Goal: Information Seeking & Learning: Learn about a topic

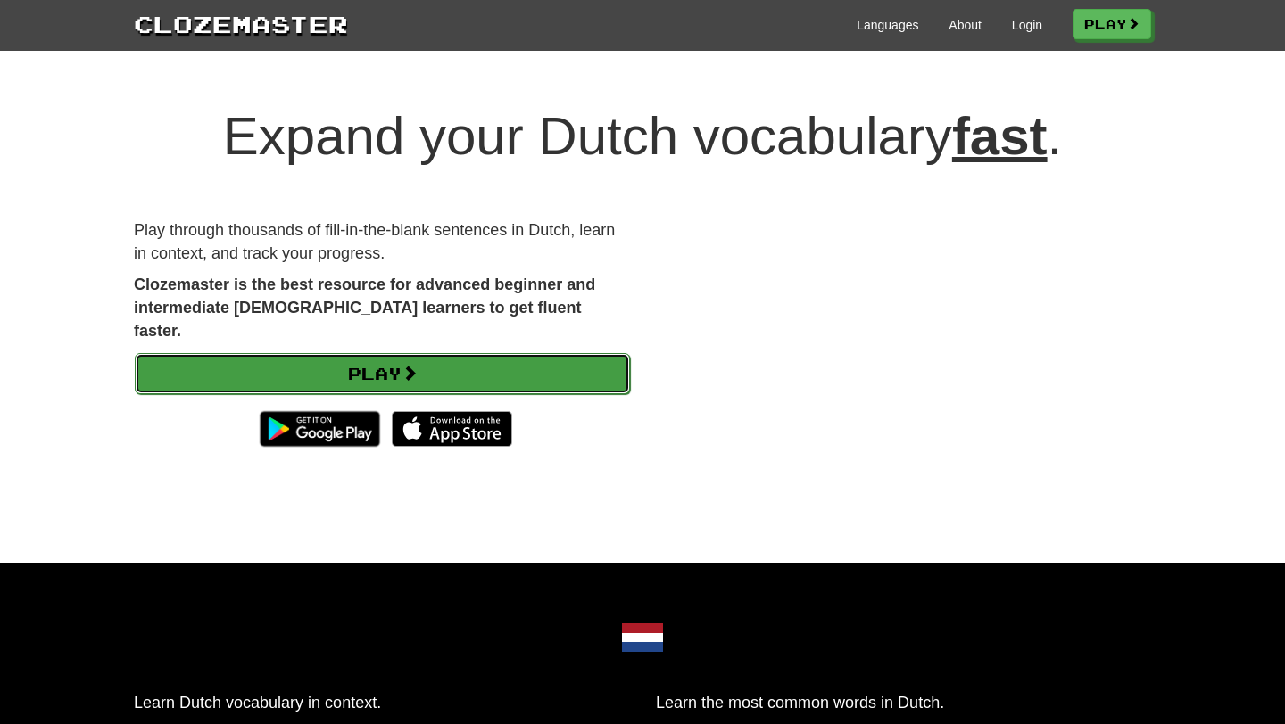
click at [377, 360] on link "Play" at bounding box center [382, 373] width 495 height 41
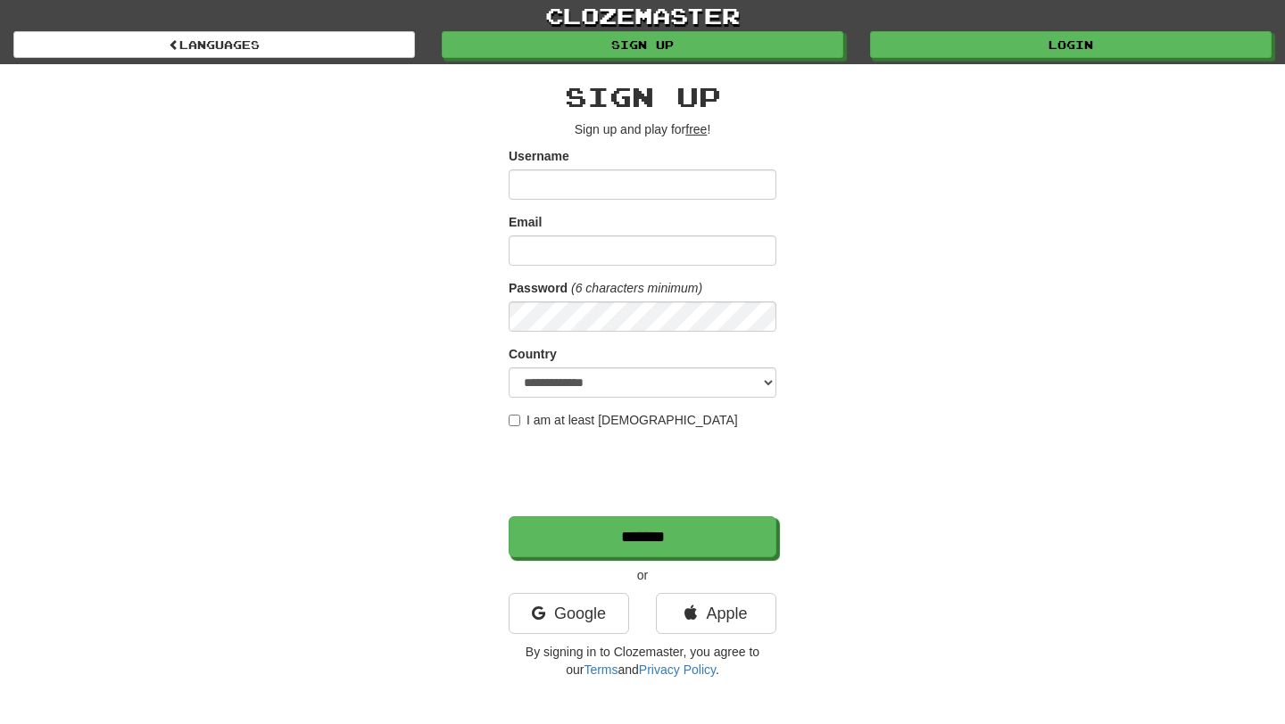
click at [537, 178] on input "Username" at bounding box center [642, 184] width 268 height 30
type input "*********"
click at [538, 236] on input "Email" at bounding box center [642, 251] width 268 height 30
type input "**********"
click at [591, 382] on select "**********" at bounding box center [642, 383] width 268 height 30
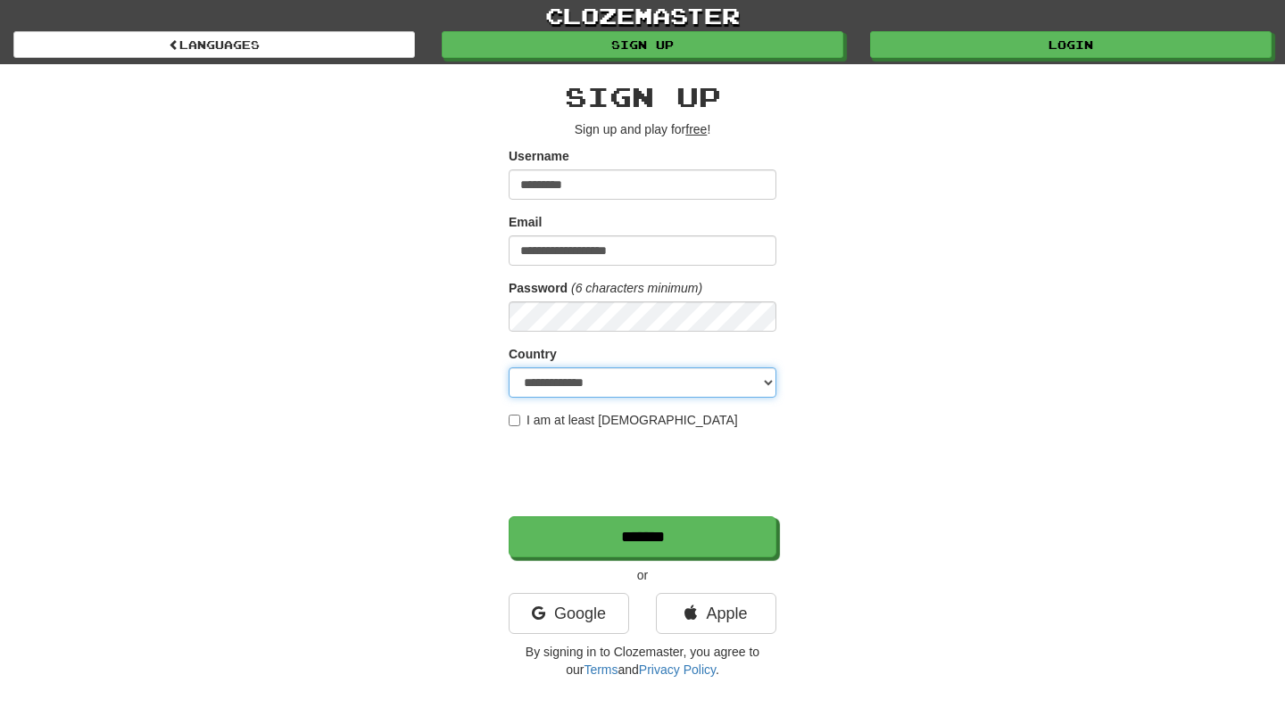
select select "**"
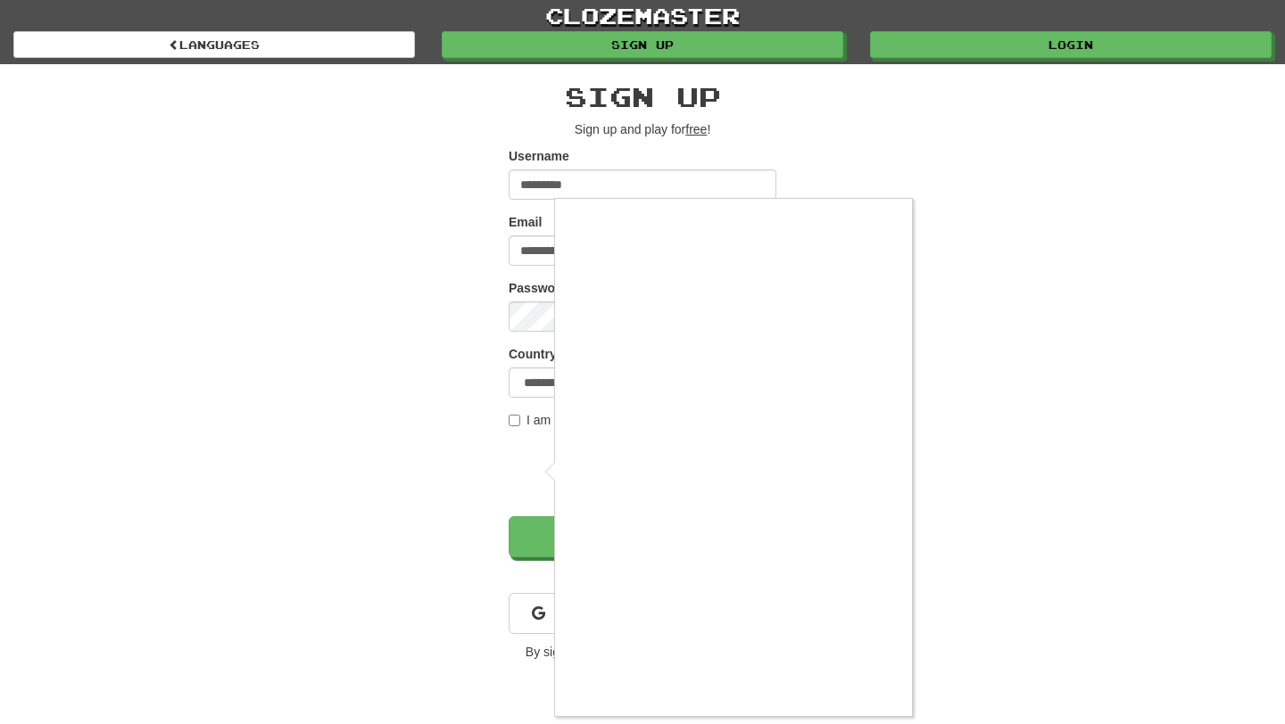
click at [514, 420] on div at bounding box center [642, 362] width 1285 height 724
click at [535, 473] on div at bounding box center [642, 362] width 1285 height 724
click at [527, 606] on div at bounding box center [642, 362] width 1285 height 724
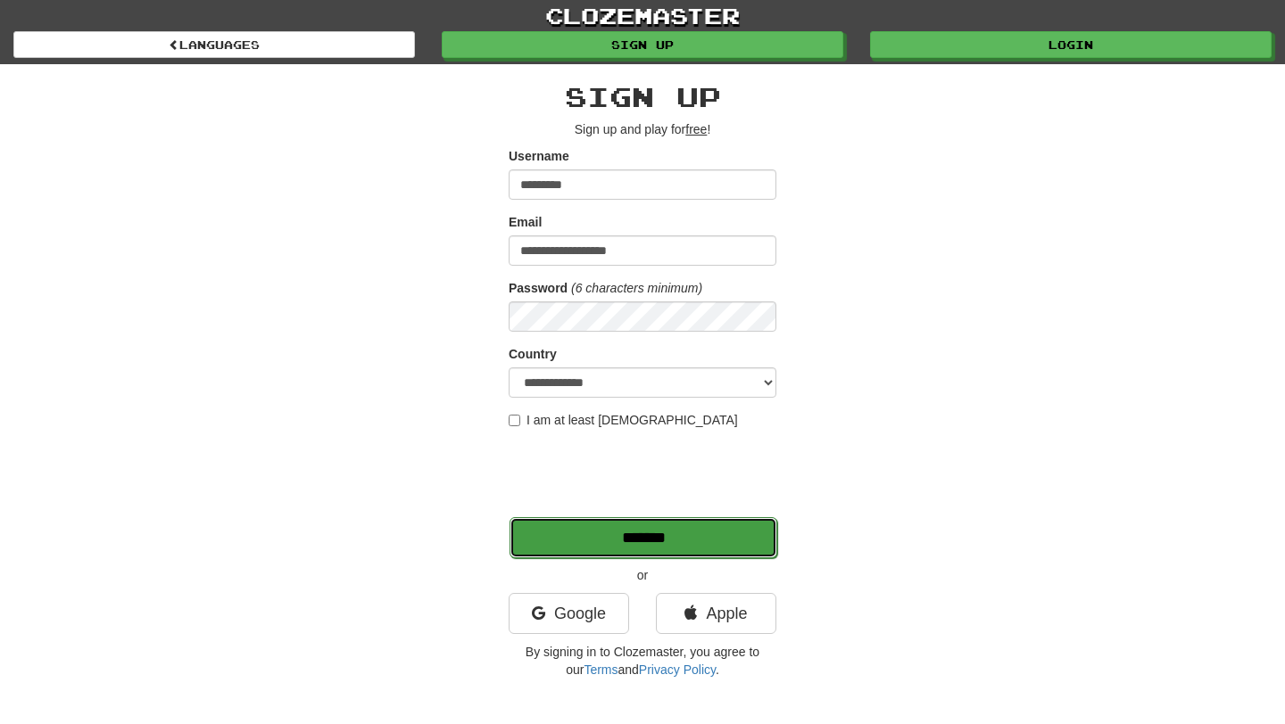
click at [681, 531] on input "*******" at bounding box center [643, 537] width 268 height 41
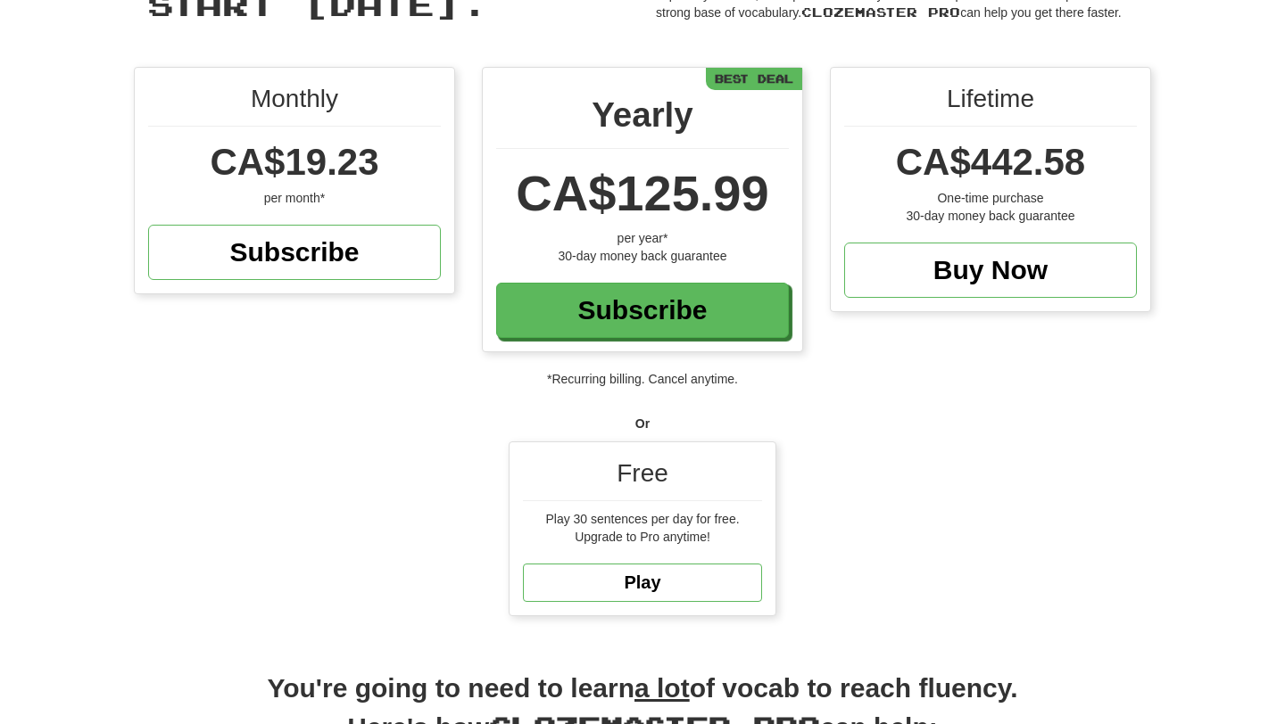
scroll to position [135, 0]
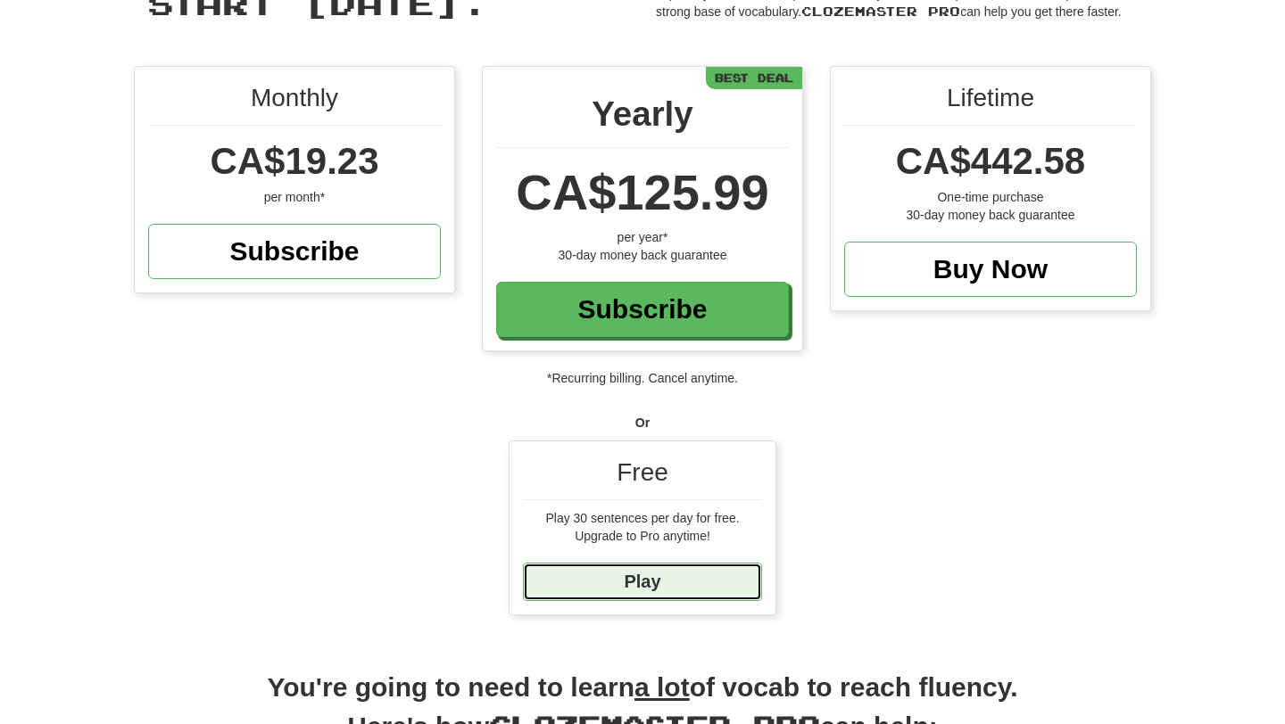
click at [649, 585] on link "Play" at bounding box center [642, 582] width 239 height 38
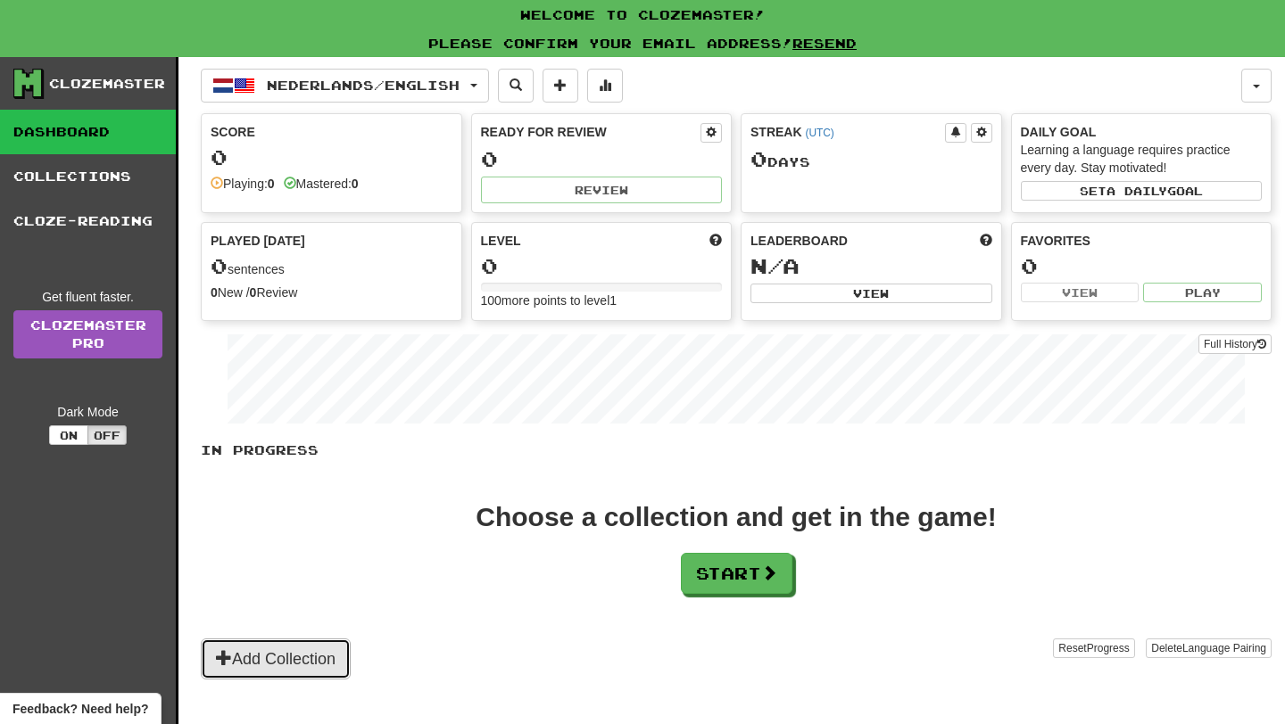
click at [283, 647] on button "Add Collection" at bounding box center [276, 659] width 150 height 41
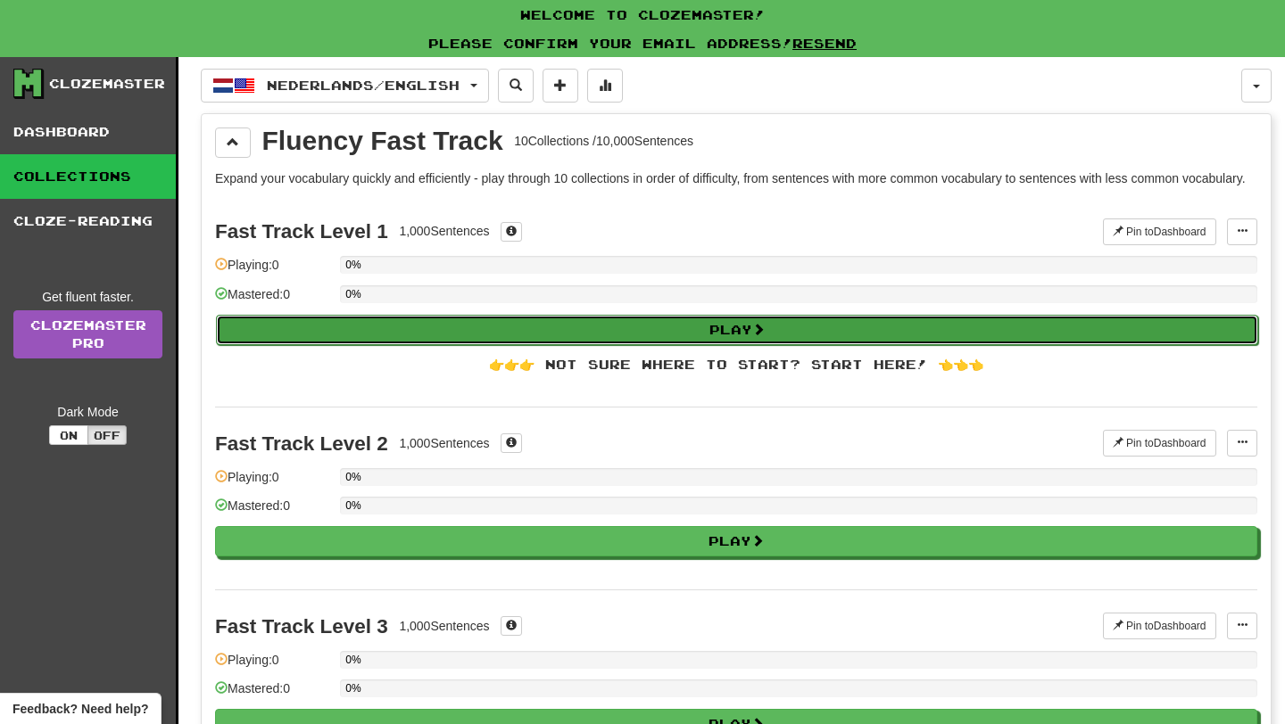
click at [626, 345] on button "Play" at bounding box center [737, 330] width 1042 height 30
select select "**"
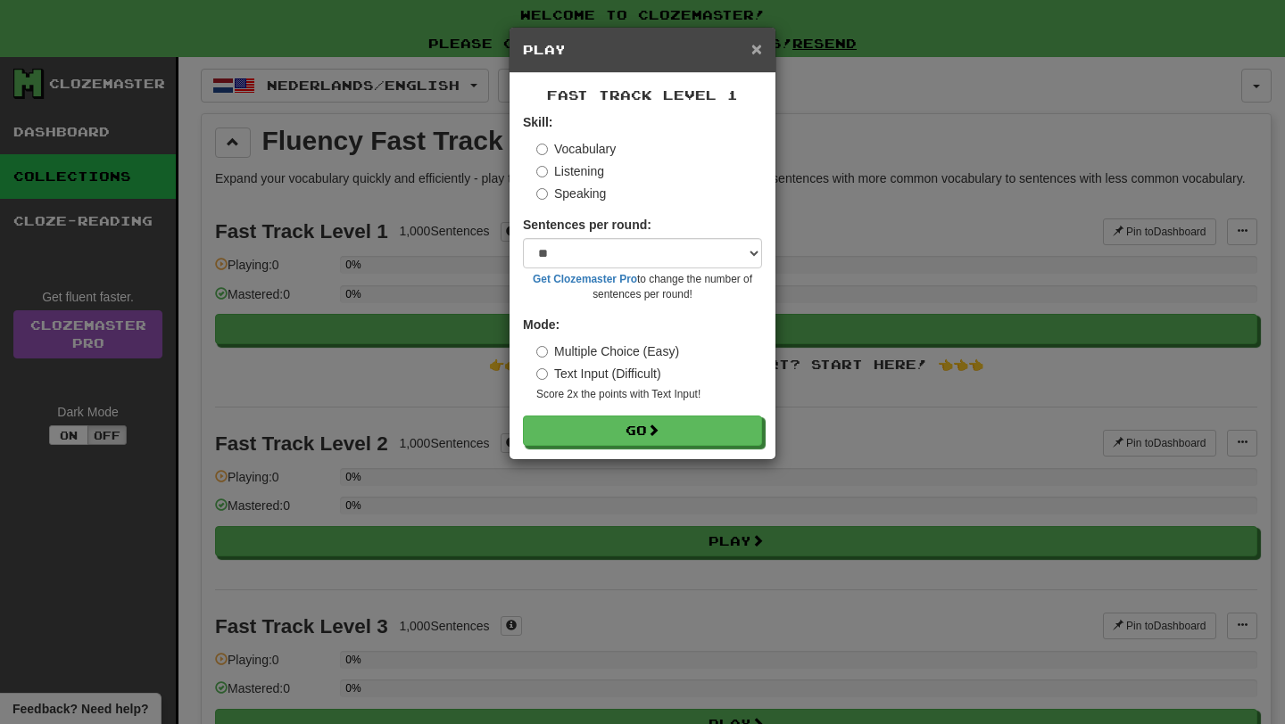
click at [760, 49] on span "×" at bounding box center [756, 48] width 11 height 21
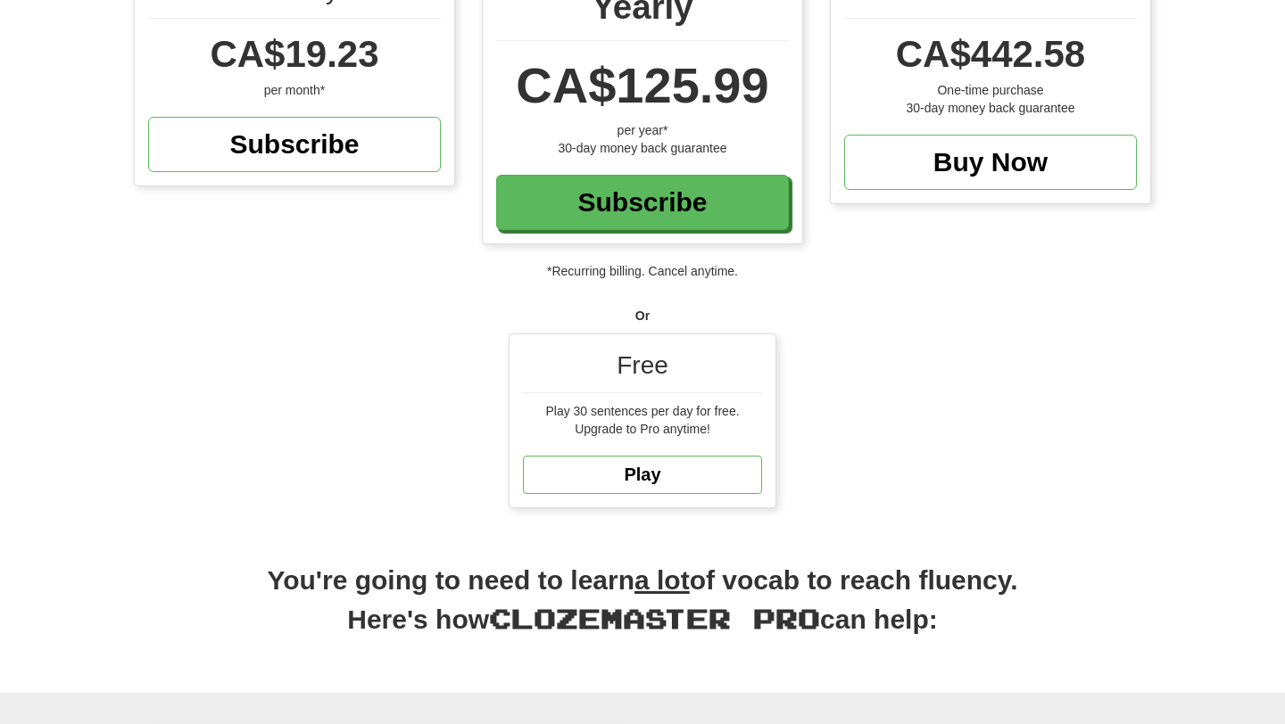
scroll to position [292, 0]
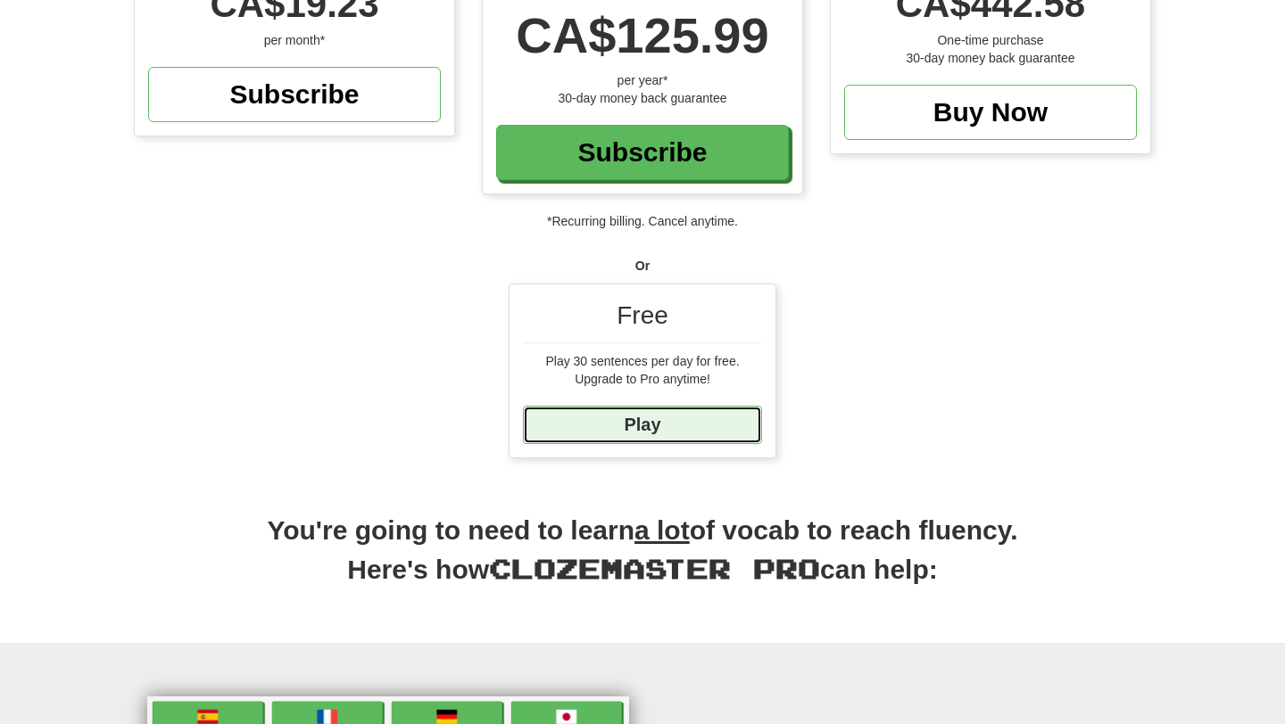
click at [634, 423] on link "Play" at bounding box center [642, 425] width 239 height 38
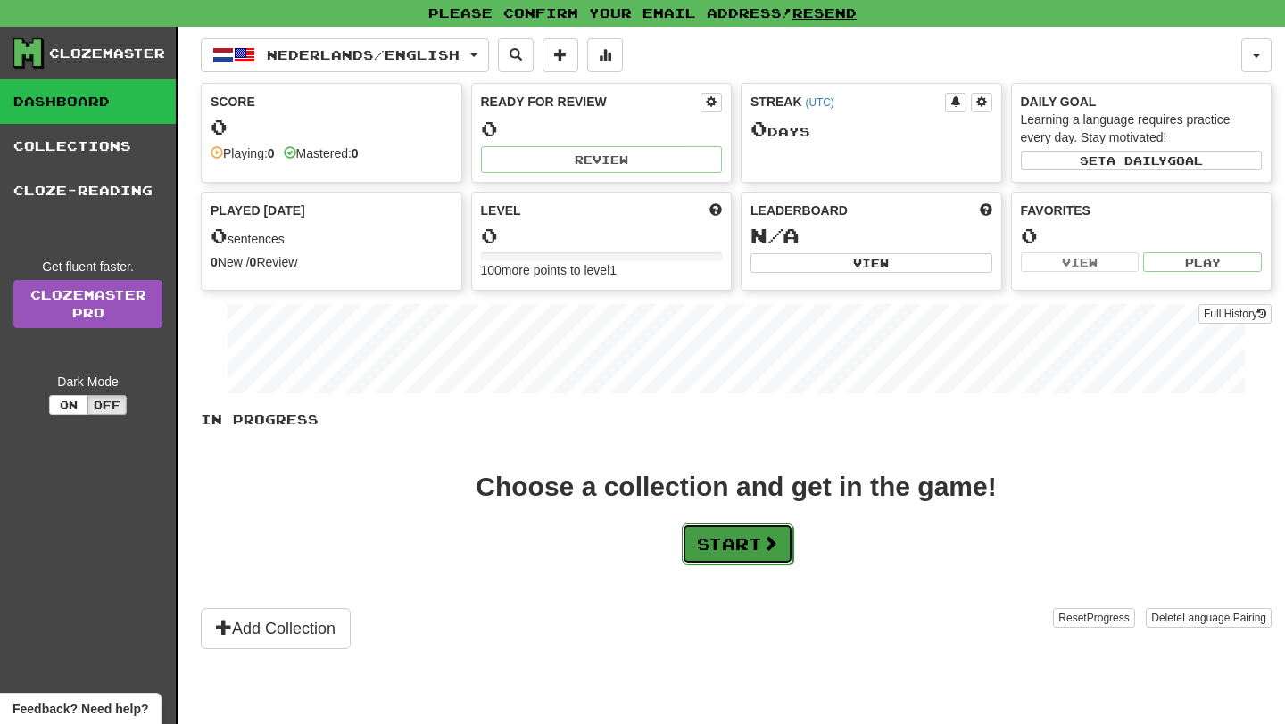
click at [746, 553] on button "Start" at bounding box center [738, 544] width 112 height 41
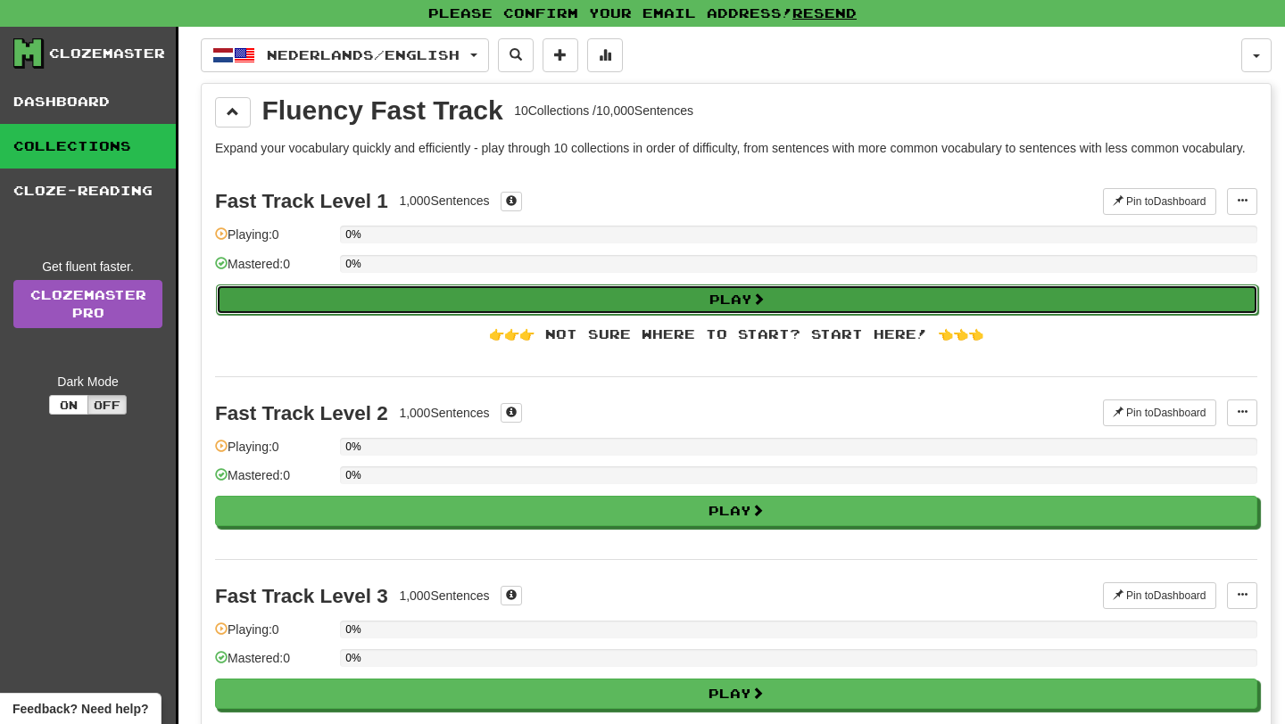
click at [671, 315] on button "Play" at bounding box center [737, 300] width 1042 height 30
select select "**"
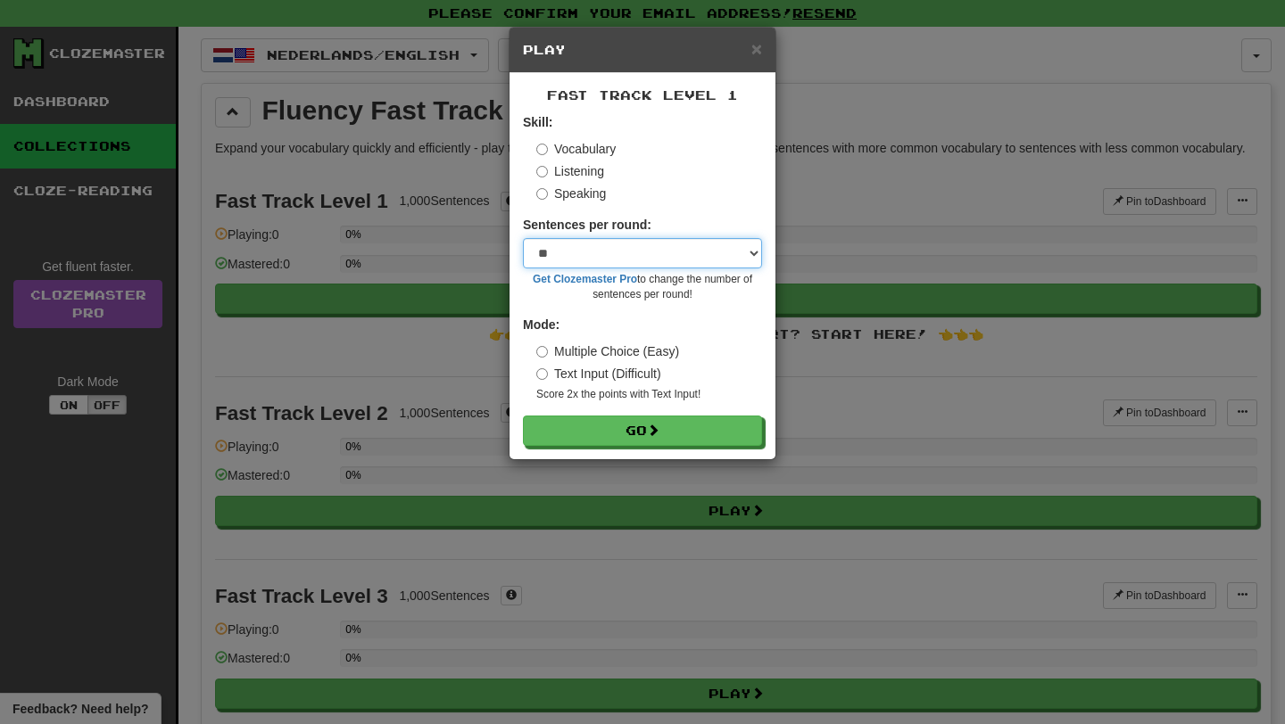
click at [742, 254] on select "* ** ** ** ** ** *** ********" at bounding box center [642, 253] width 239 height 30
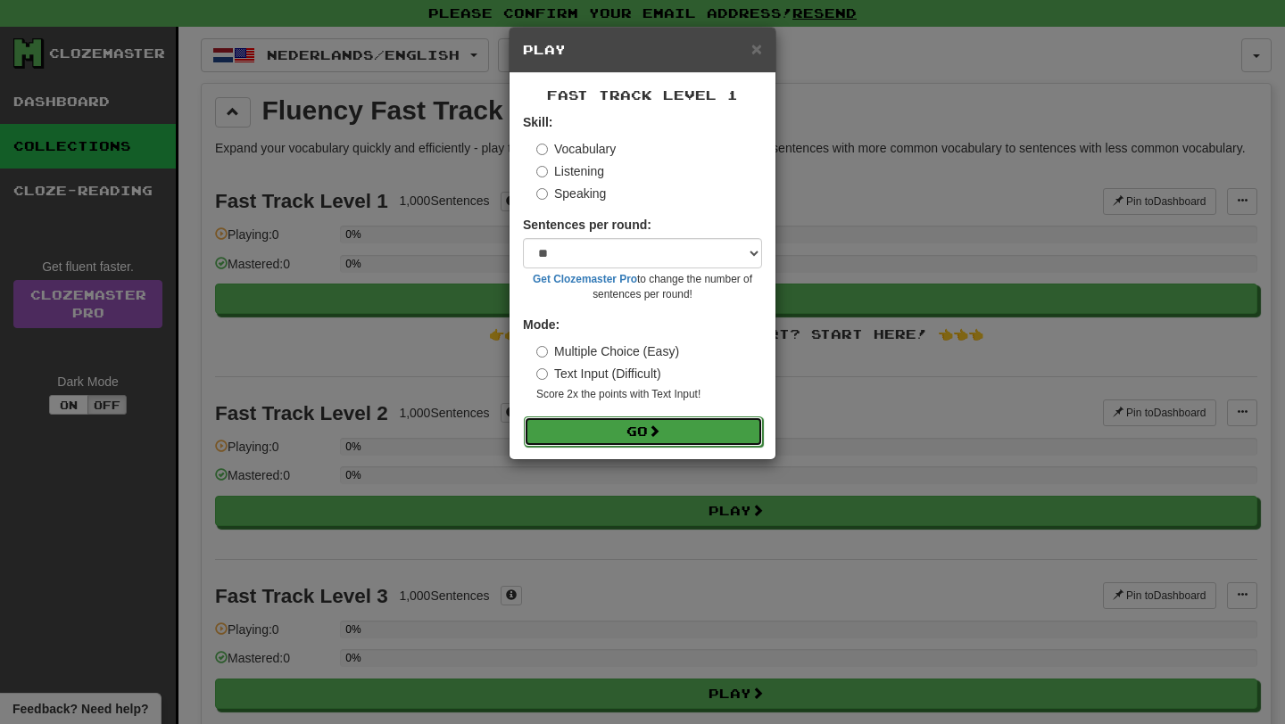
click at [726, 426] on button "Go" at bounding box center [643, 432] width 239 height 30
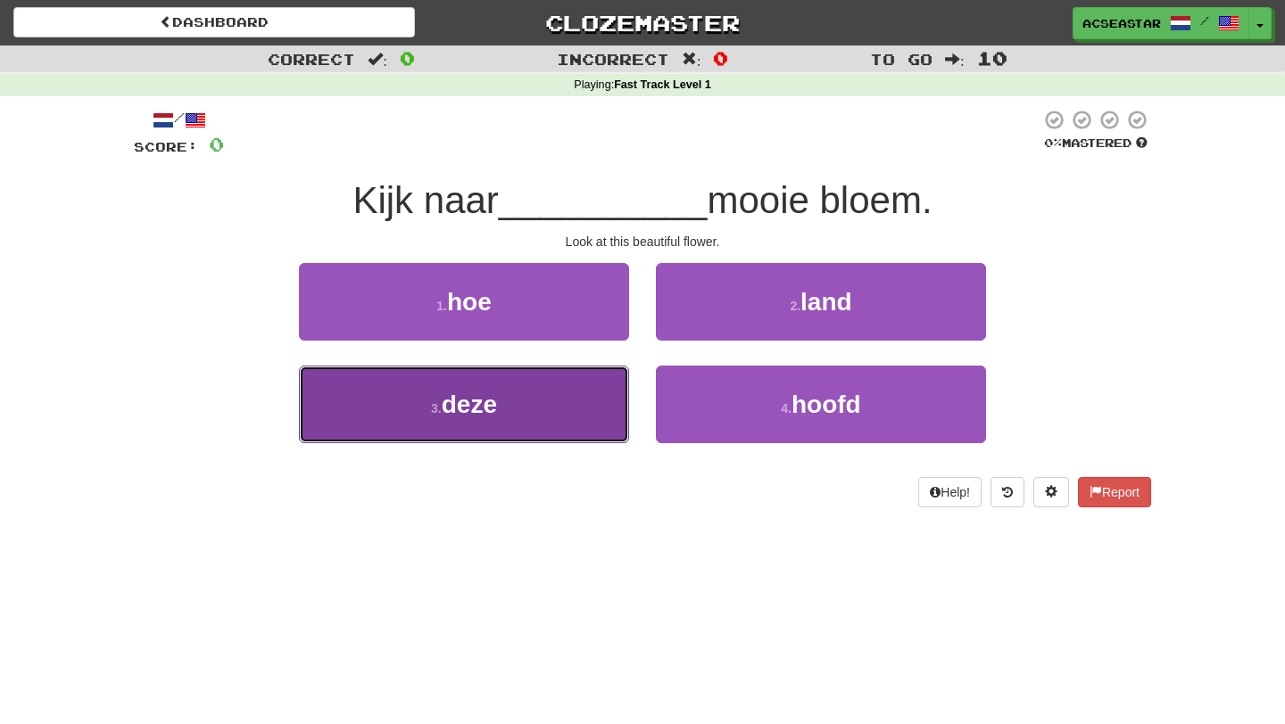
click at [620, 438] on button "3 . deze" at bounding box center [464, 405] width 330 height 78
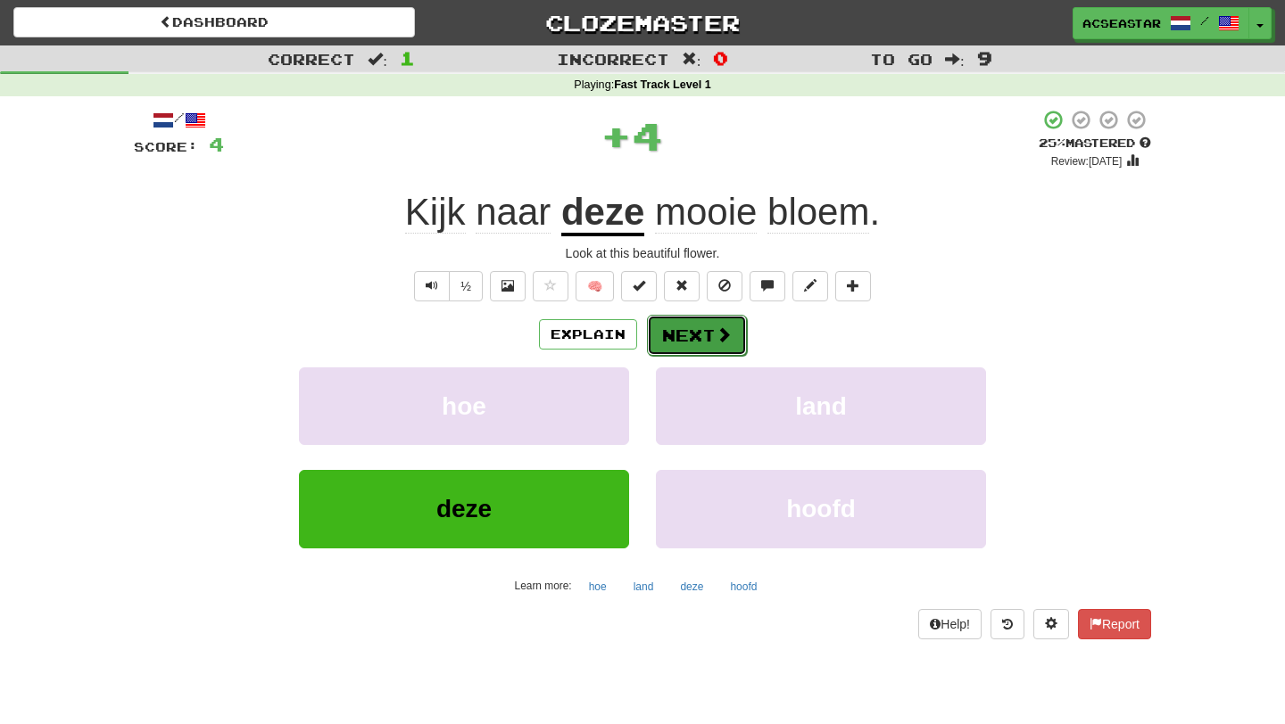
click at [723, 343] on span at bounding box center [723, 335] width 16 height 16
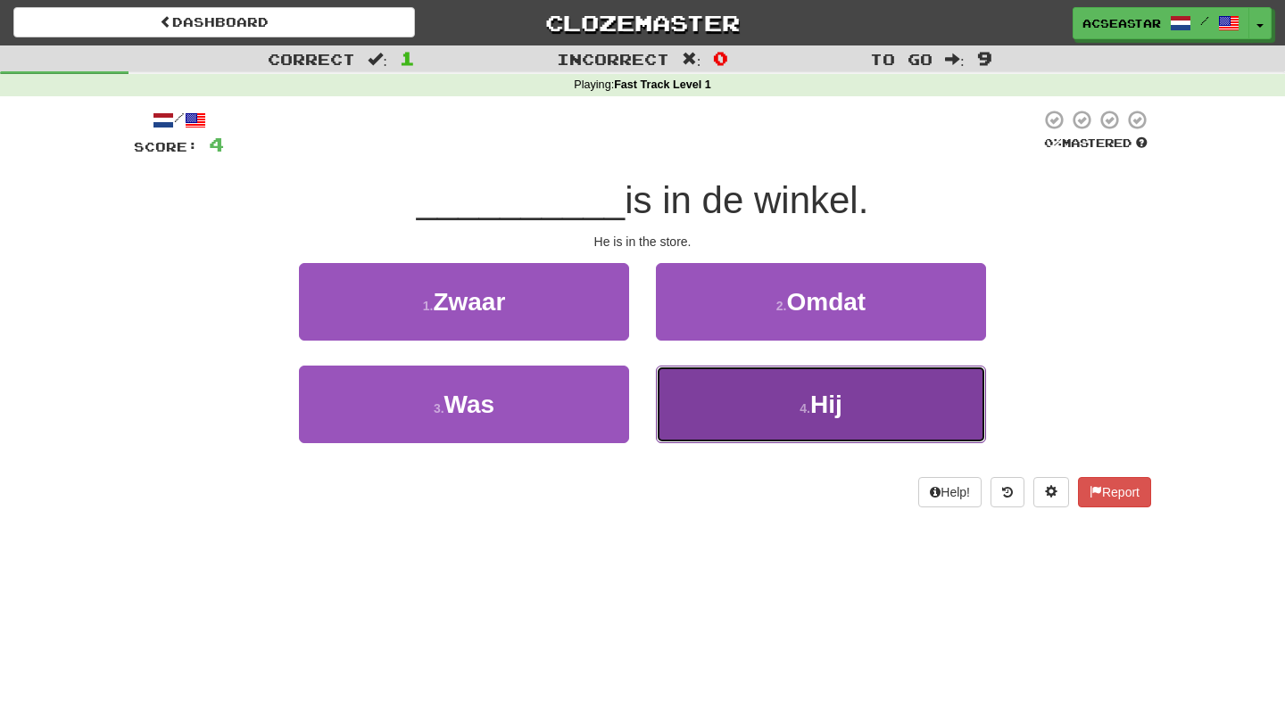
click at [790, 406] on button "4 . Hij" at bounding box center [821, 405] width 330 height 78
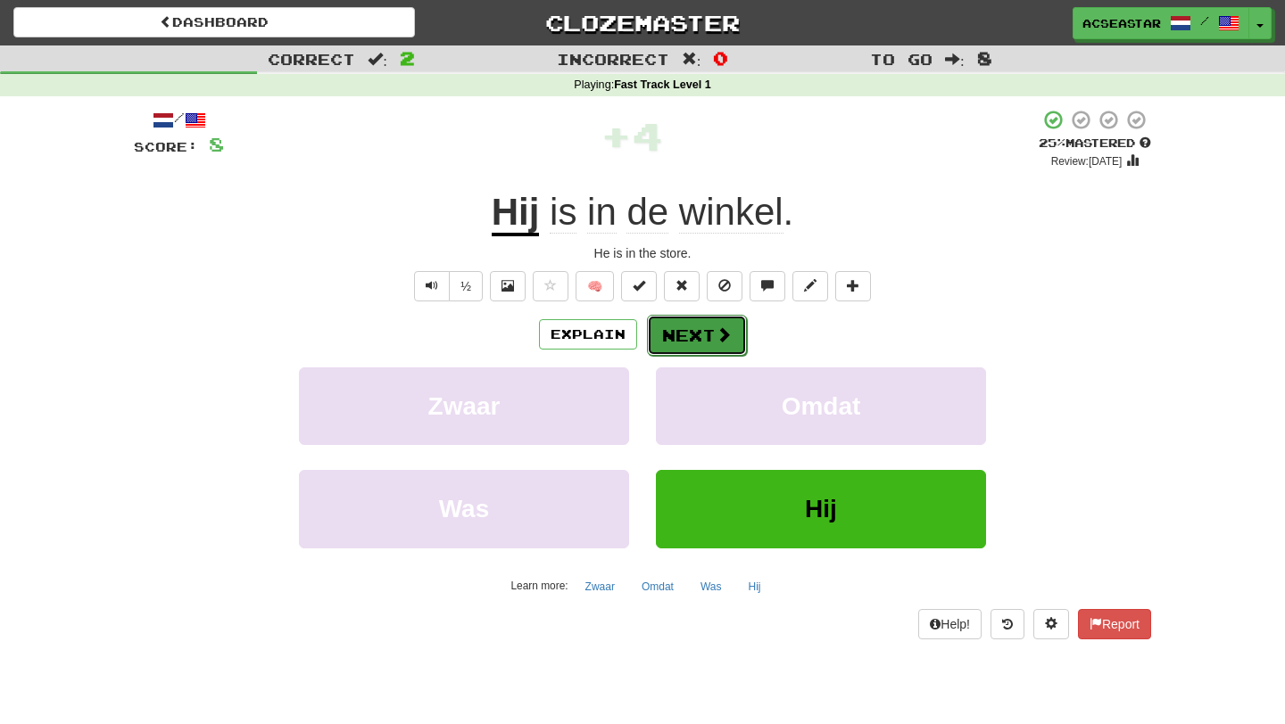
click at [718, 330] on span at bounding box center [723, 335] width 16 height 16
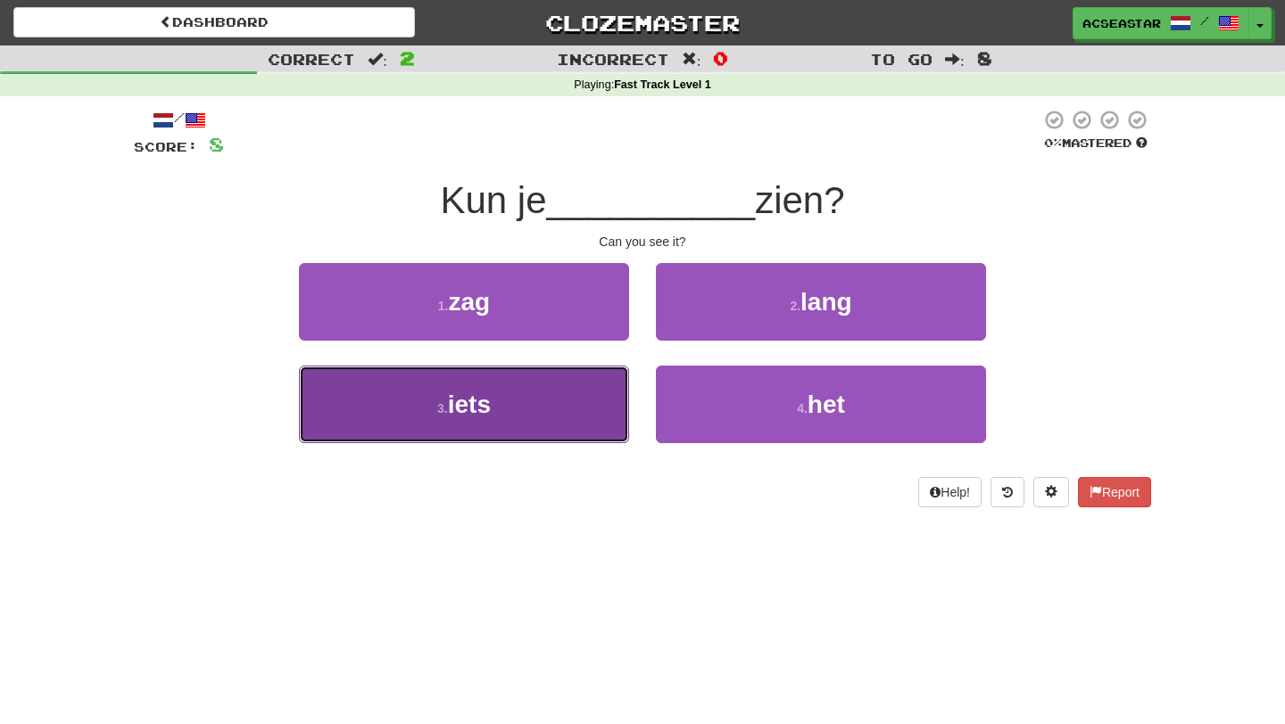
click at [459, 442] on button "3 . iets" at bounding box center [464, 405] width 330 height 78
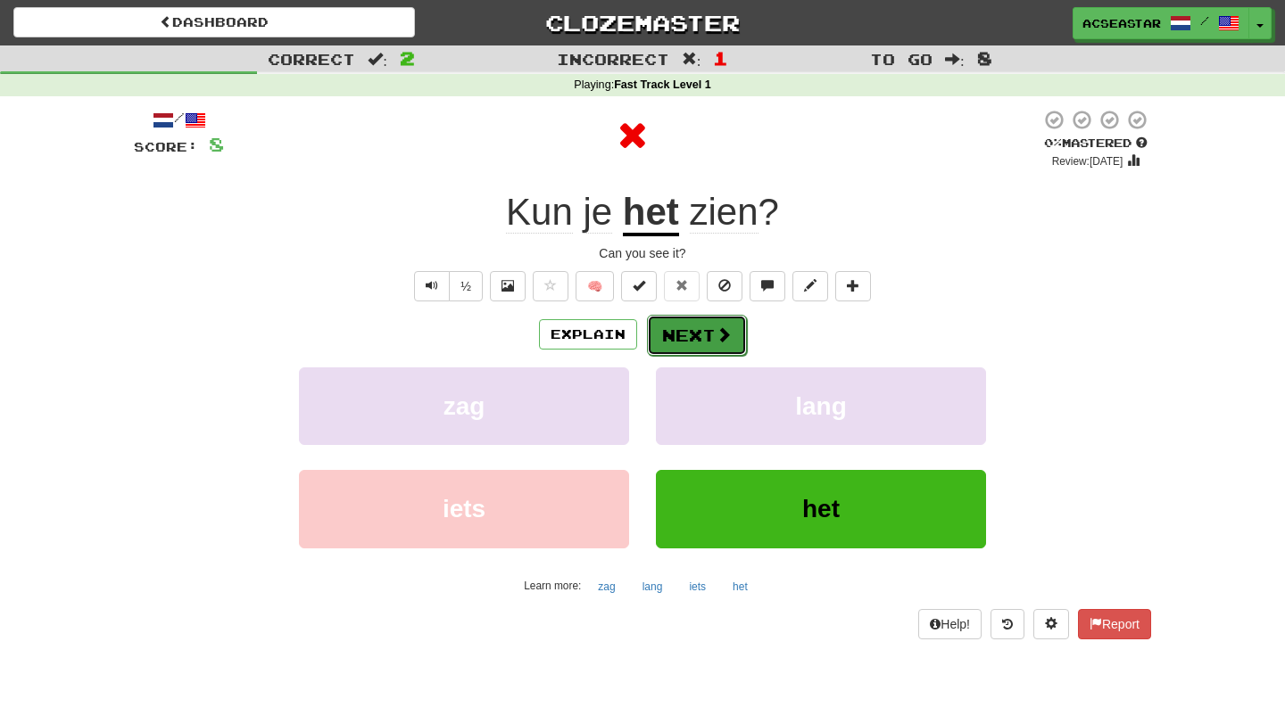
click at [681, 334] on button "Next" at bounding box center [697, 335] width 100 height 41
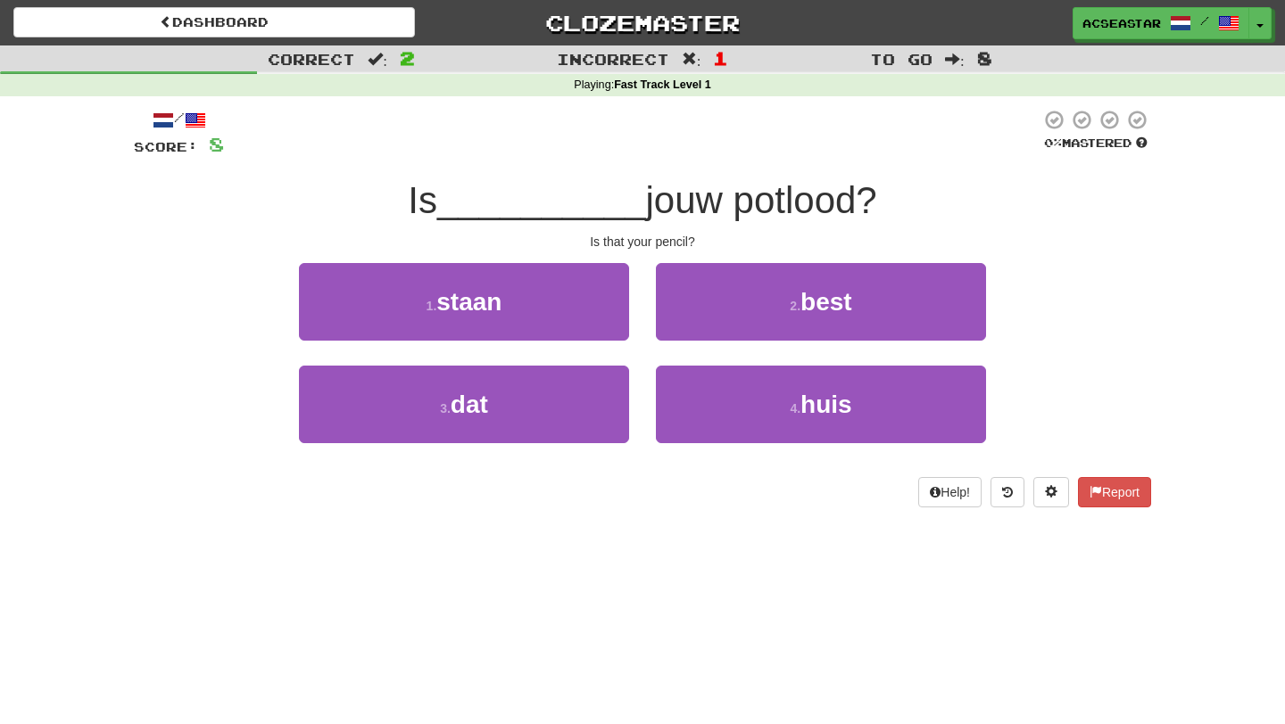
click at [533, 447] on div "3 . dat" at bounding box center [463, 417] width 357 height 103
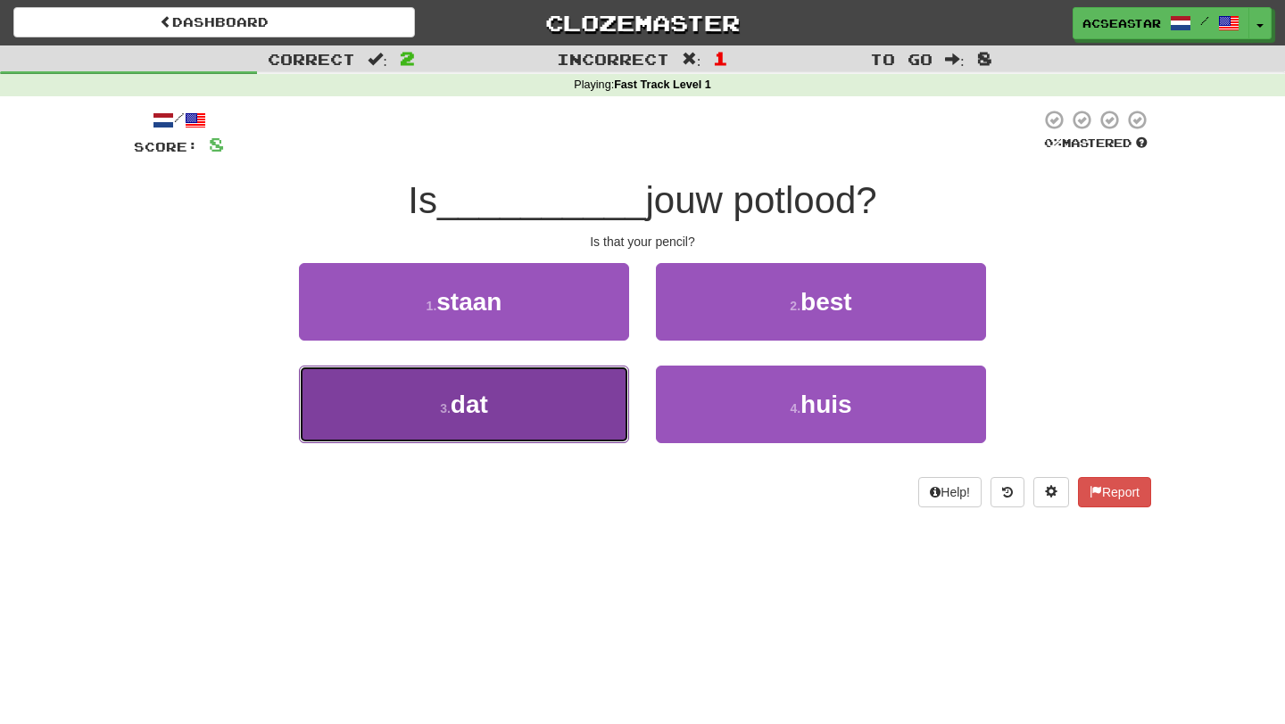
click at [531, 427] on button "3 . dat" at bounding box center [464, 405] width 330 height 78
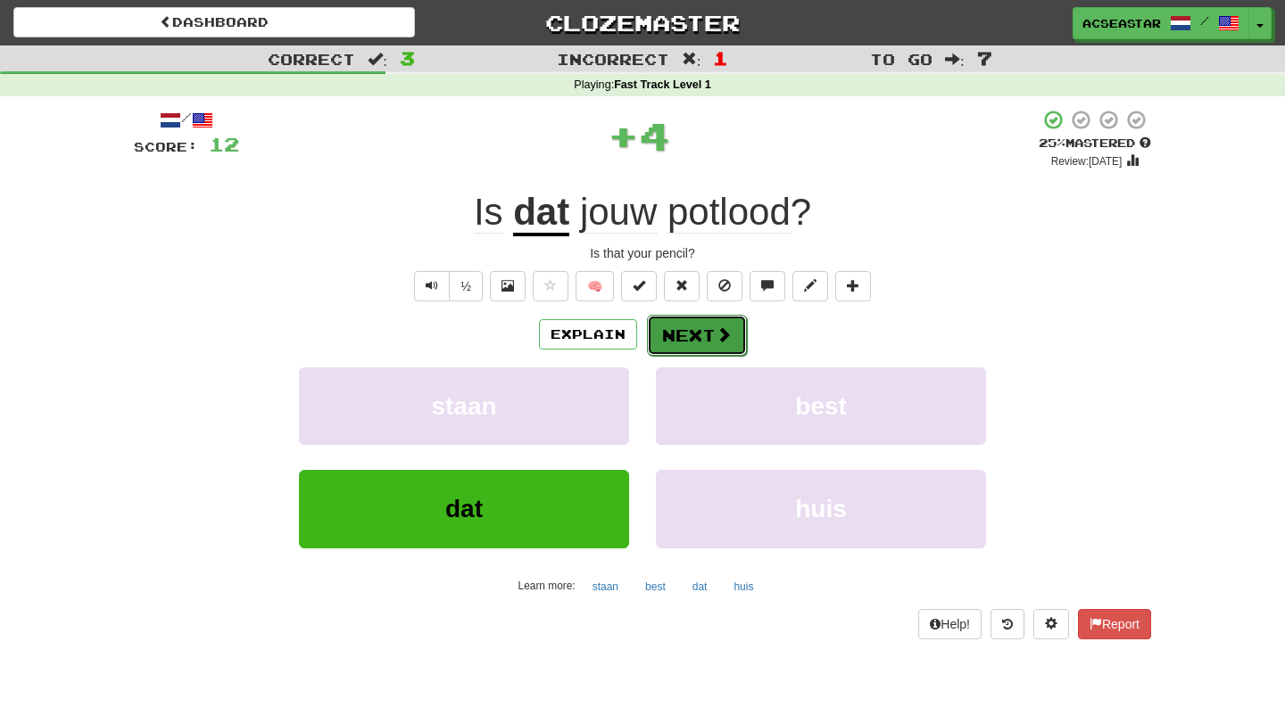
click at [702, 341] on button "Next" at bounding box center [697, 335] width 100 height 41
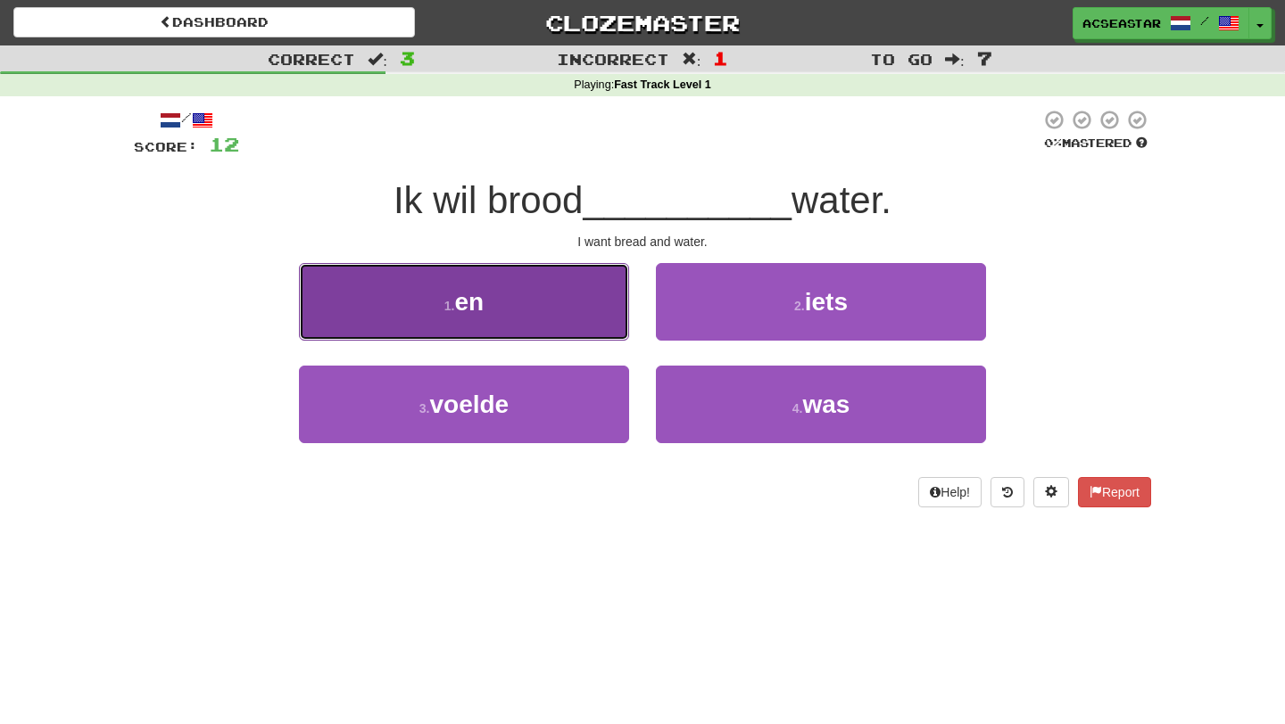
click at [536, 302] on button "1 . en" at bounding box center [464, 302] width 330 height 78
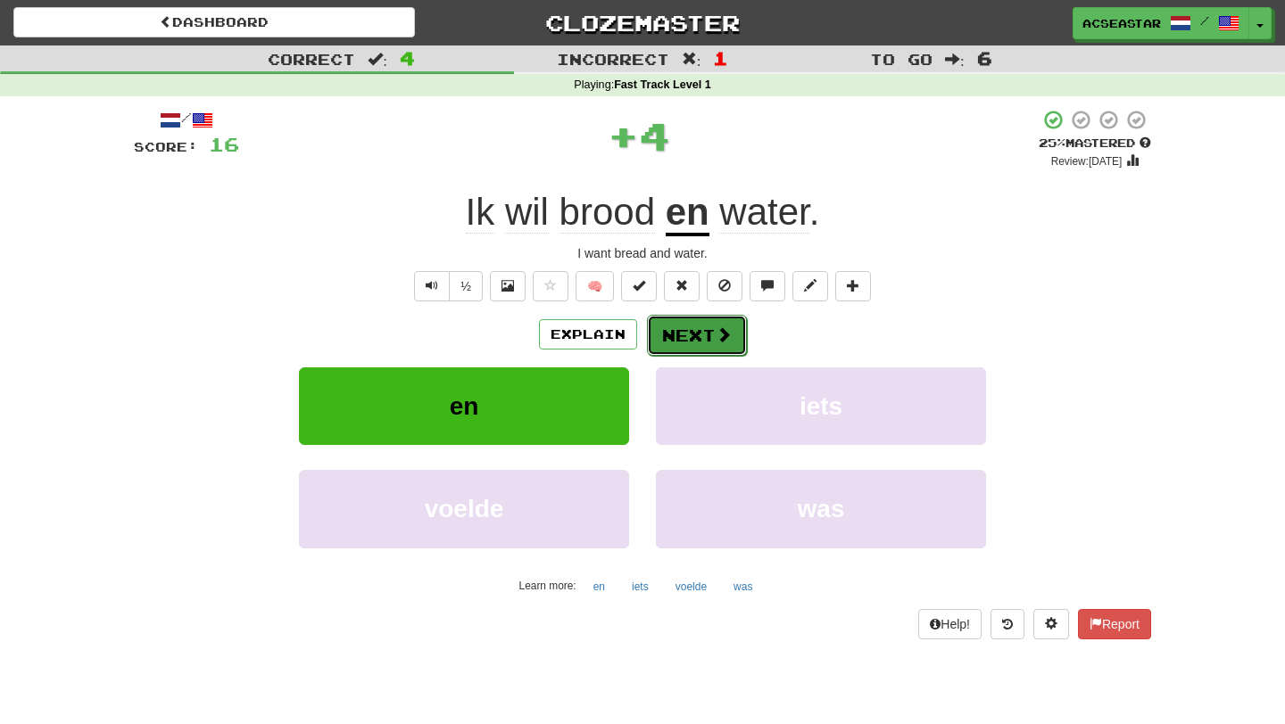
click at [688, 341] on button "Next" at bounding box center [697, 335] width 100 height 41
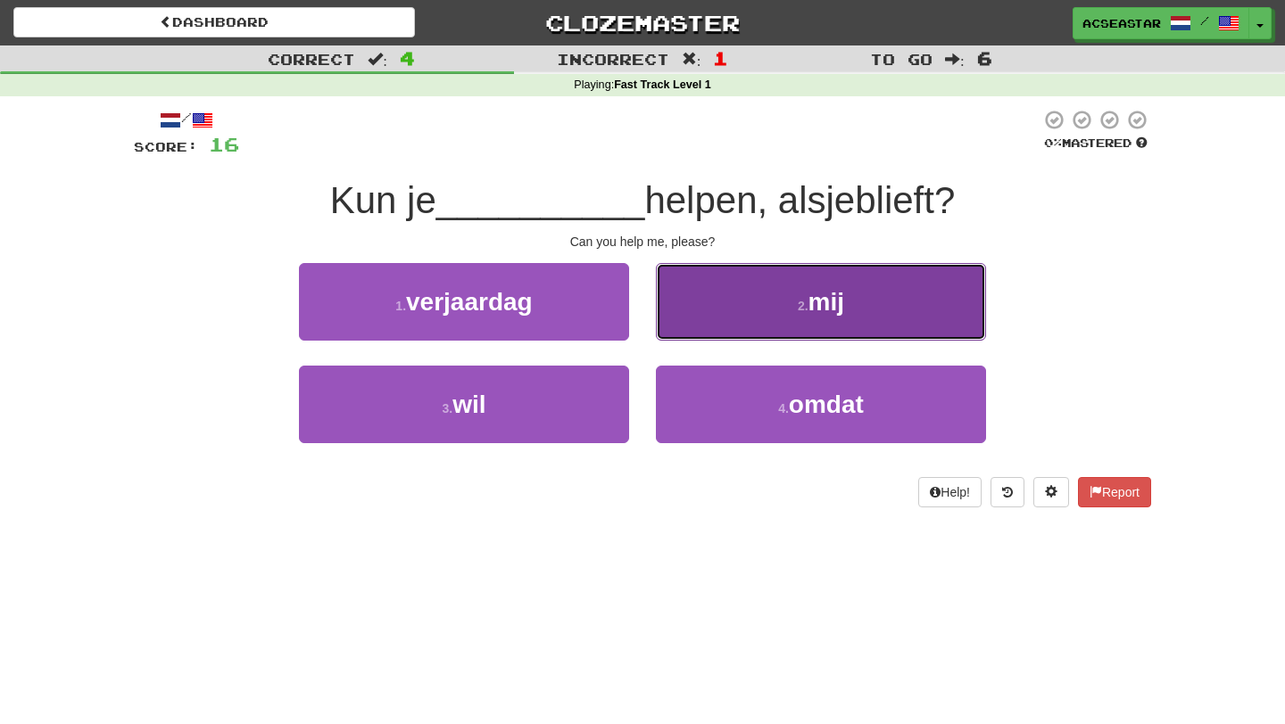
click at [763, 297] on button "2 . mij" at bounding box center [821, 302] width 330 height 78
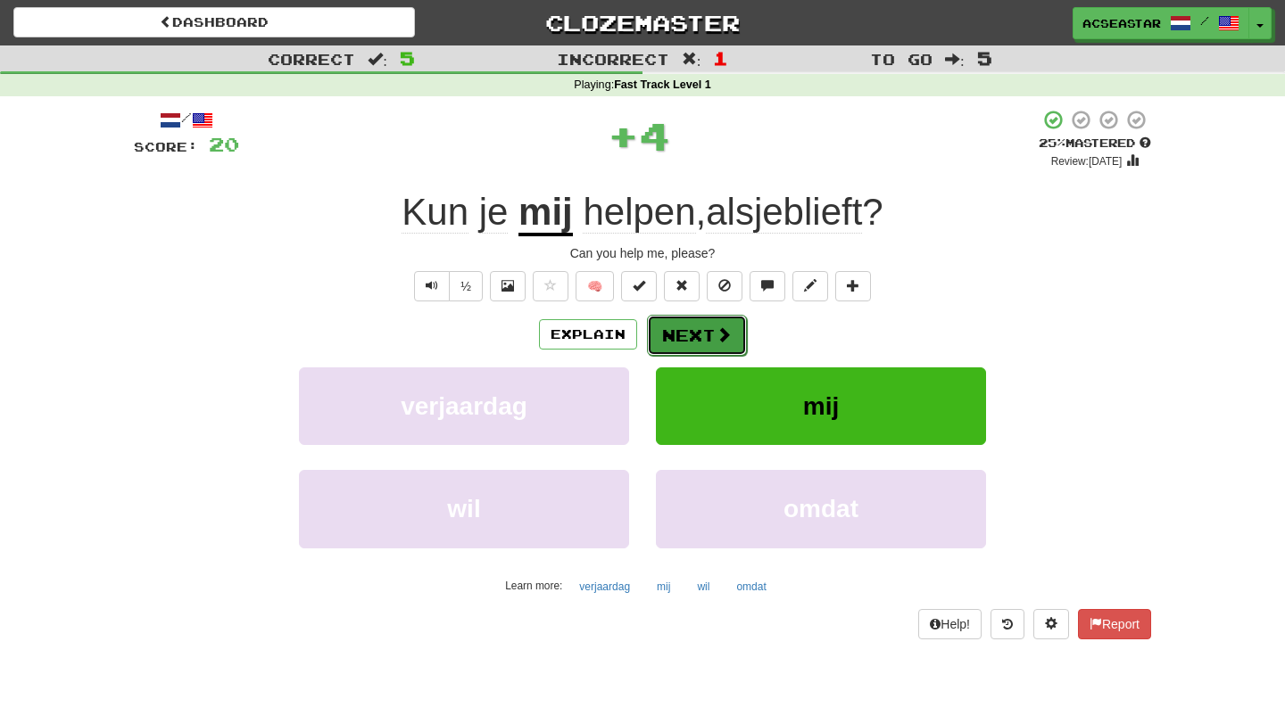
click at [726, 338] on span at bounding box center [723, 335] width 16 height 16
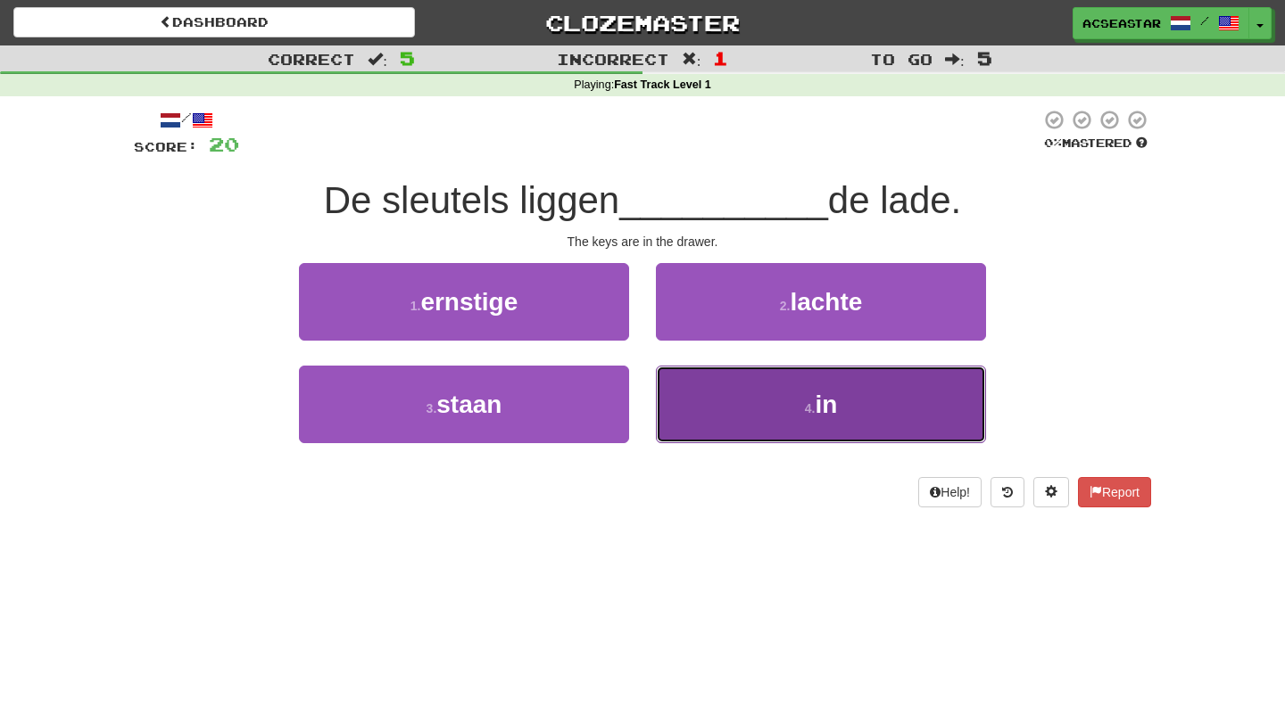
click at [773, 407] on button "4 . in" at bounding box center [821, 405] width 330 height 78
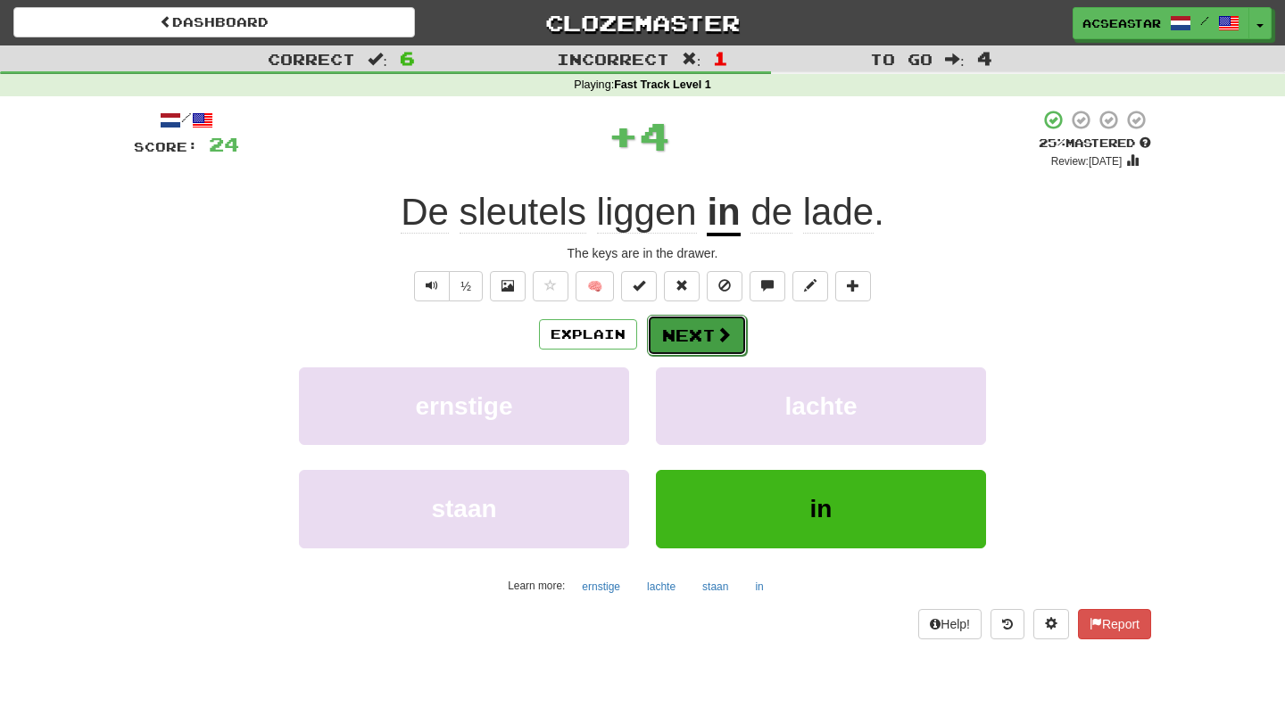
click at [713, 340] on button "Next" at bounding box center [697, 335] width 100 height 41
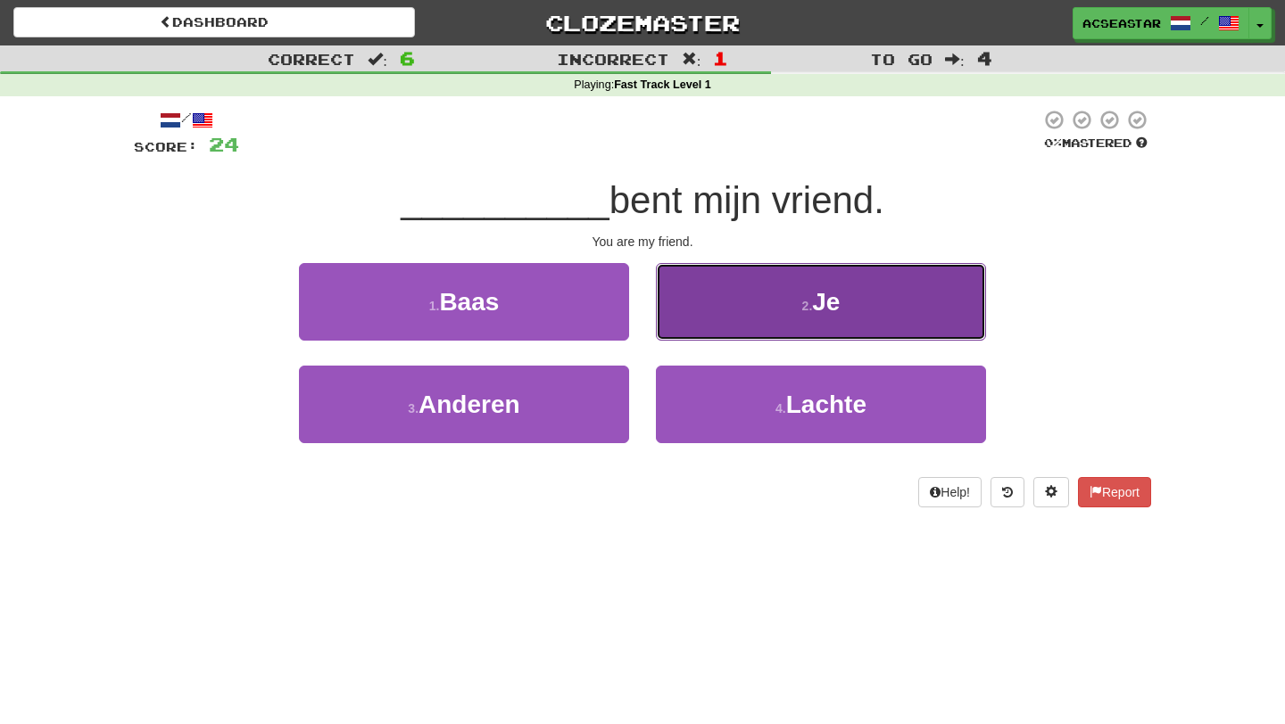
click at [741, 283] on button "2 . Je" at bounding box center [821, 302] width 330 height 78
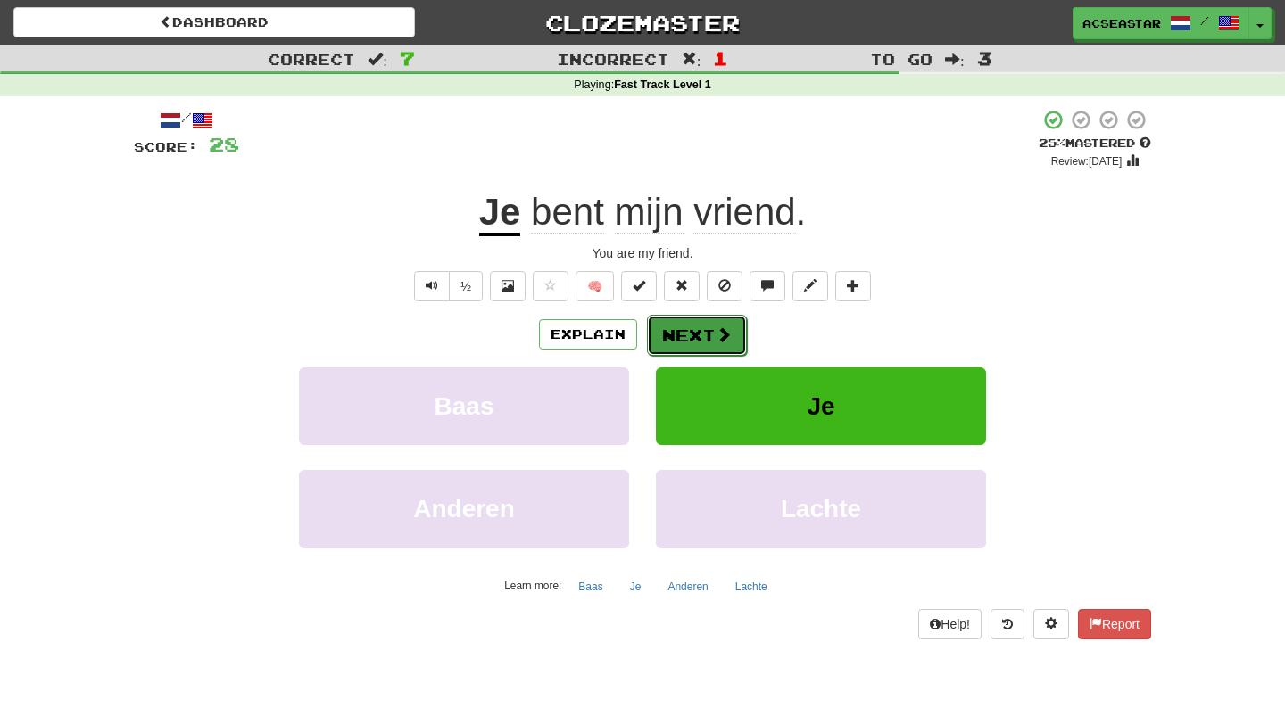
click at [700, 326] on button "Next" at bounding box center [697, 335] width 100 height 41
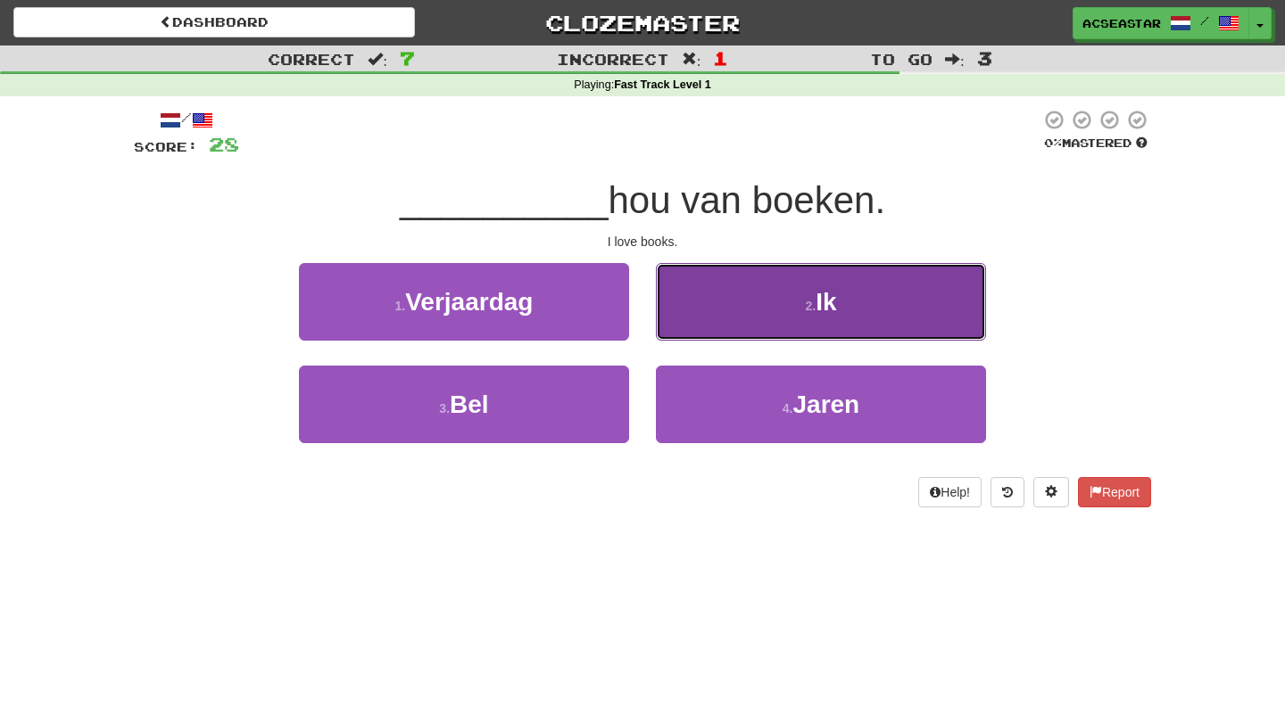
click at [724, 323] on button "2 . Ik" at bounding box center [821, 302] width 330 height 78
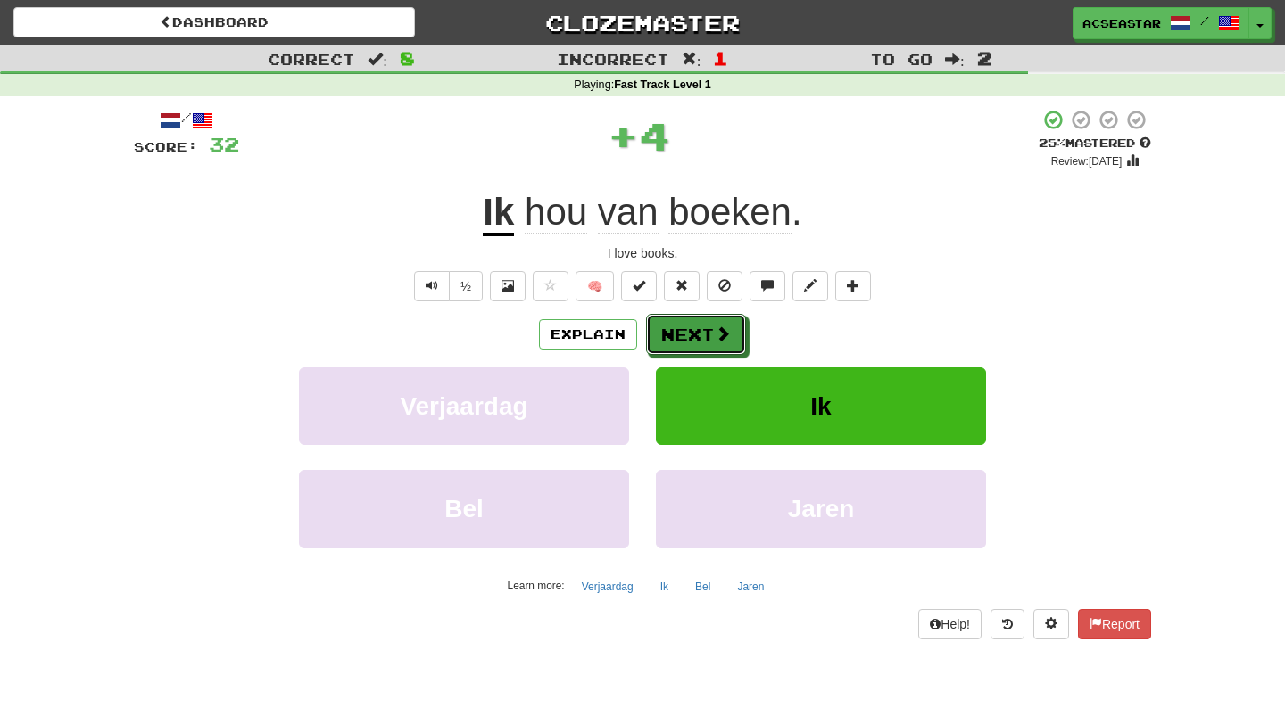
click at [724, 323] on button "Next" at bounding box center [696, 334] width 100 height 41
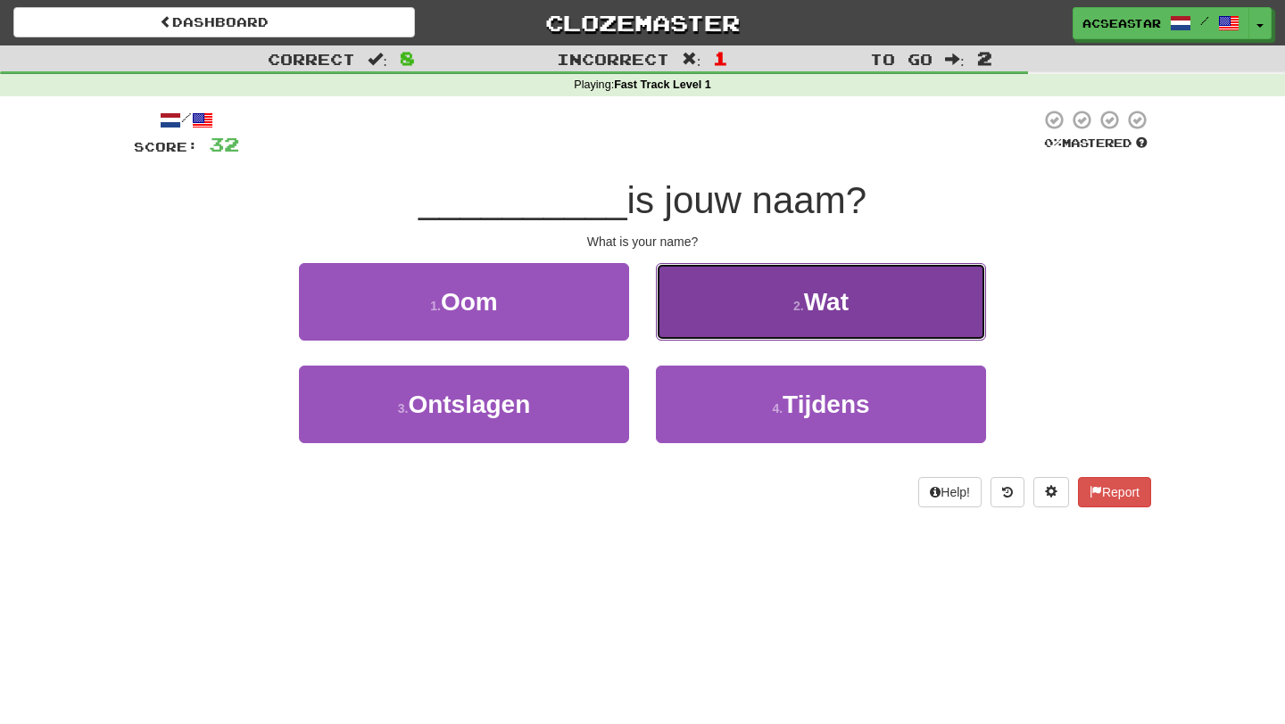
click at [751, 306] on button "2 . Wat" at bounding box center [821, 302] width 330 height 78
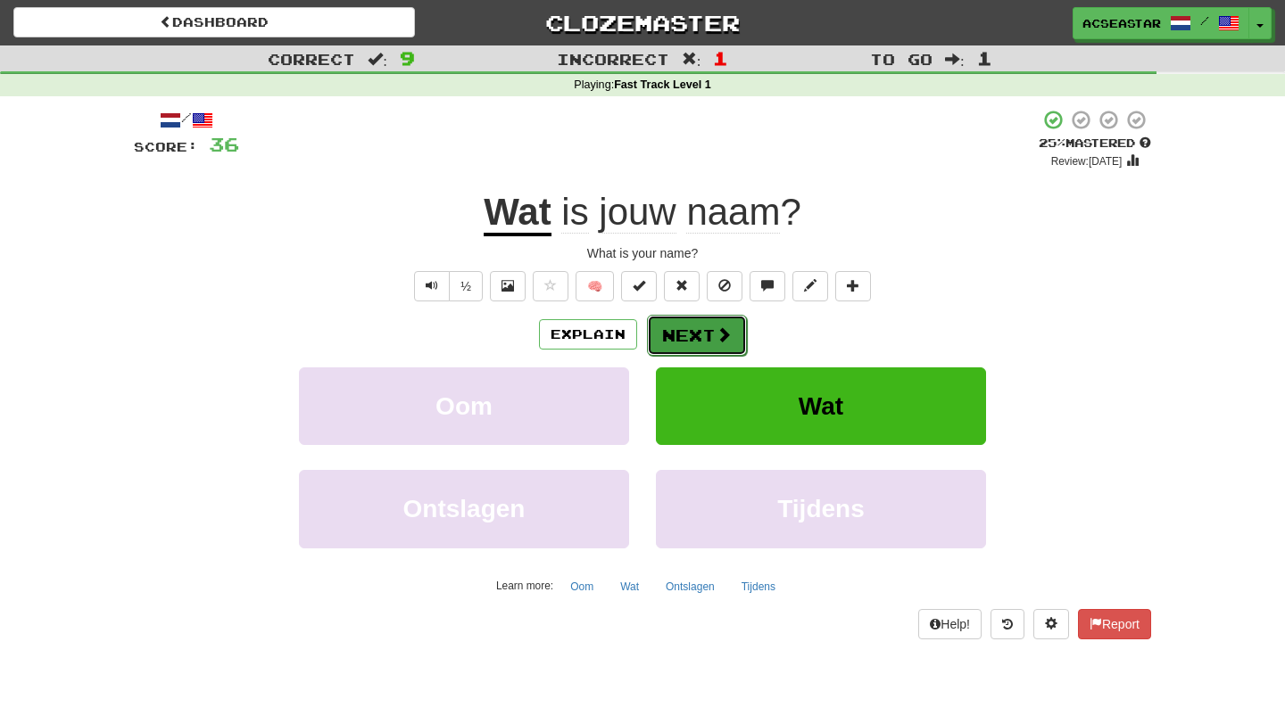
click at [710, 317] on button "Next" at bounding box center [697, 335] width 100 height 41
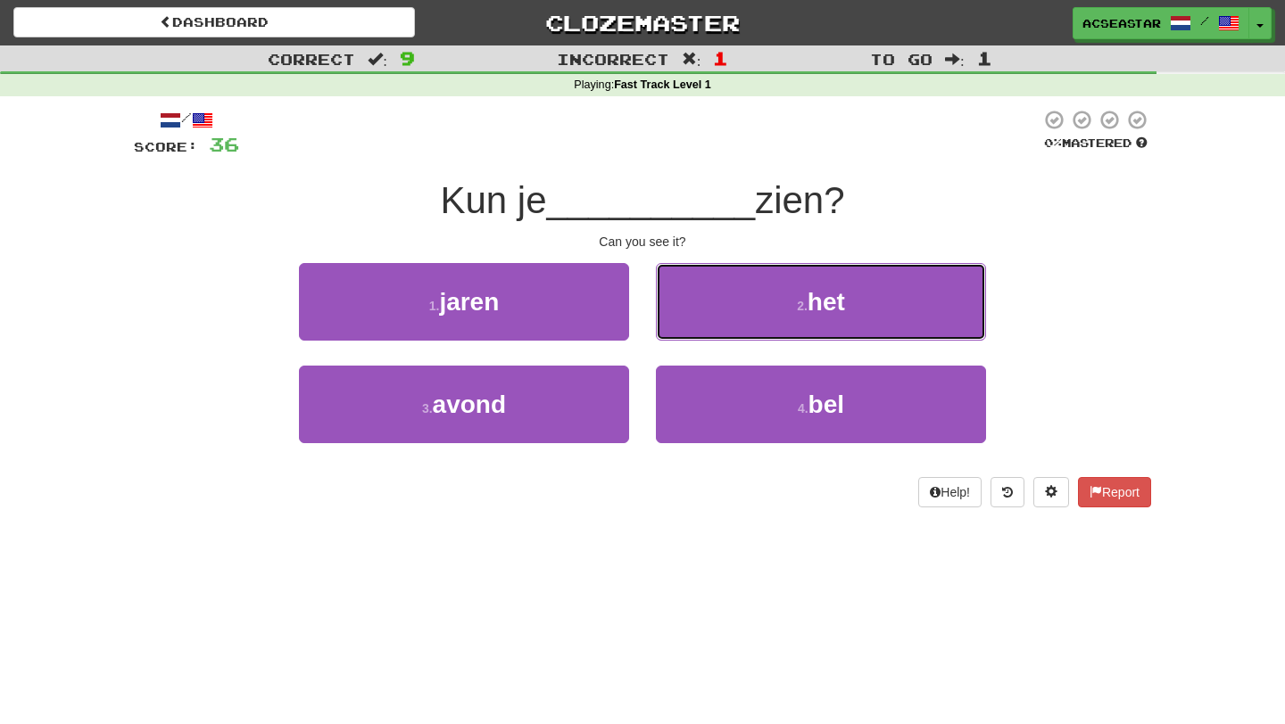
click at [710, 317] on button "2 . het" at bounding box center [821, 302] width 330 height 78
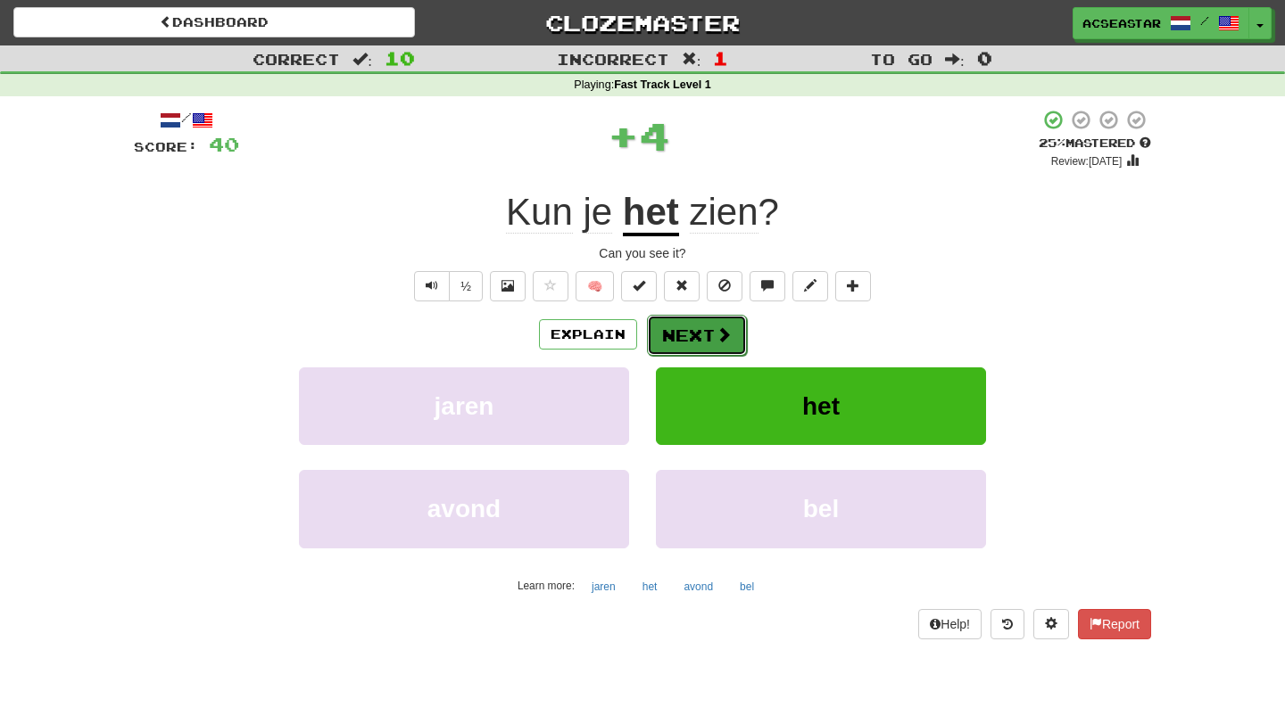
click at [703, 329] on button "Next" at bounding box center [697, 335] width 100 height 41
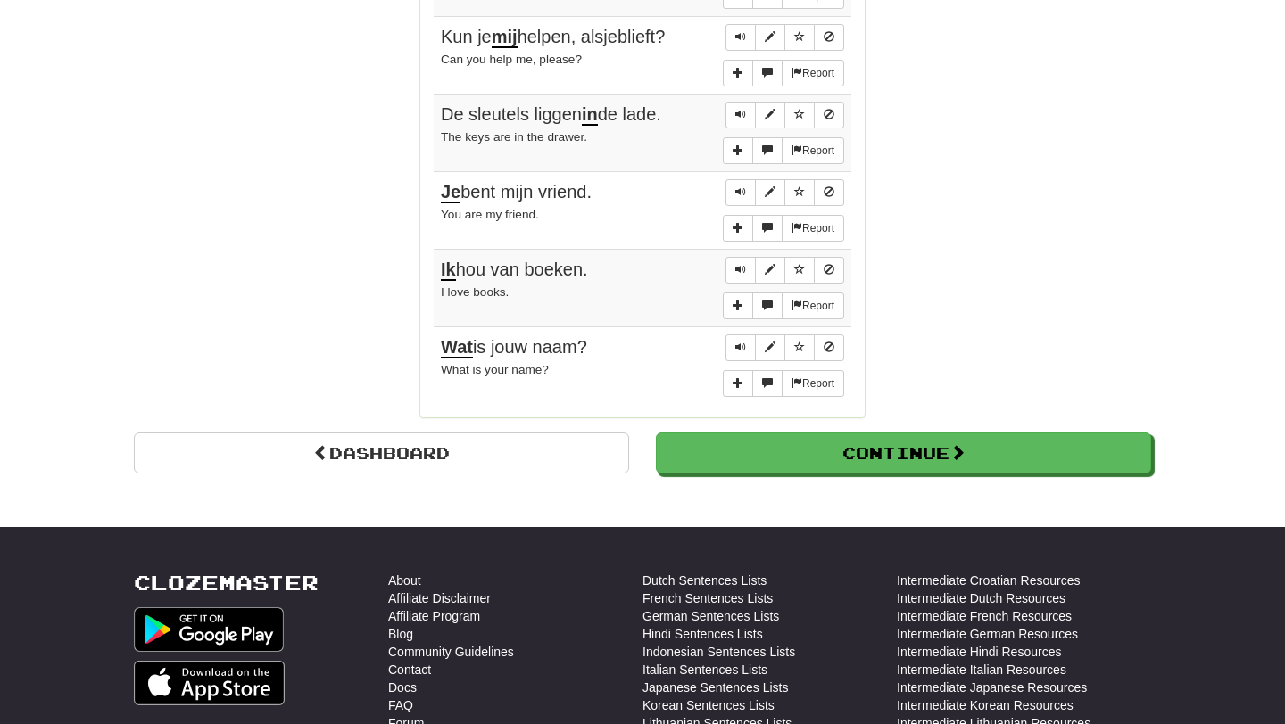
scroll to position [1466, 0]
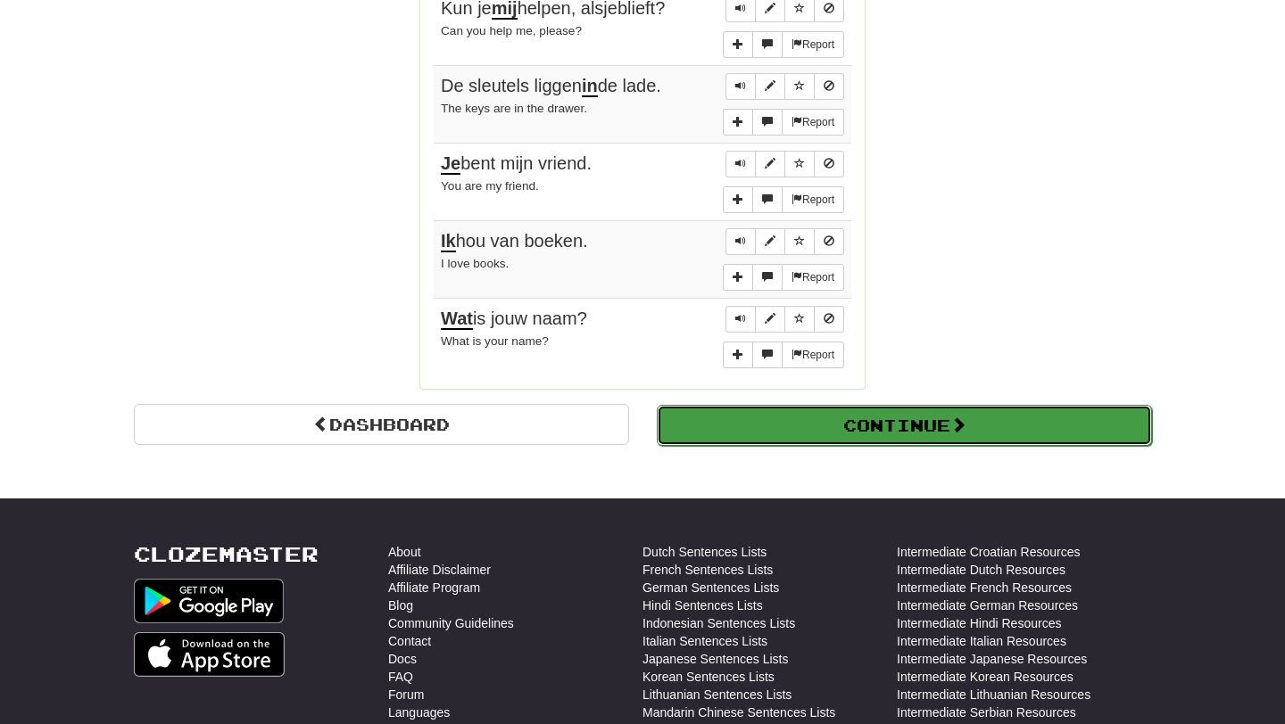
click at [964, 417] on span at bounding box center [958, 425] width 16 height 16
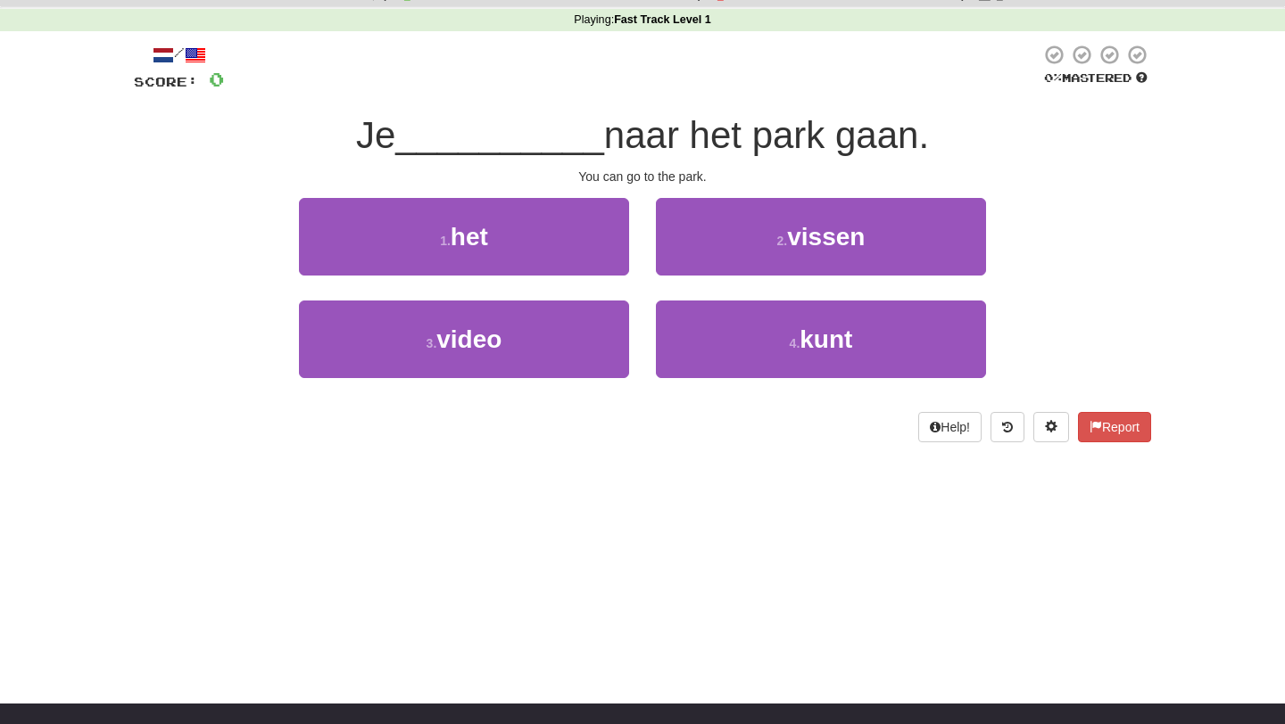
scroll to position [0, 0]
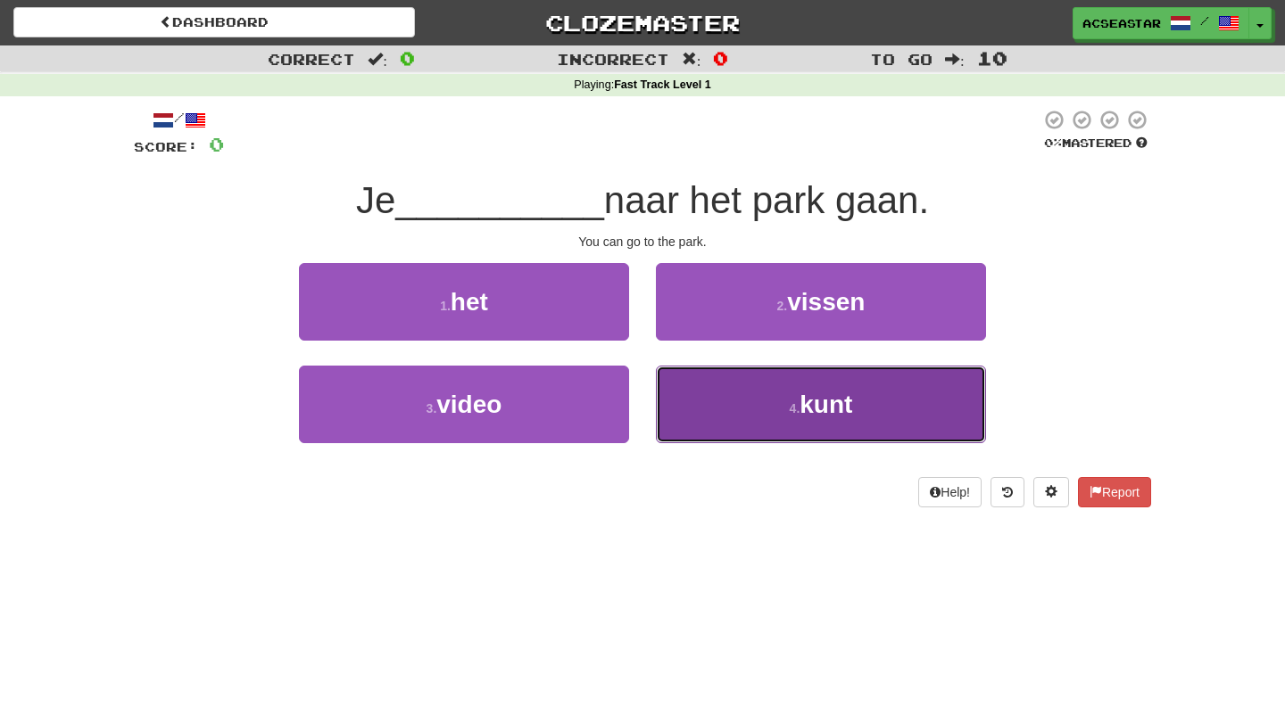
click at [728, 373] on button "4 . kunt" at bounding box center [821, 405] width 330 height 78
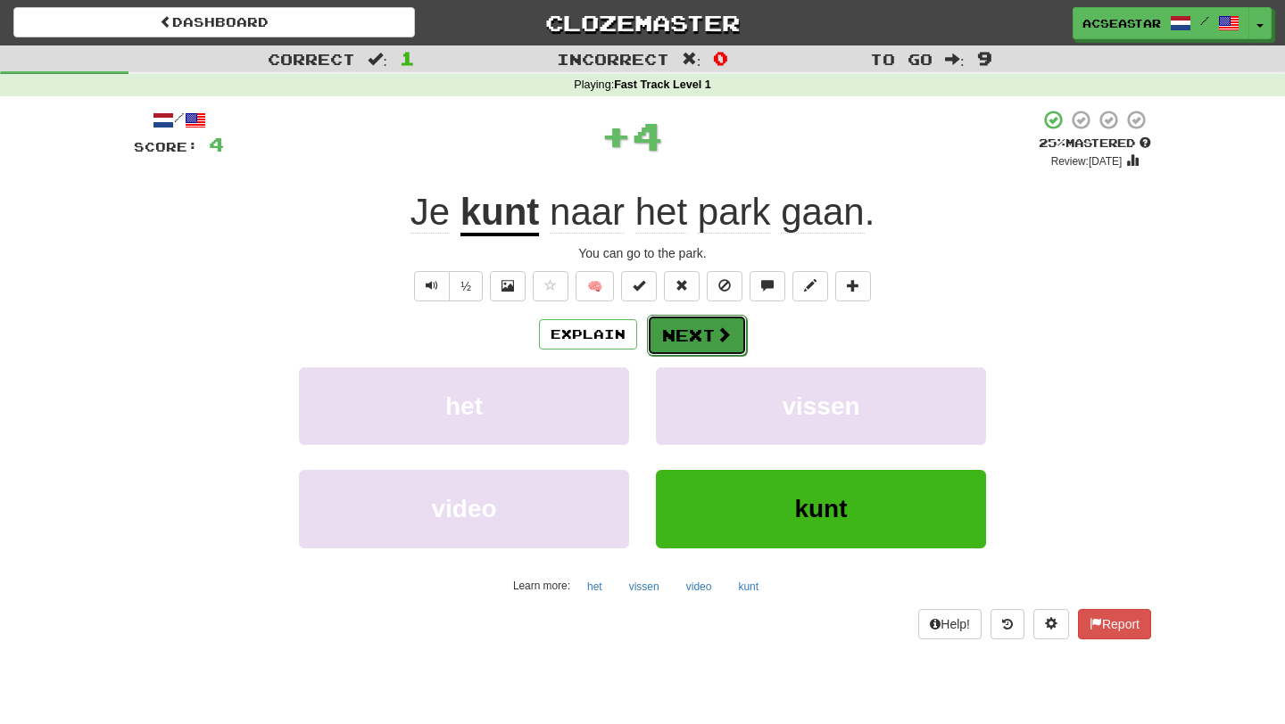
click at [705, 326] on button "Next" at bounding box center [697, 335] width 100 height 41
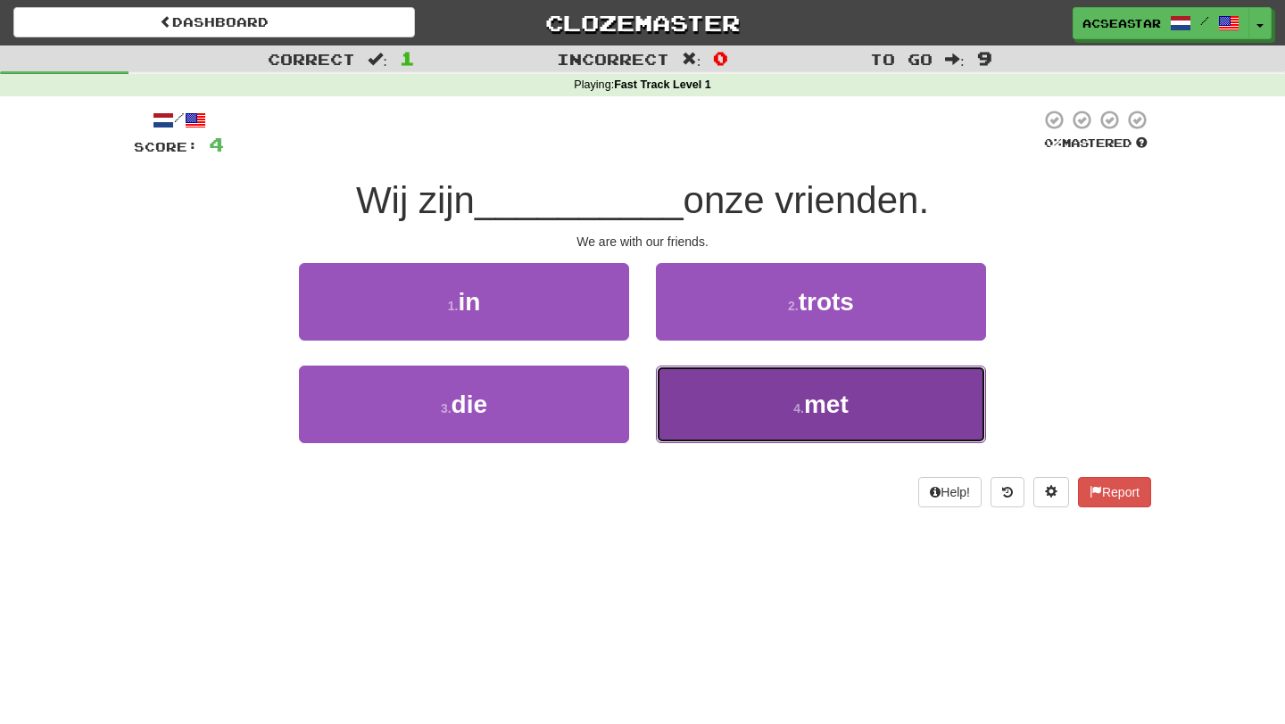
click at [751, 412] on button "4 . met" at bounding box center [821, 405] width 330 height 78
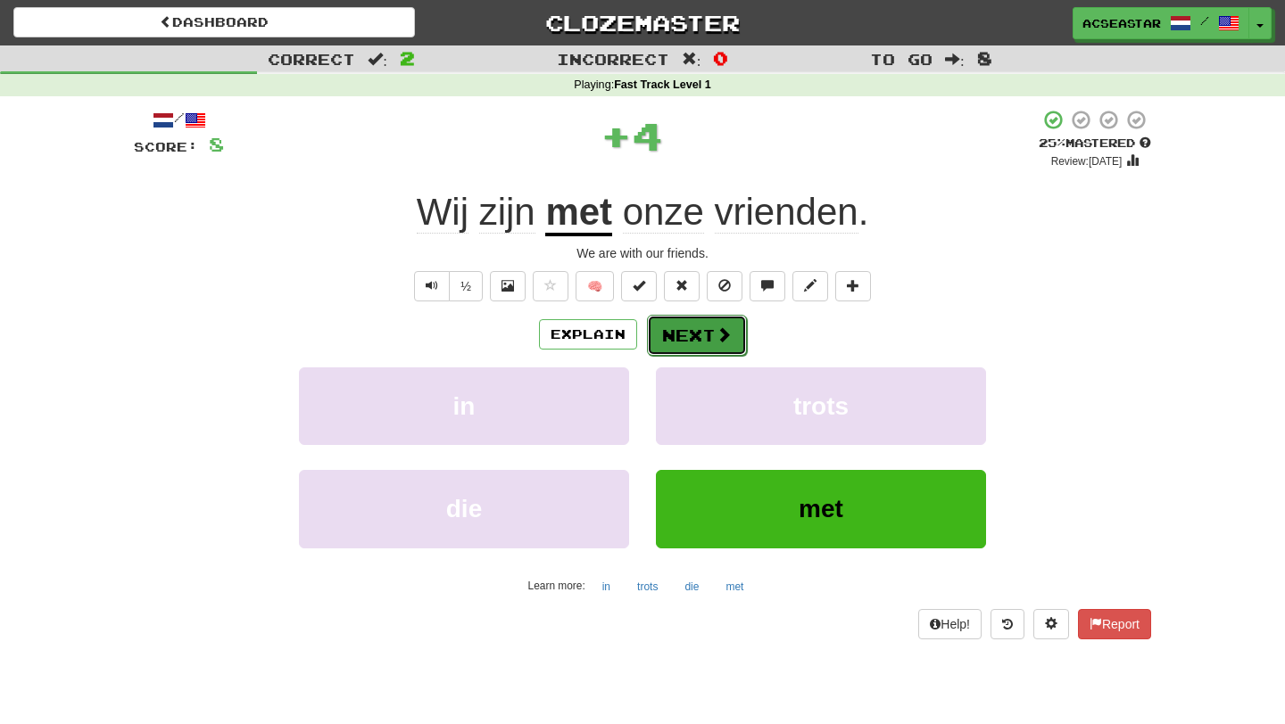
click at [703, 336] on button "Next" at bounding box center [697, 335] width 100 height 41
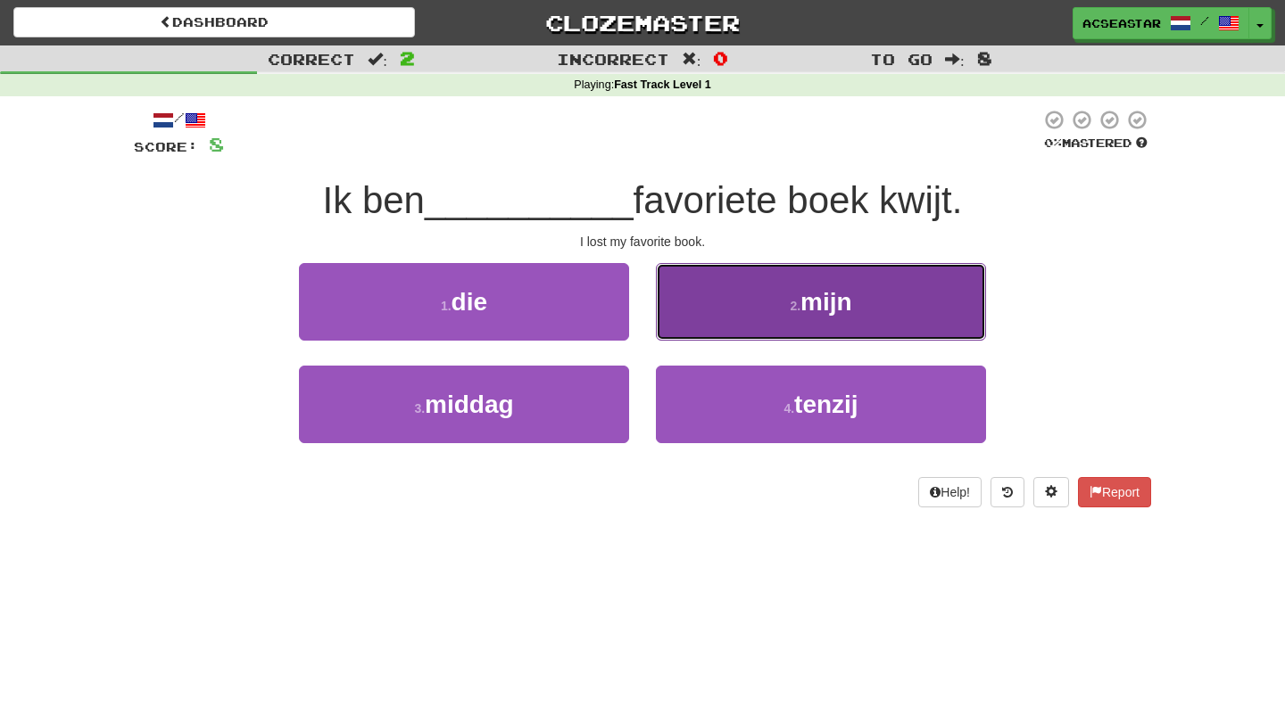
click at [883, 333] on button "2 . mijn" at bounding box center [821, 302] width 330 height 78
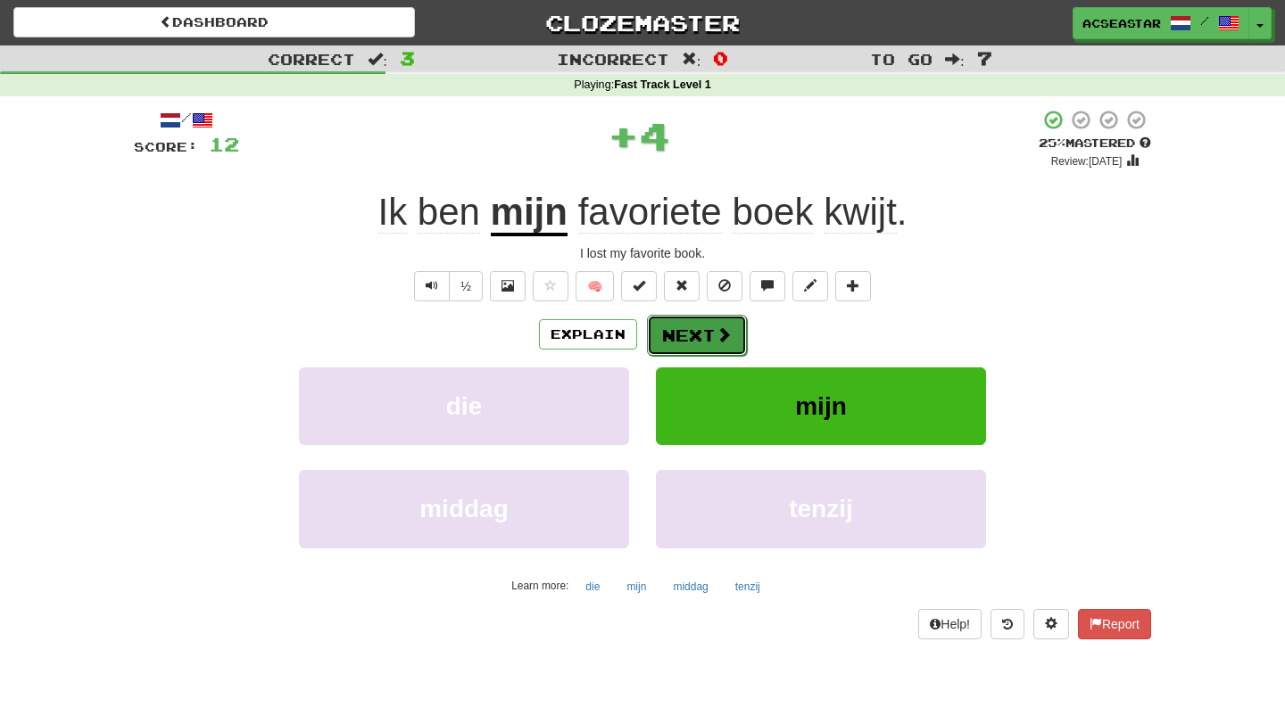
click at [694, 342] on button "Next" at bounding box center [697, 335] width 100 height 41
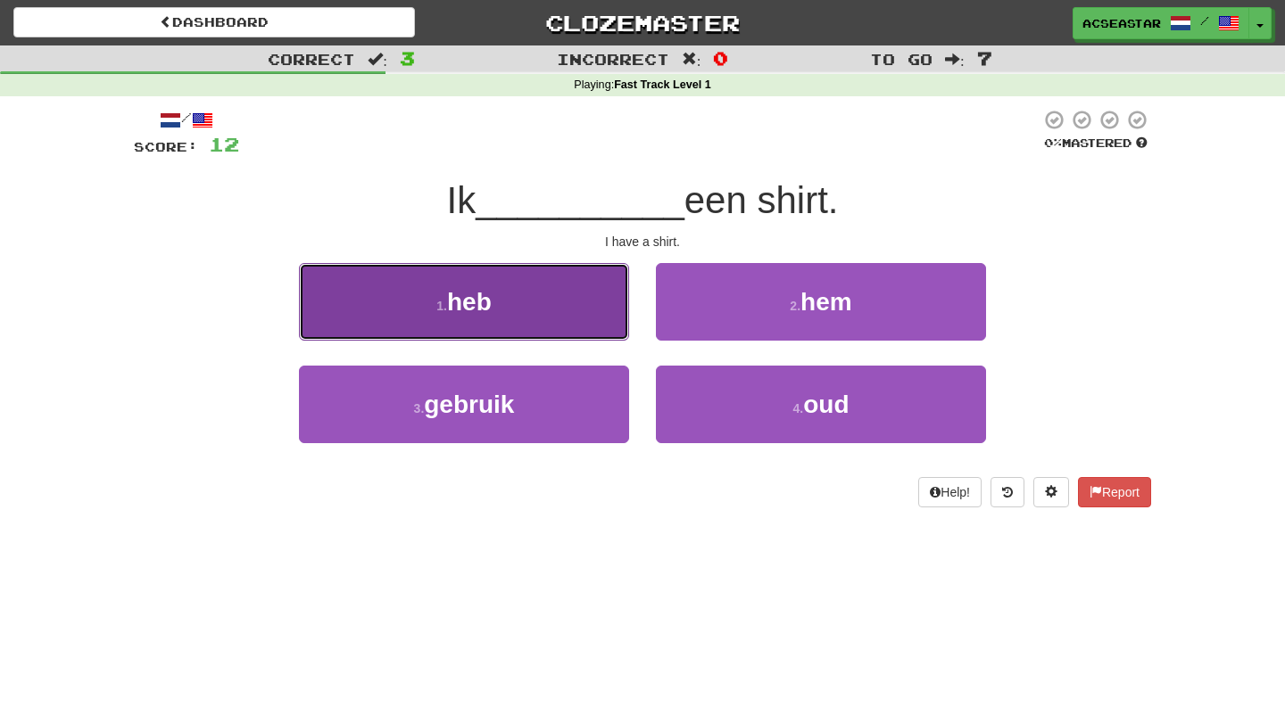
click at [509, 298] on button "1 . heb" at bounding box center [464, 302] width 330 height 78
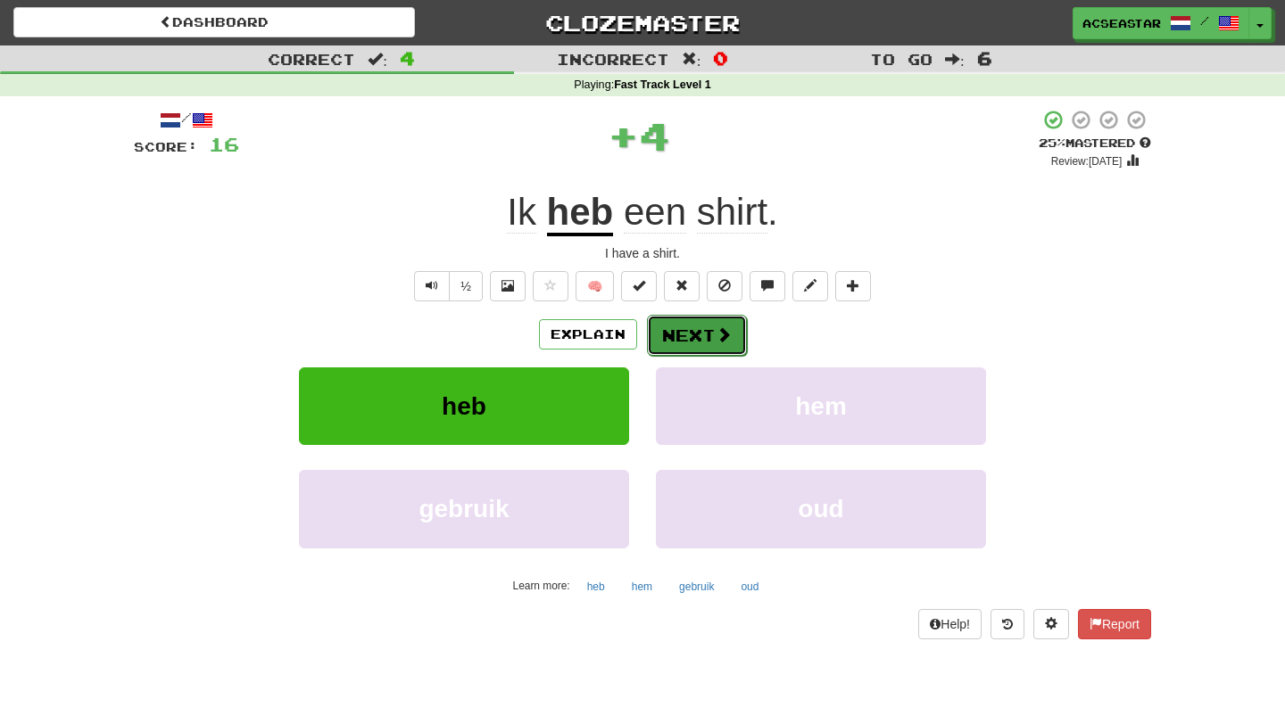
click at [707, 348] on button "Next" at bounding box center [697, 335] width 100 height 41
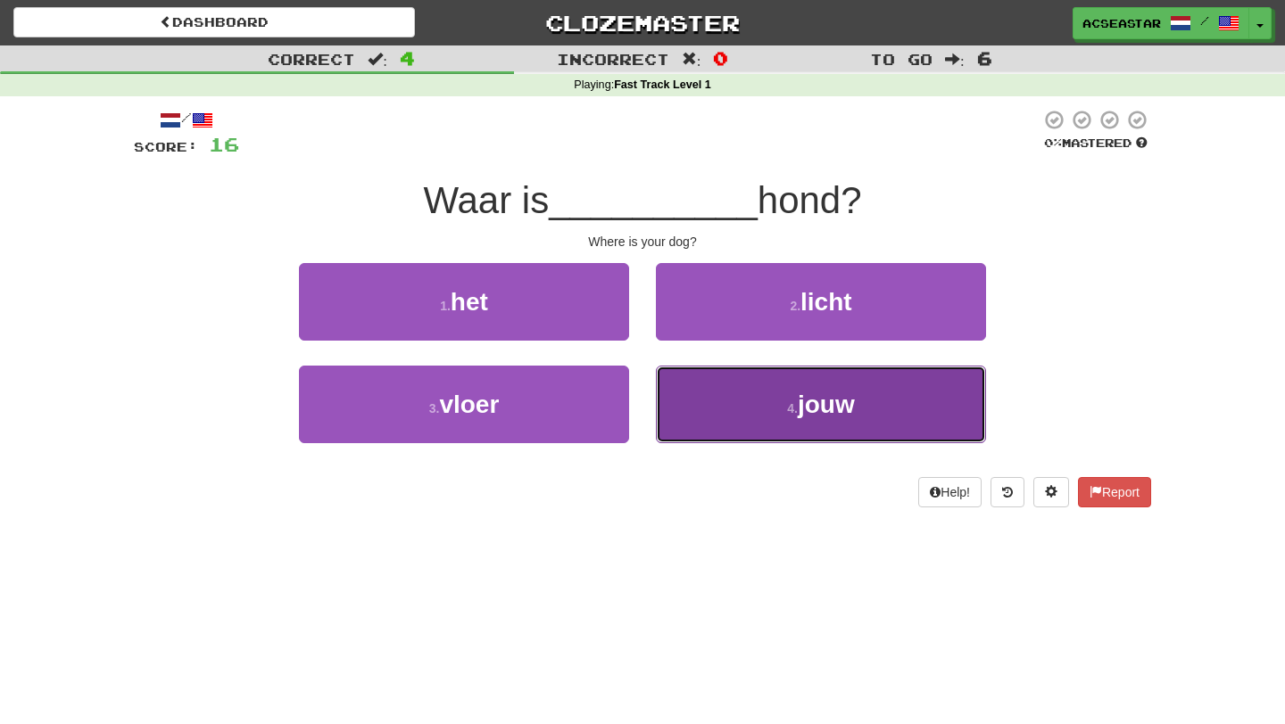
click at [792, 417] on button "4 . jouw" at bounding box center [821, 405] width 330 height 78
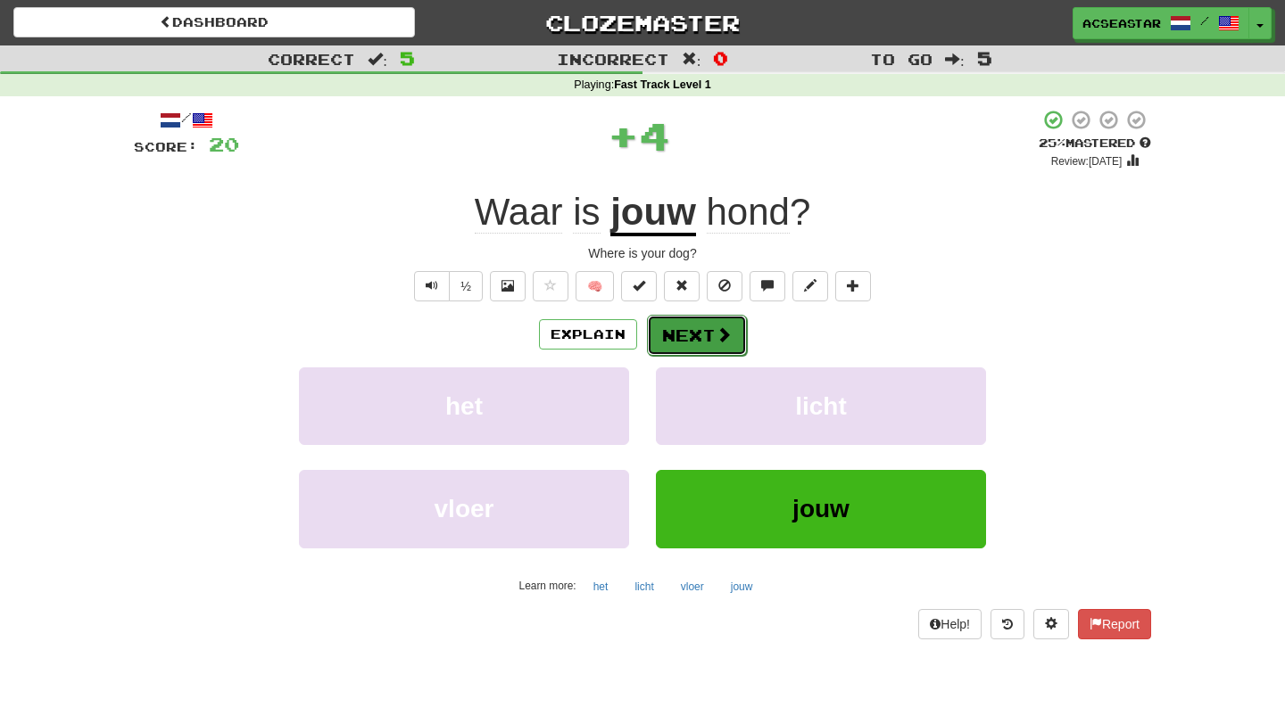
click at [708, 341] on button "Next" at bounding box center [697, 335] width 100 height 41
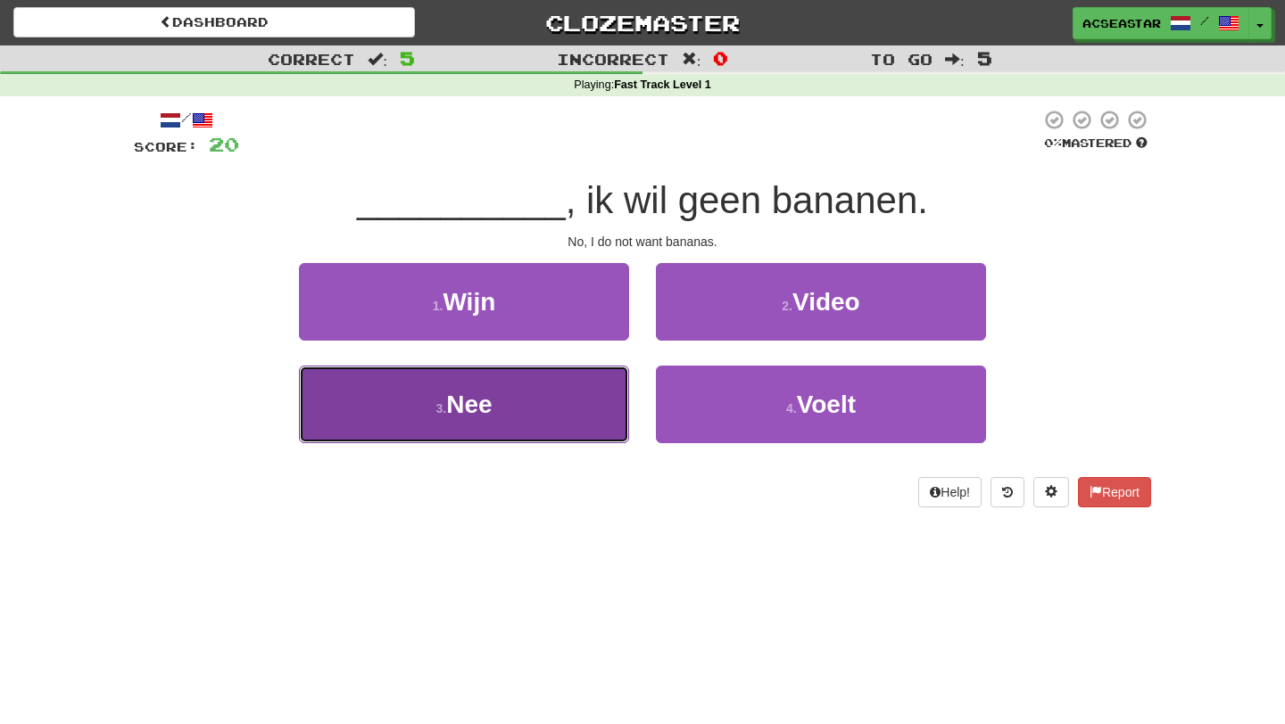
click at [495, 394] on button "3 . Nee" at bounding box center [464, 405] width 330 height 78
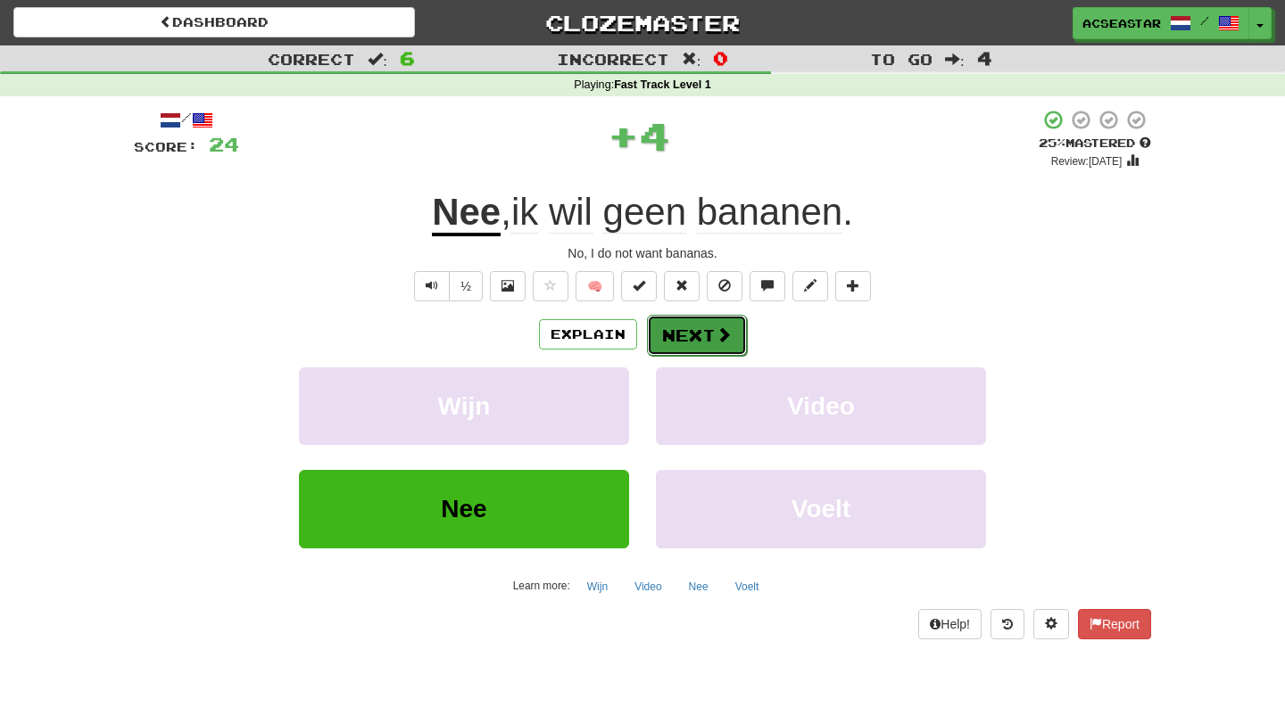
click at [690, 335] on button "Next" at bounding box center [697, 335] width 100 height 41
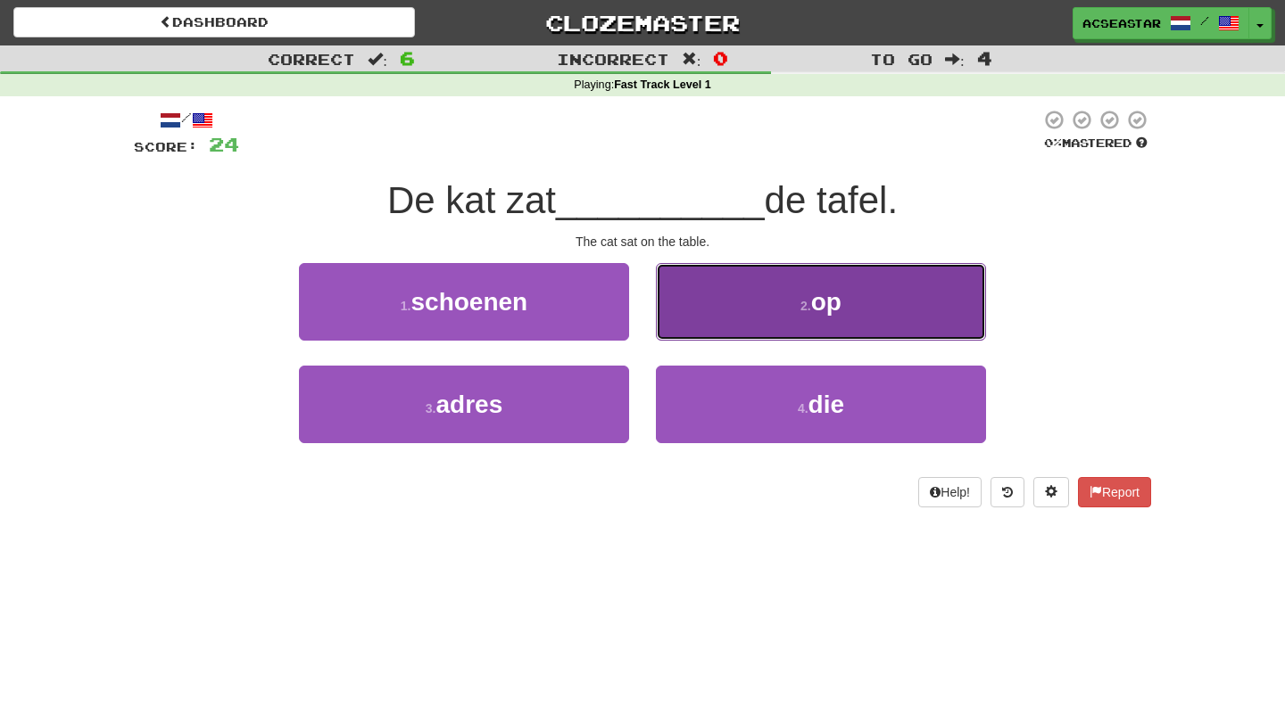
click at [761, 334] on button "2 . op" at bounding box center [821, 302] width 330 height 78
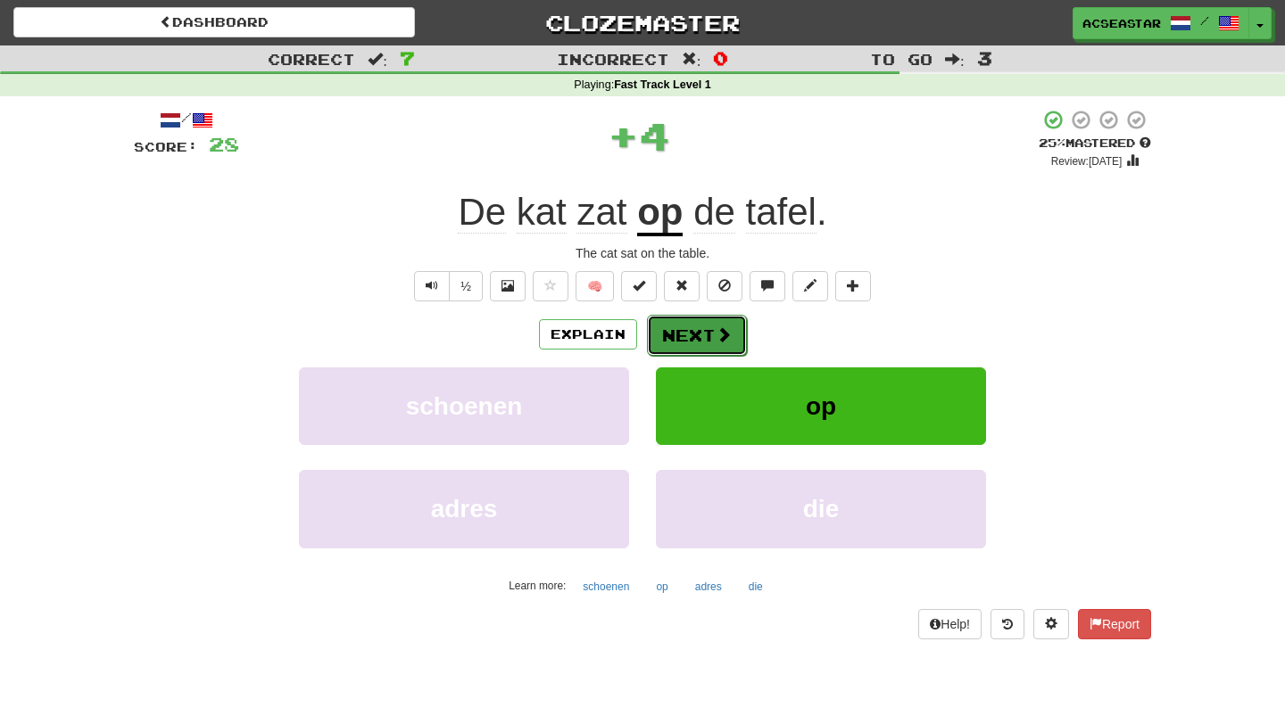
click at [703, 339] on button "Next" at bounding box center [697, 335] width 100 height 41
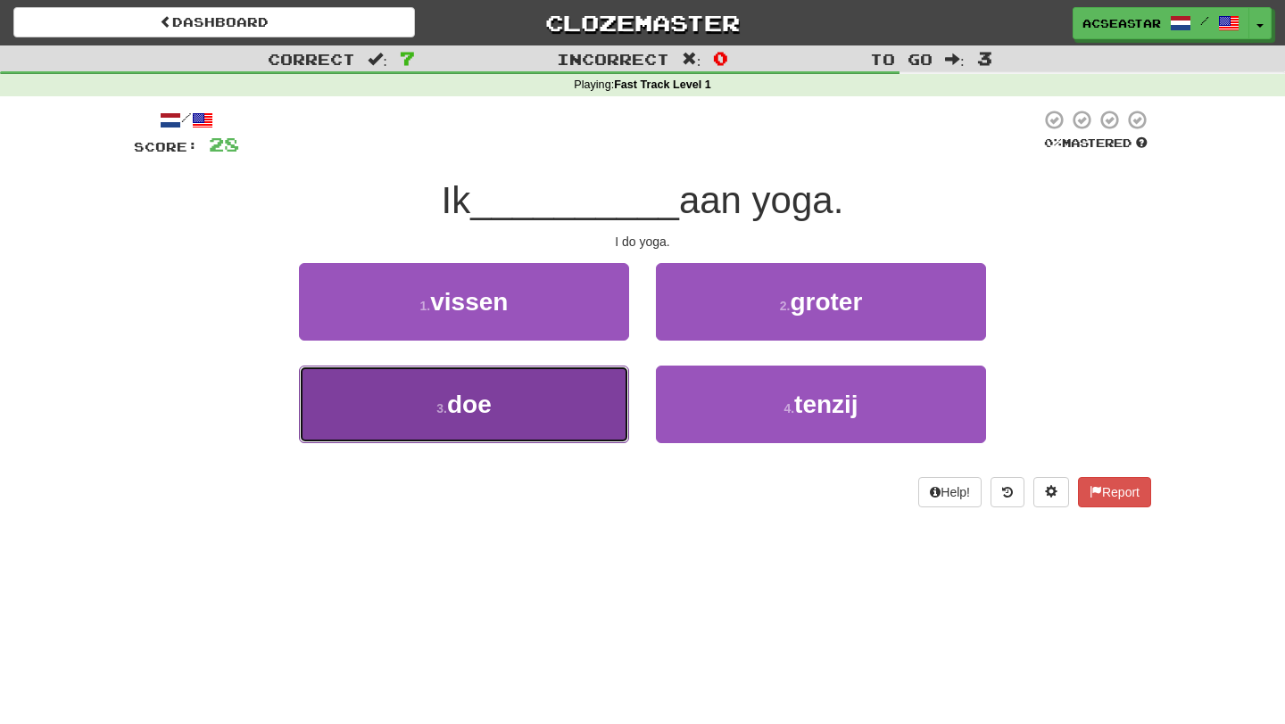
click at [529, 405] on button "3 . doe" at bounding box center [464, 405] width 330 height 78
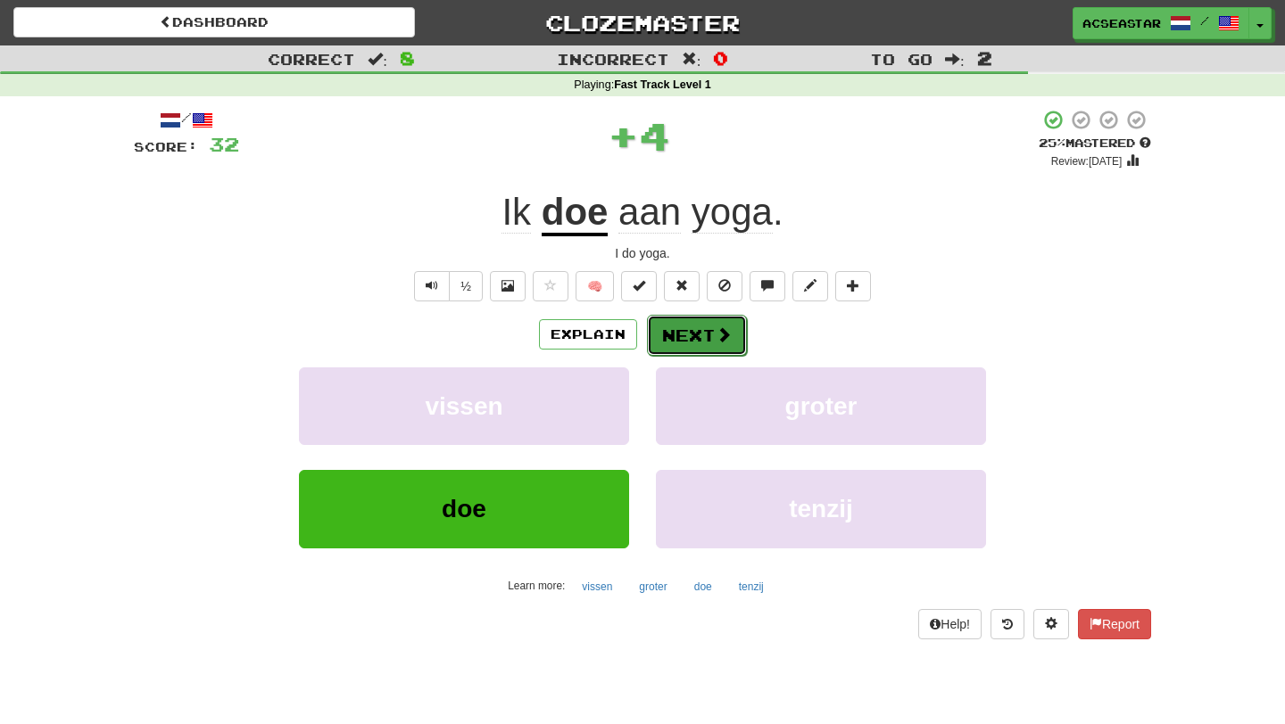
click at [698, 326] on button "Next" at bounding box center [697, 335] width 100 height 41
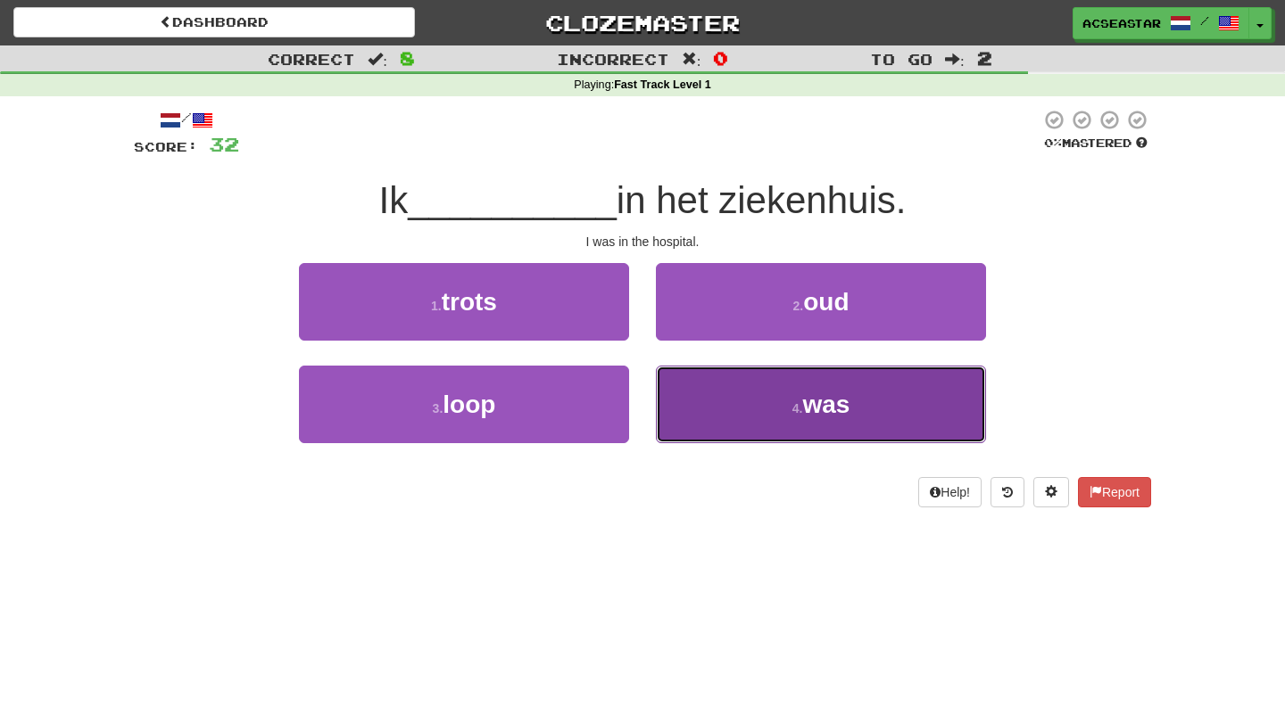
click at [813, 404] on span "was" at bounding box center [825, 405] width 47 height 28
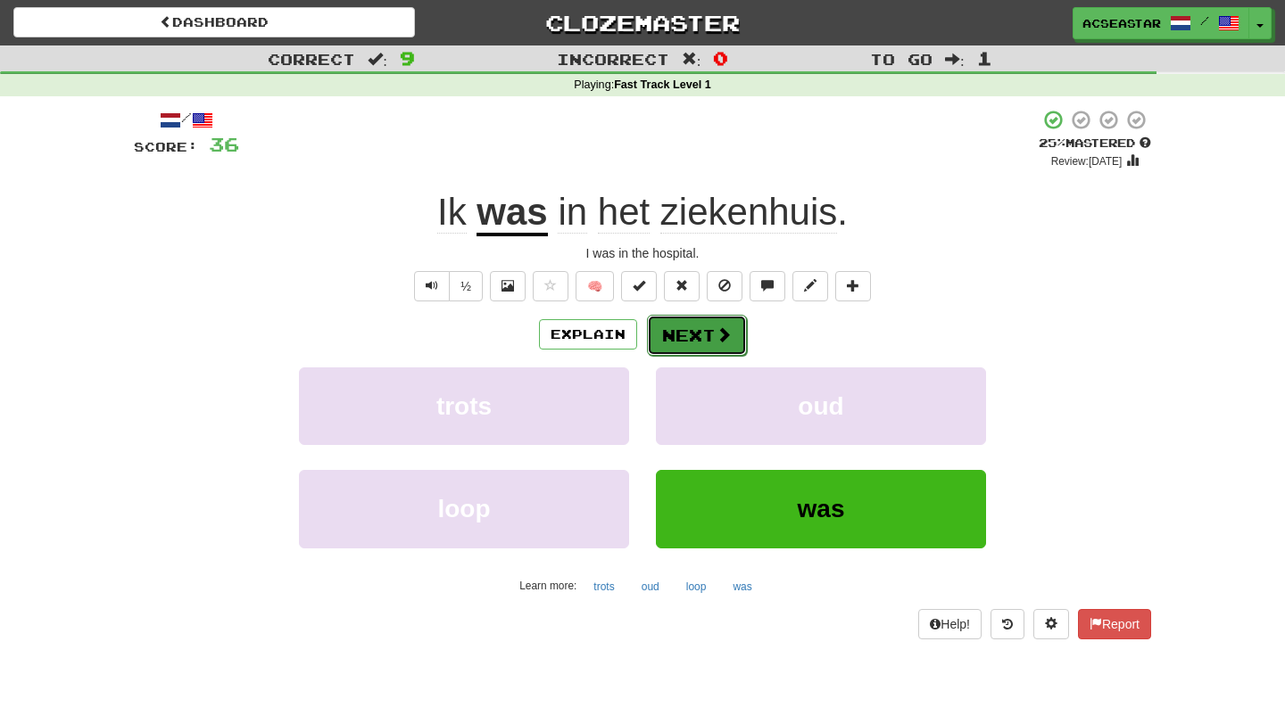
click at [712, 334] on button "Next" at bounding box center [697, 335] width 100 height 41
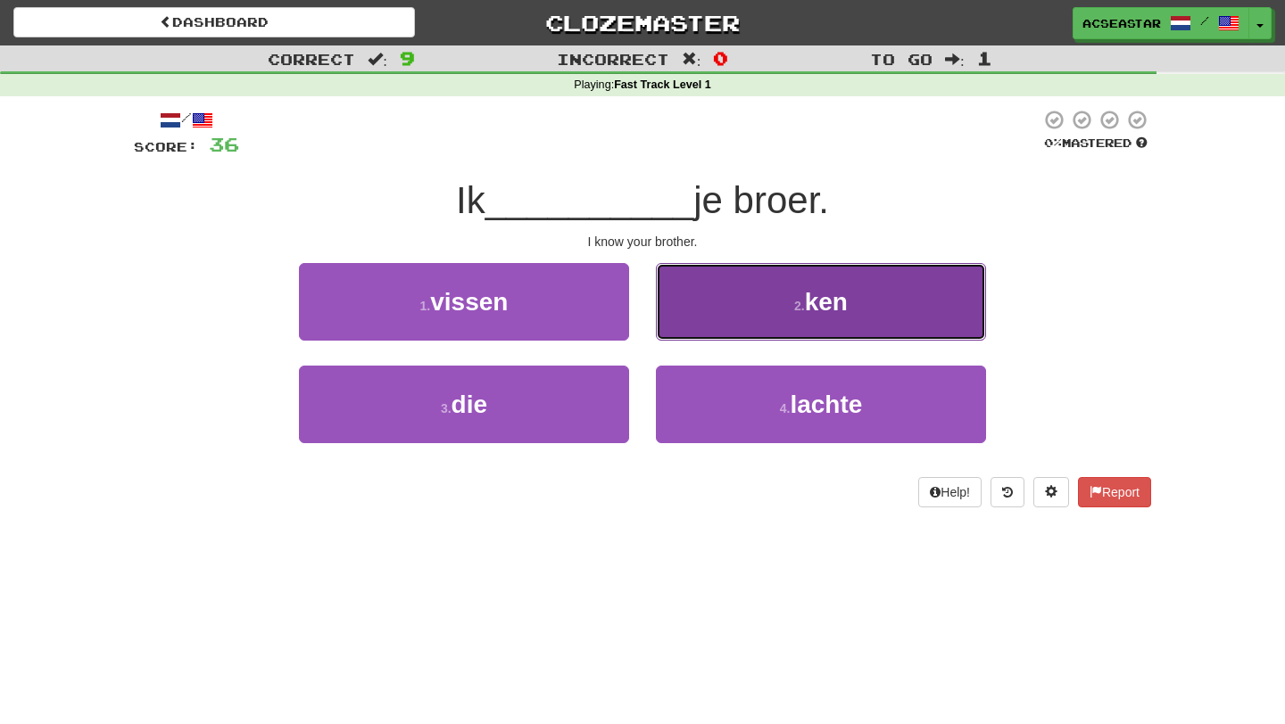
click at [769, 312] on button "2 . ken" at bounding box center [821, 302] width 330 height 78
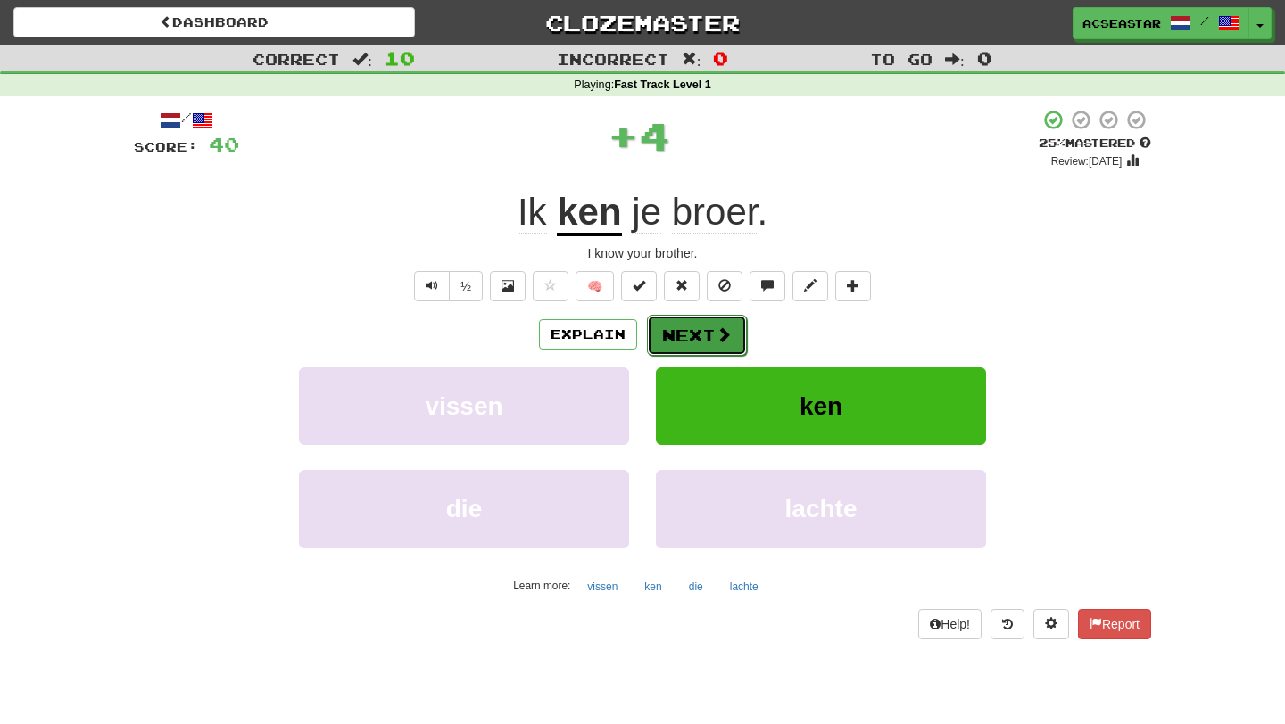
click at [719, 330] on span at bounding box center [723, 335] width 16 height 16
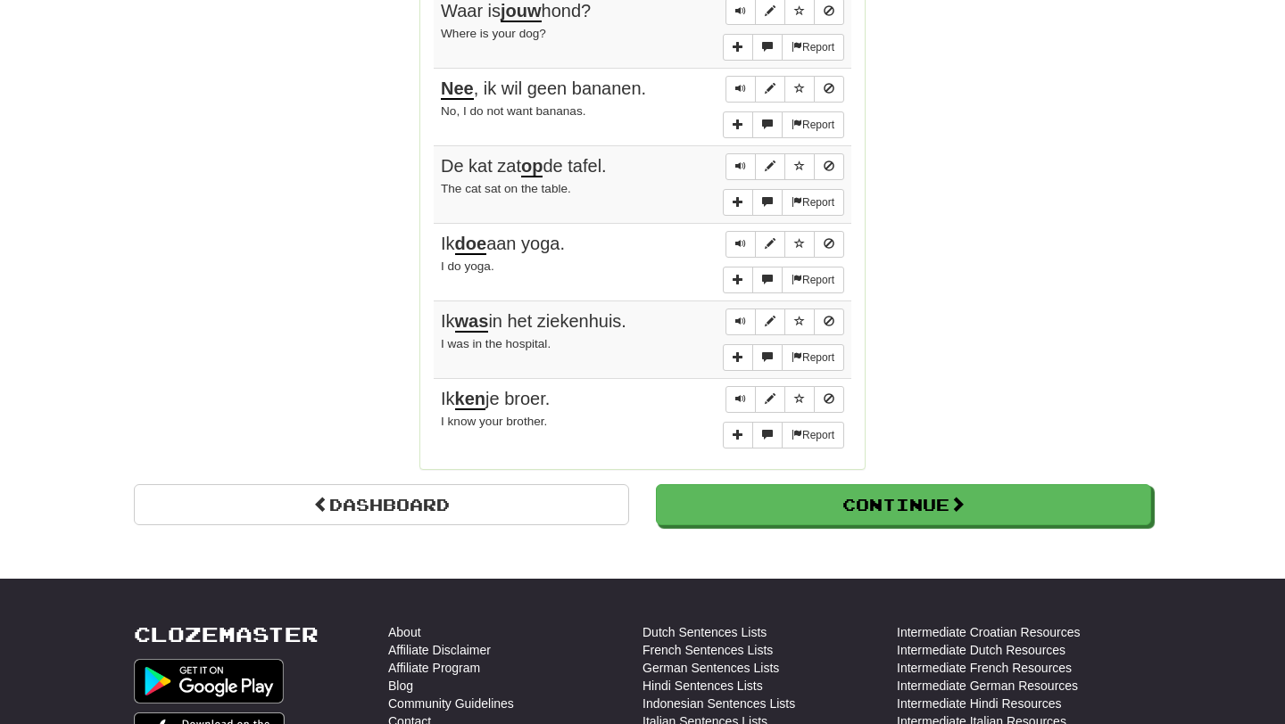
scroll to position [1387, 0]
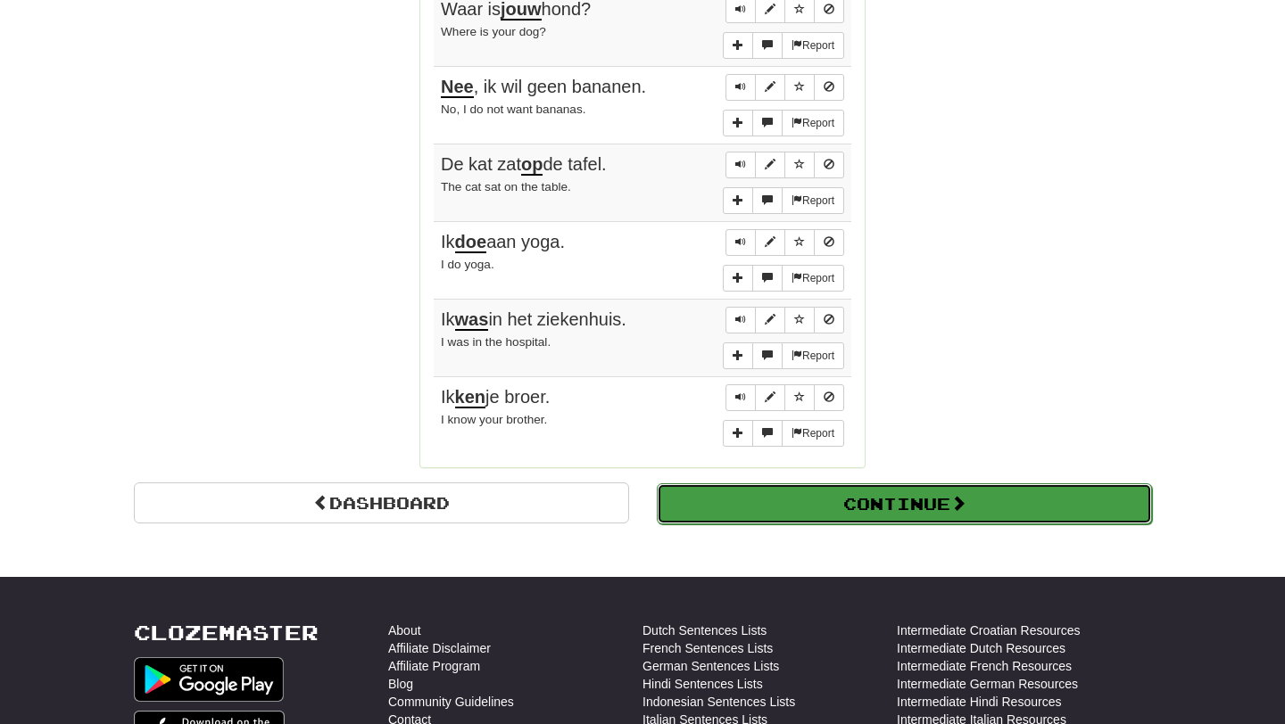
click at [778, 487] on button "Continue" at bounding box center [904, 504] width 495 height 41
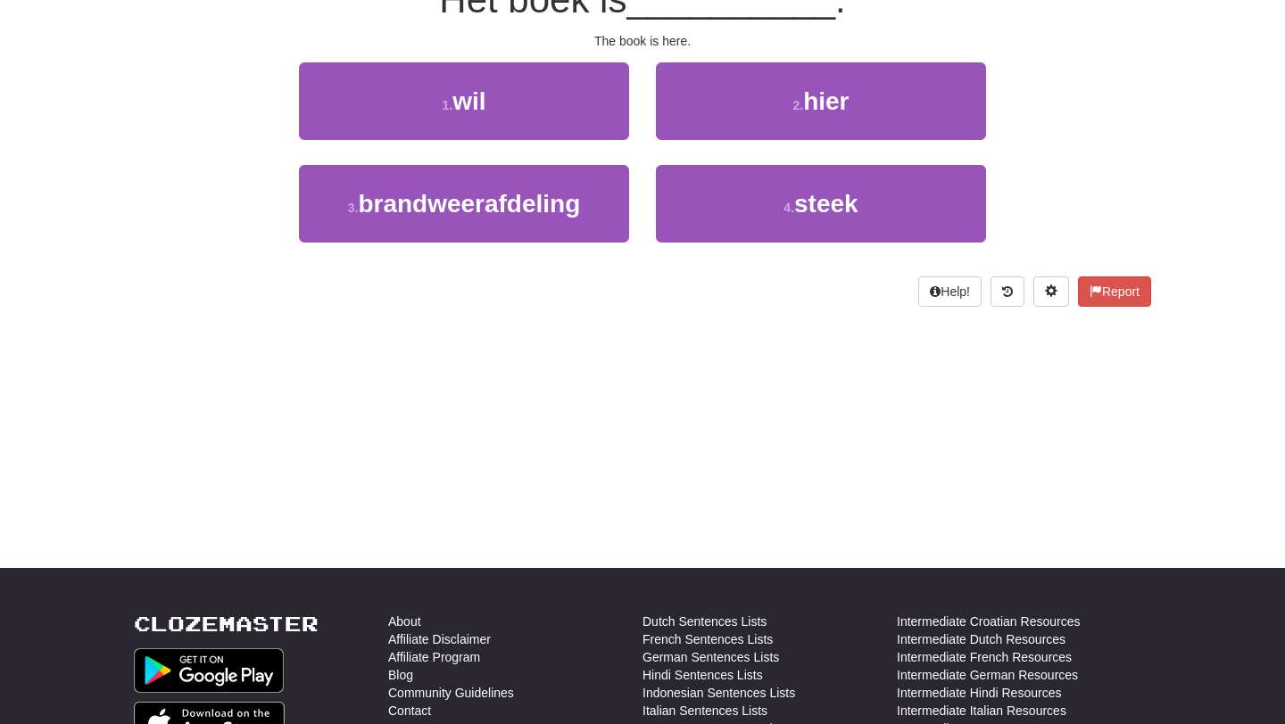
scroll to position [0, 0]
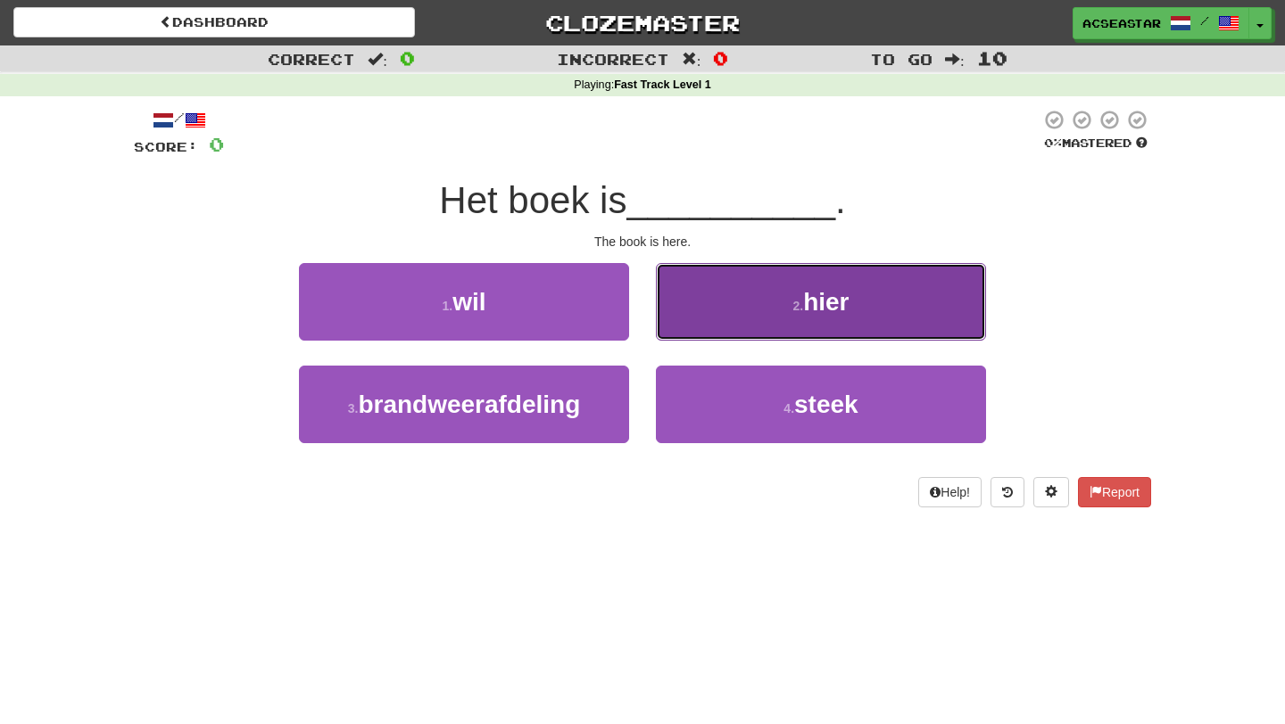
click at [864, 302] on button "2 . hier" at bounding box center [821, 302] width 330 height 78
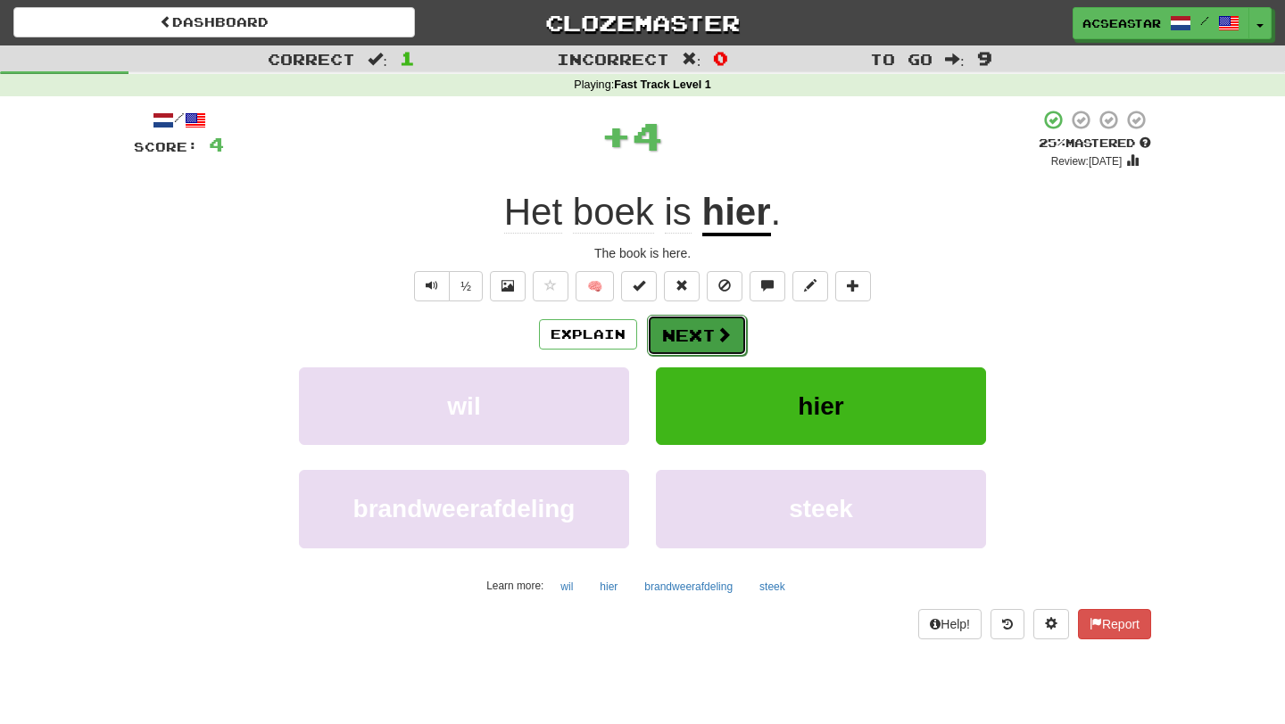
click at [721, 335] on span at bounding box center [723, 335] width 16 height 16
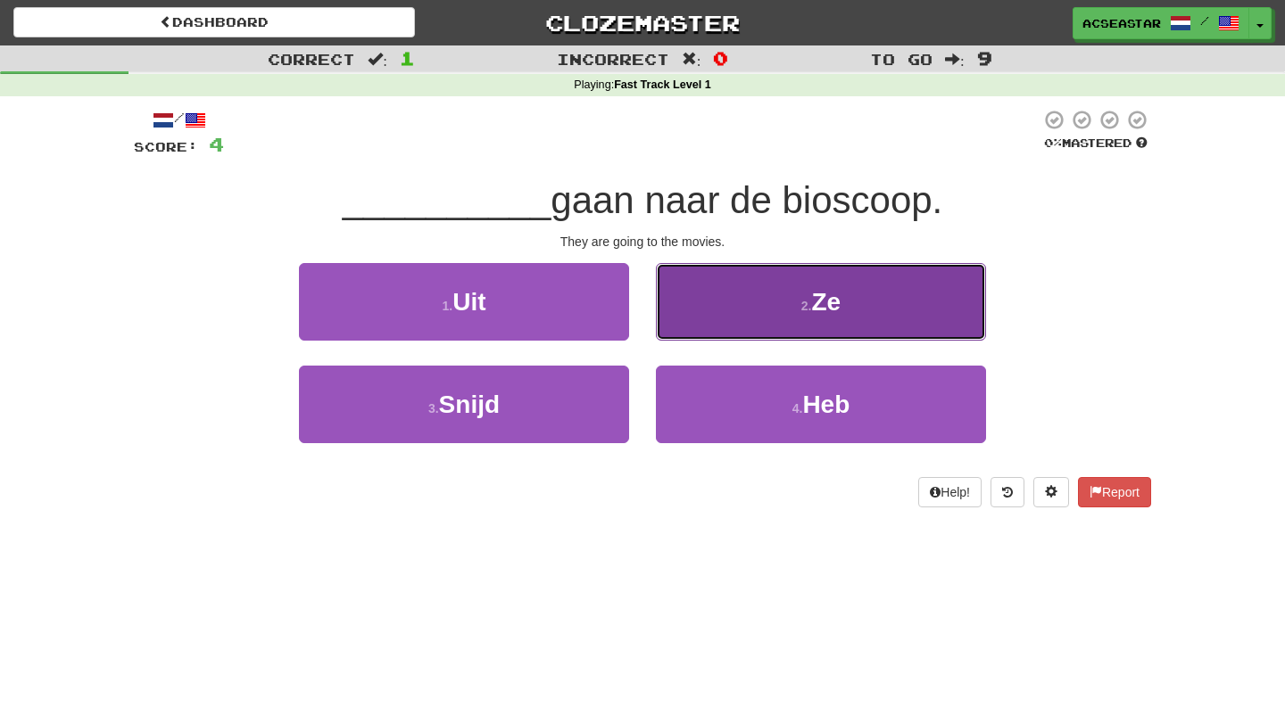
click at [855, 299] on button "2 . Ze" at bounding box center [821, 302] width 330 height 78
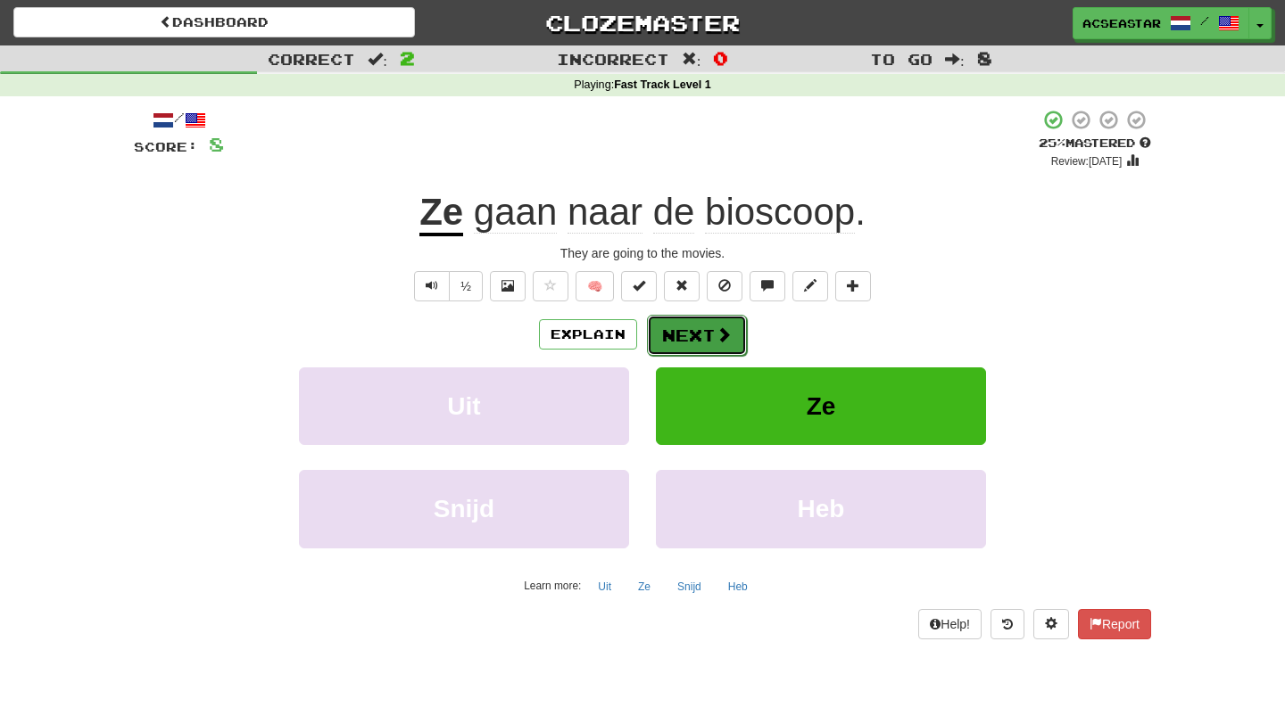
click at [701, 329] on button "Next" at bounding box center [697, 335] width 100 height 41
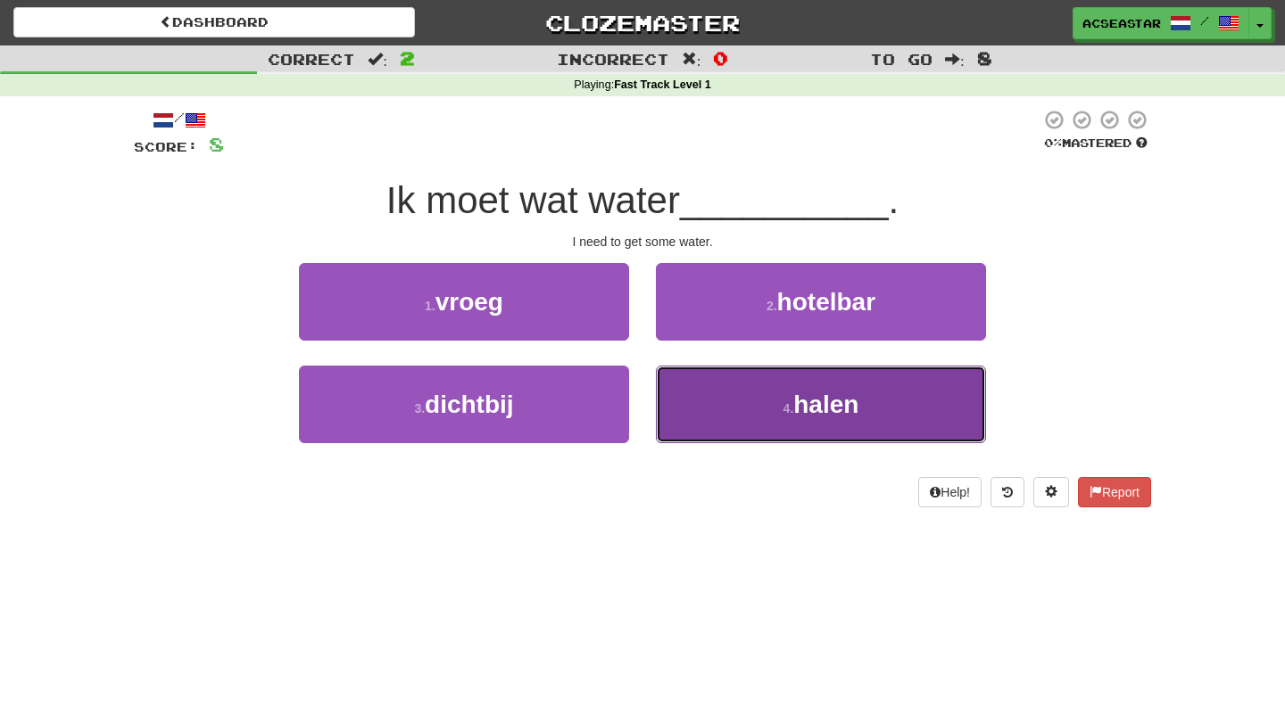
click at [740, 414] on button "4 . halen" at bounding box center [821, 405] width 330 height 78
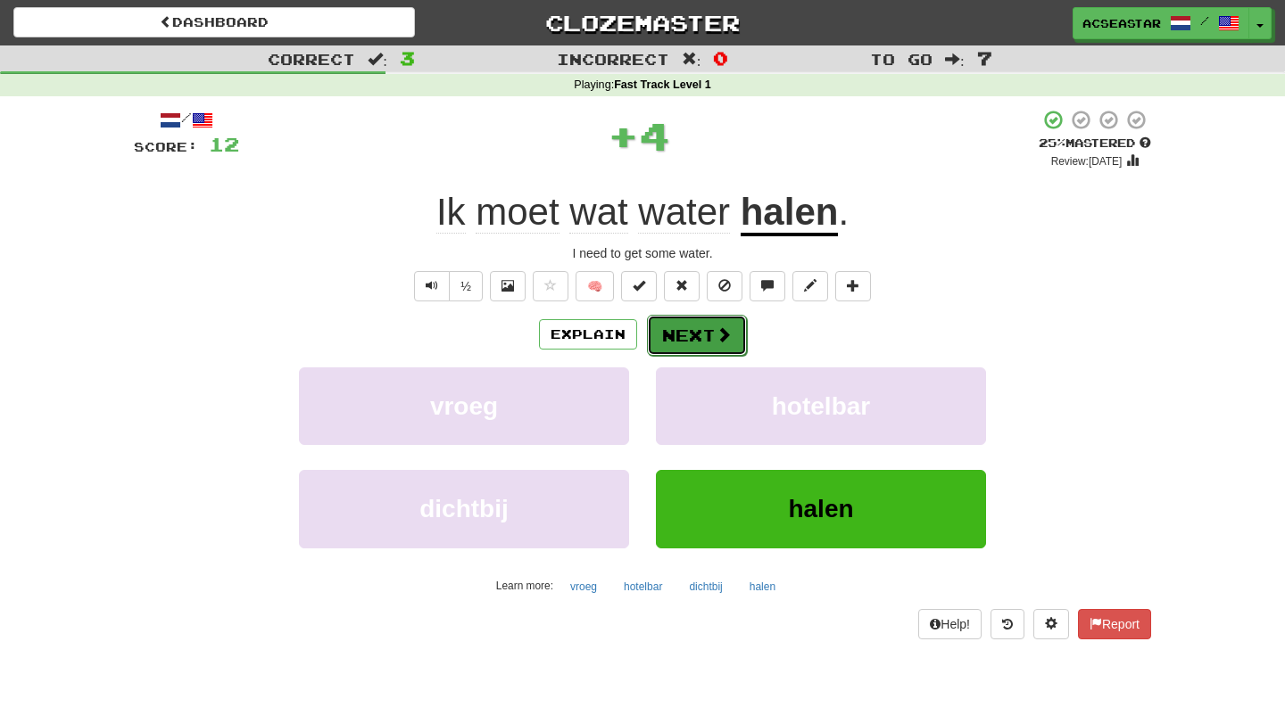
click at [699, 336] on button "Next" at bounding box center [697, 335] width 100 height 41
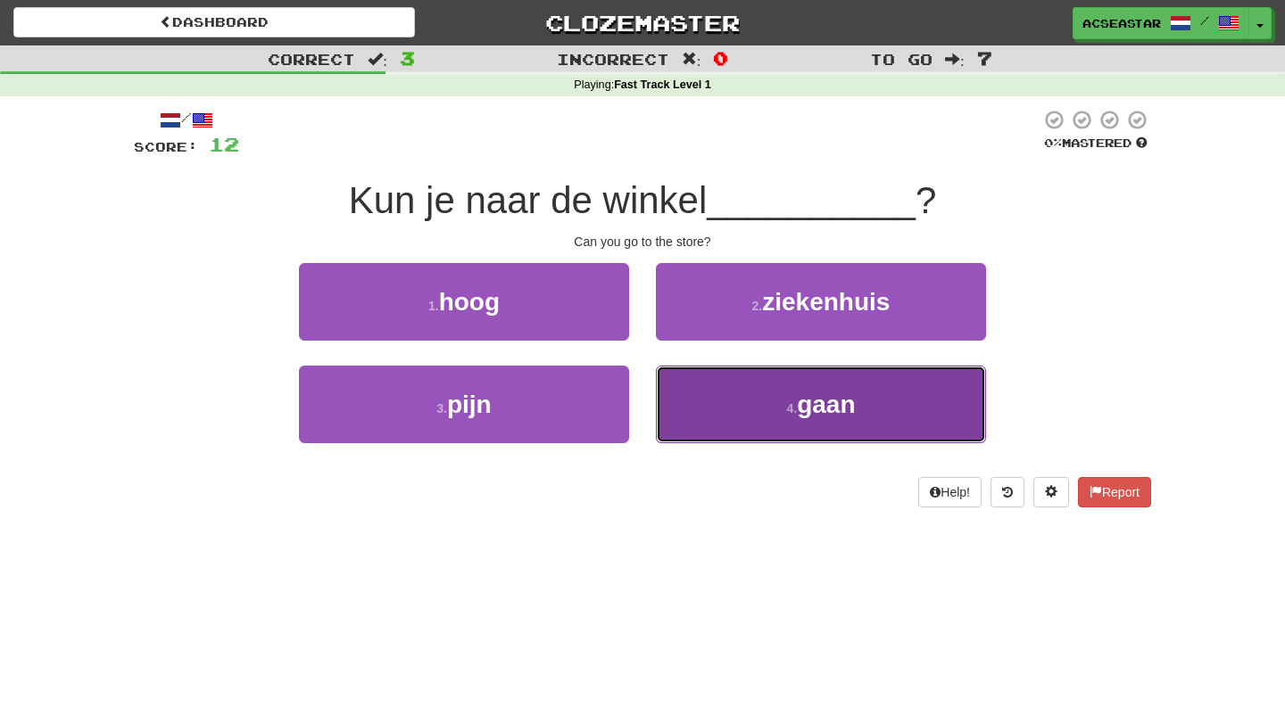
click at [838, 412] on span "gaan" at bounding box center [826, 405] width 58 height 28
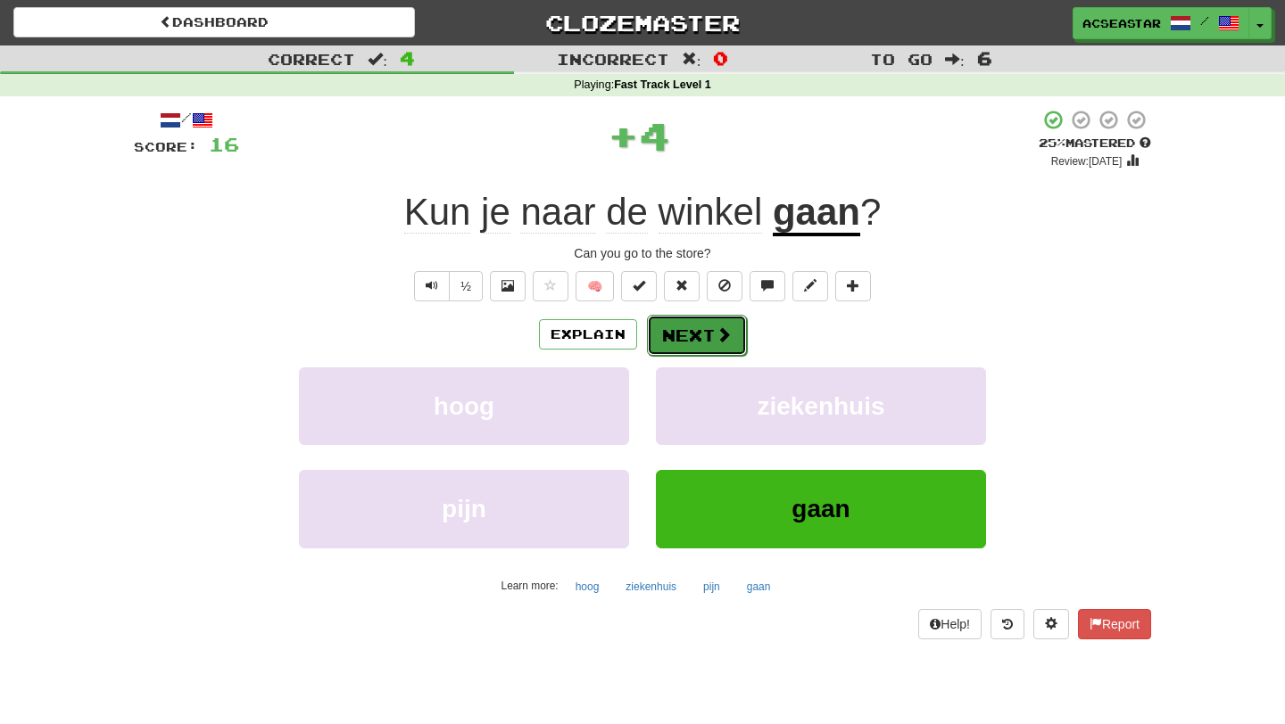
click at [721, 342] on span at bounding box center [723, 335] width 16 height 16
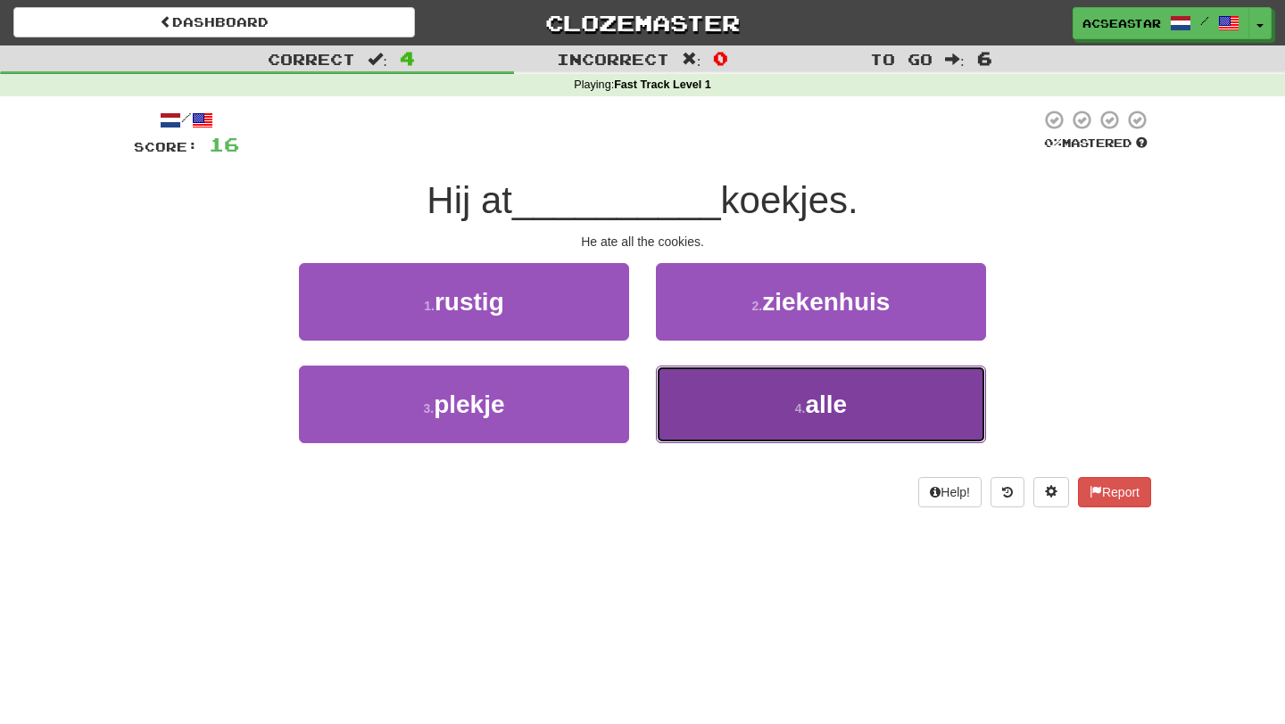
click at [870, 392] on button "4 . alle" at bounding box center [821, 405] width 330 height 78
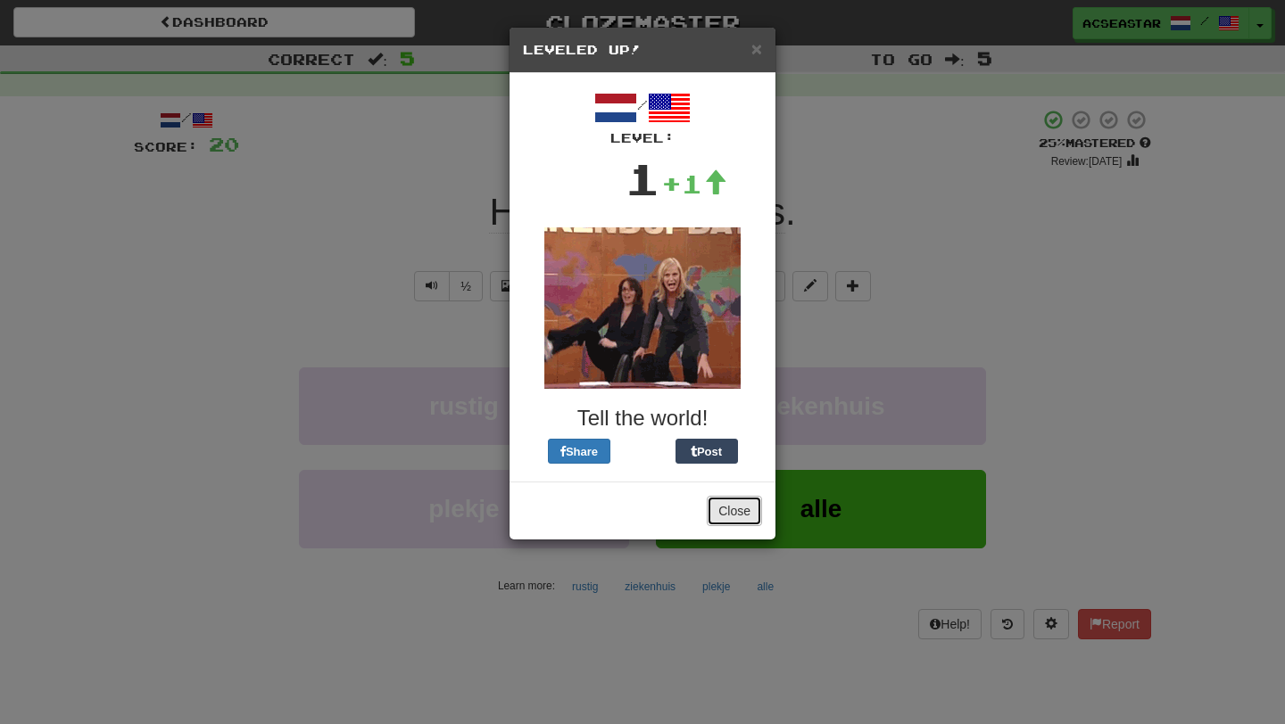
click at [732, 516] on button "Close" at bounding box center [734, 511] width 55 height 30
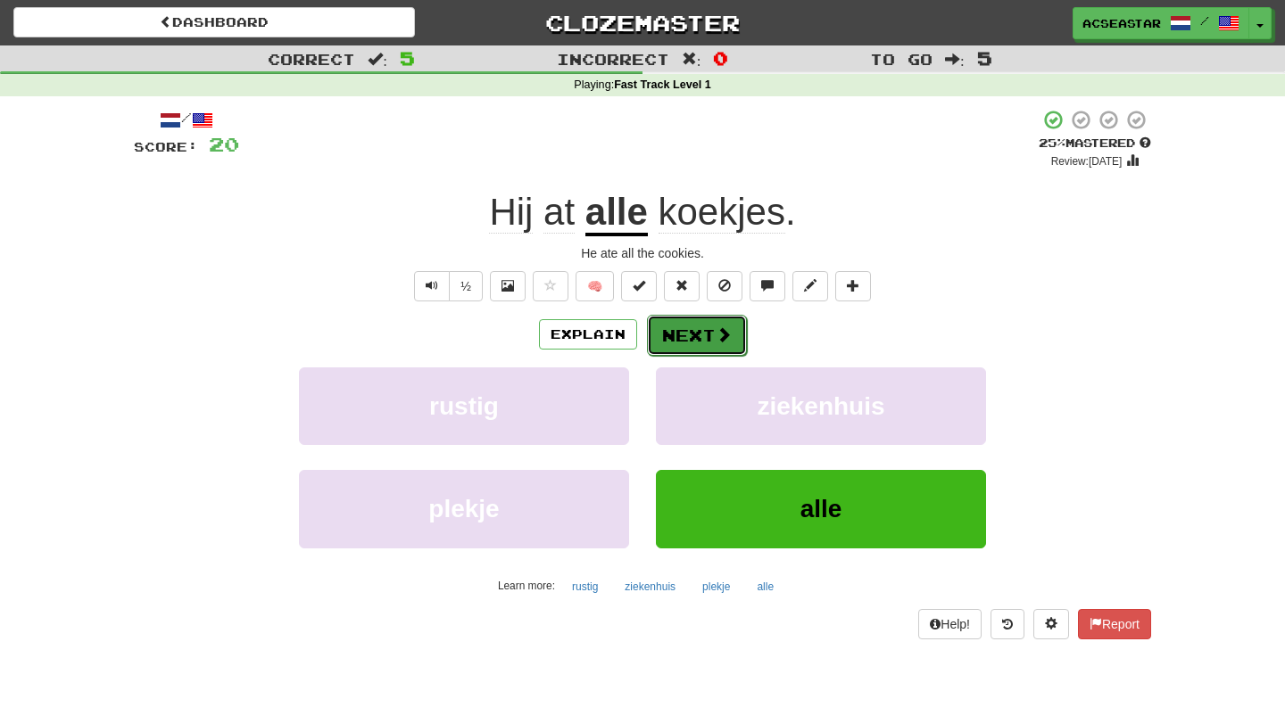
click at [698, 328] on button "Next" at bounding box center [697, 335] width 100 height 41
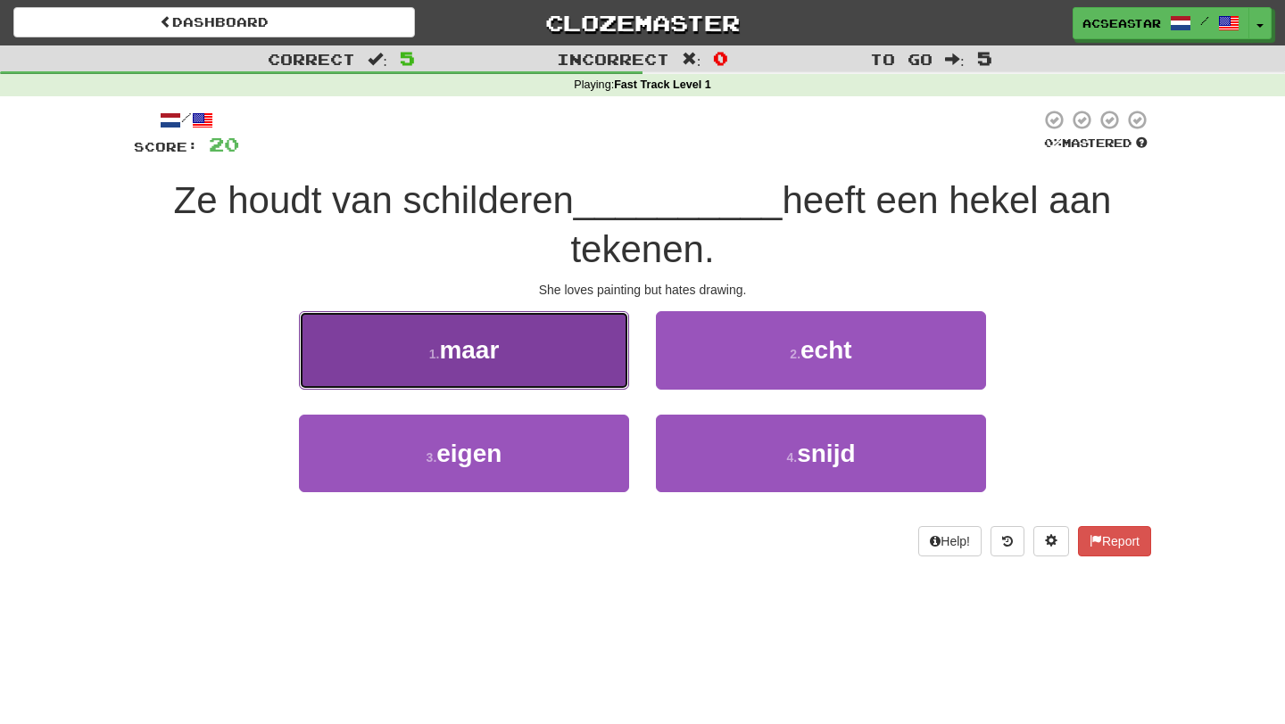
click at [541, 359] on button "1 . maar" at bounding box center [464, 350] width 330 height 78
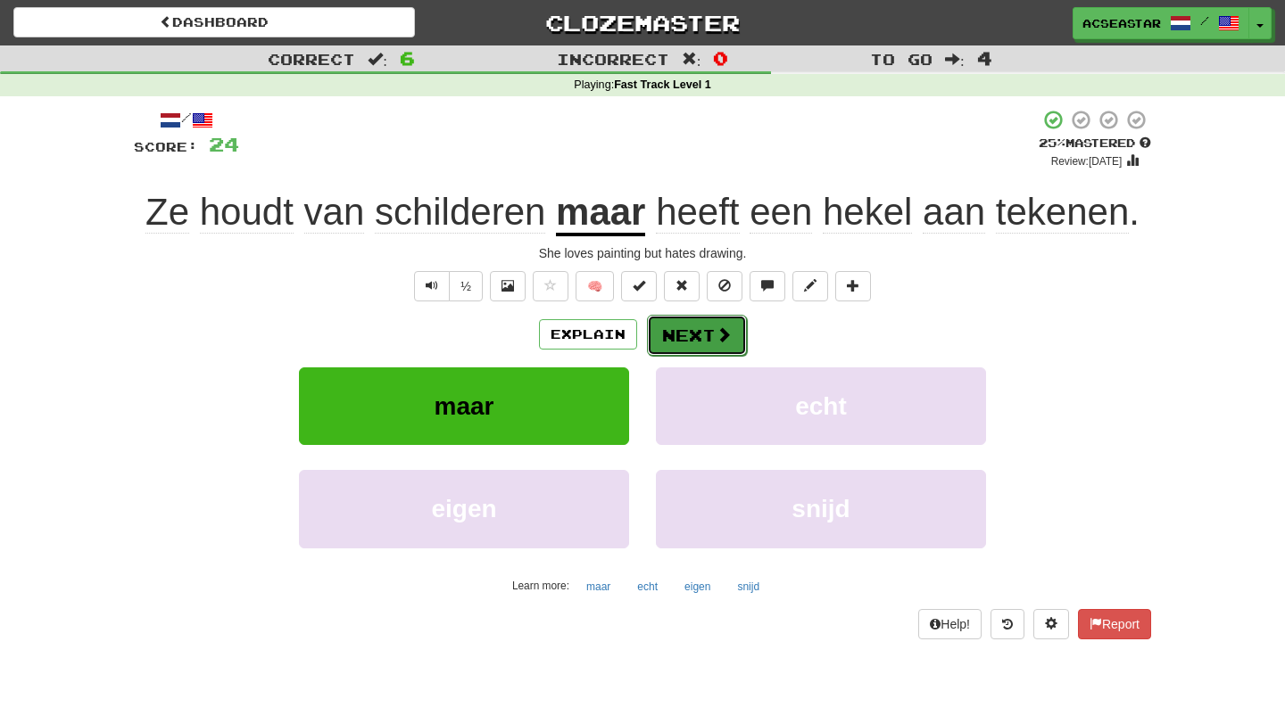
click at [698, 334] on button "Next" at bounding box center [697, 335] width 100 height 41
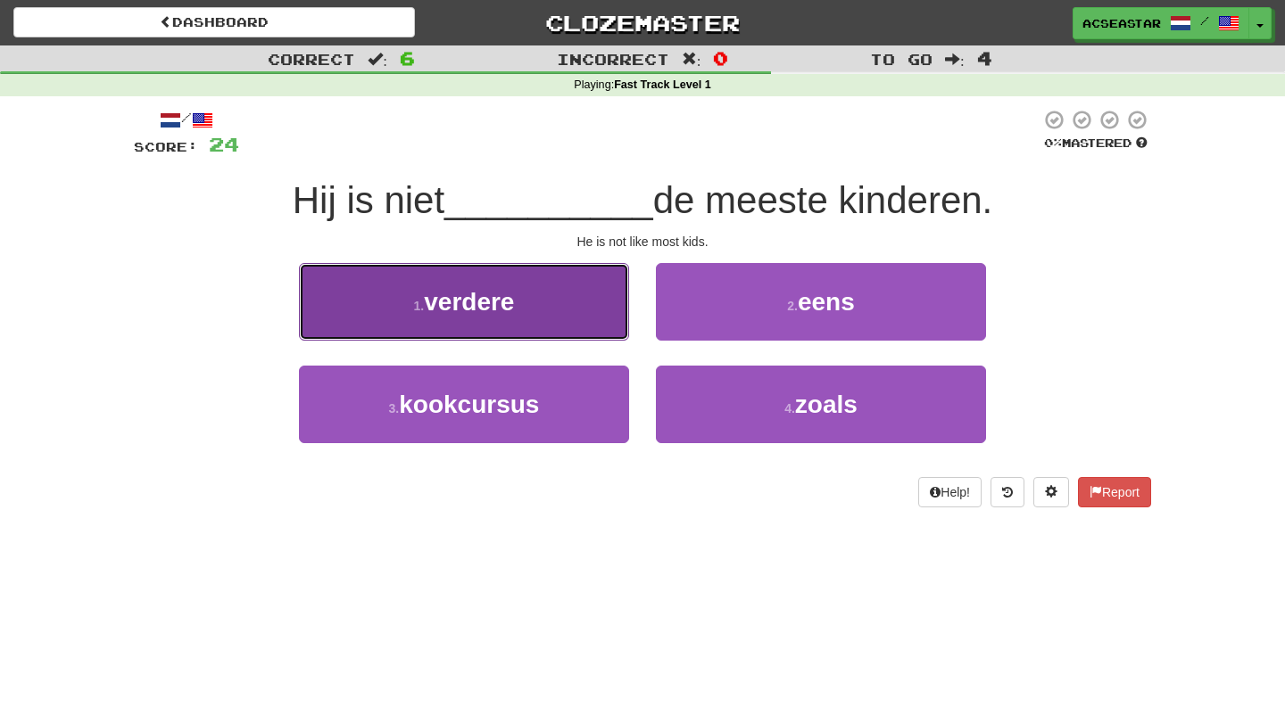
click at [535, 303] on button "1 . verdere" at bounding box center [464, 302] width 330 height 78
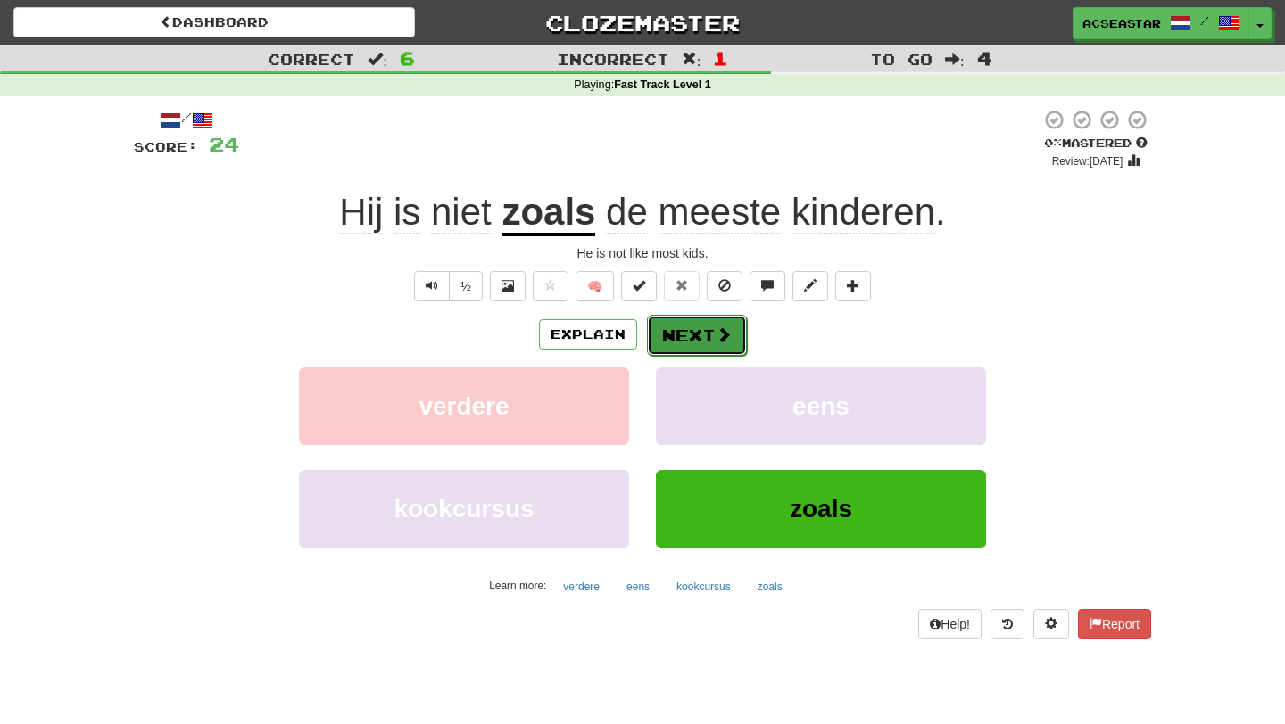
click at [689, 338] on button "Next" at bounding box center [697, 335] width 100 height 41
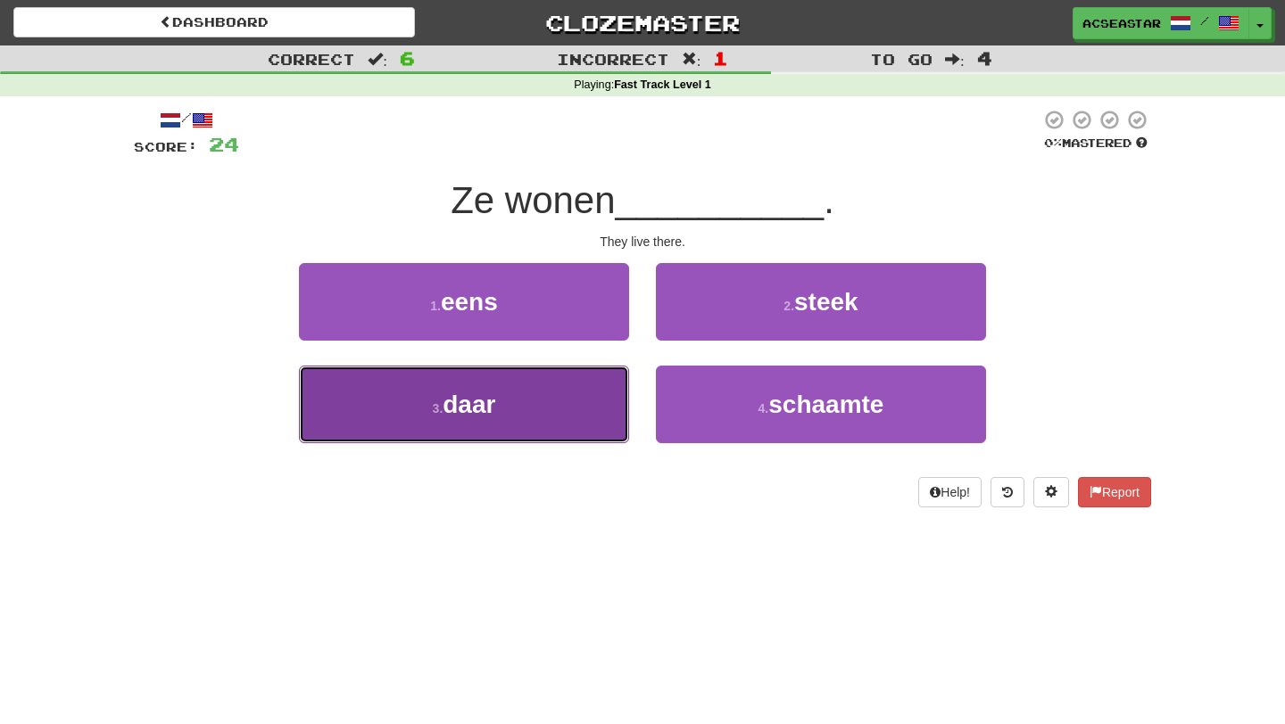
click at [532, 389] on button "3 . daar" at bounding box center [464, 405] width 330 height 78
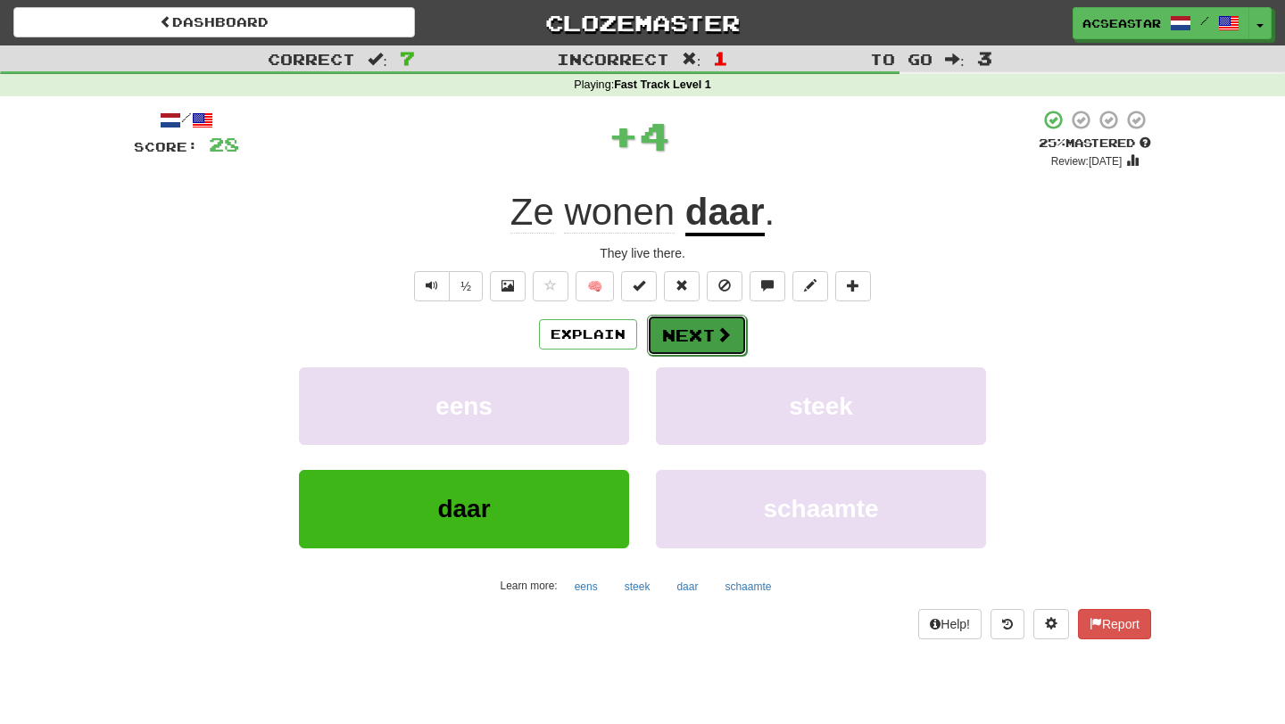
click at [682, 338] on button "Next" at bounding box center [697, 335] width 100 height 41
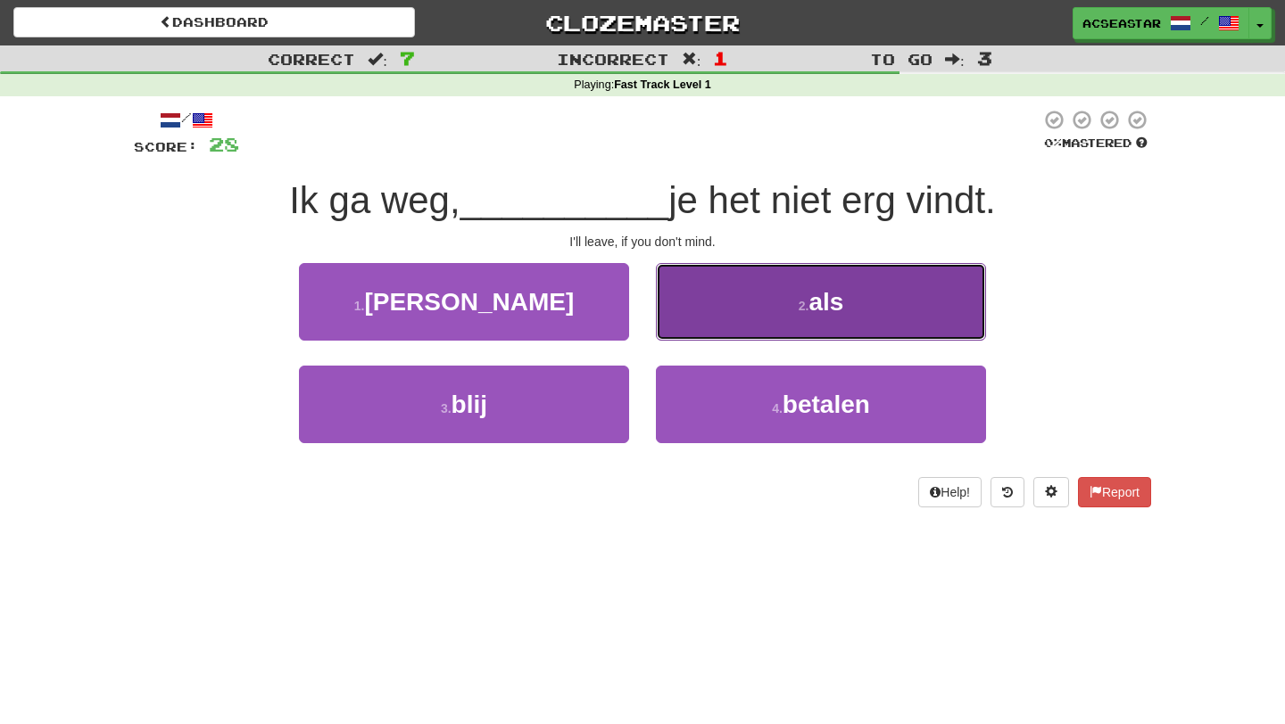
click at [814, 299] on span "als" at bounding box center [825, 302] width 35 height 28
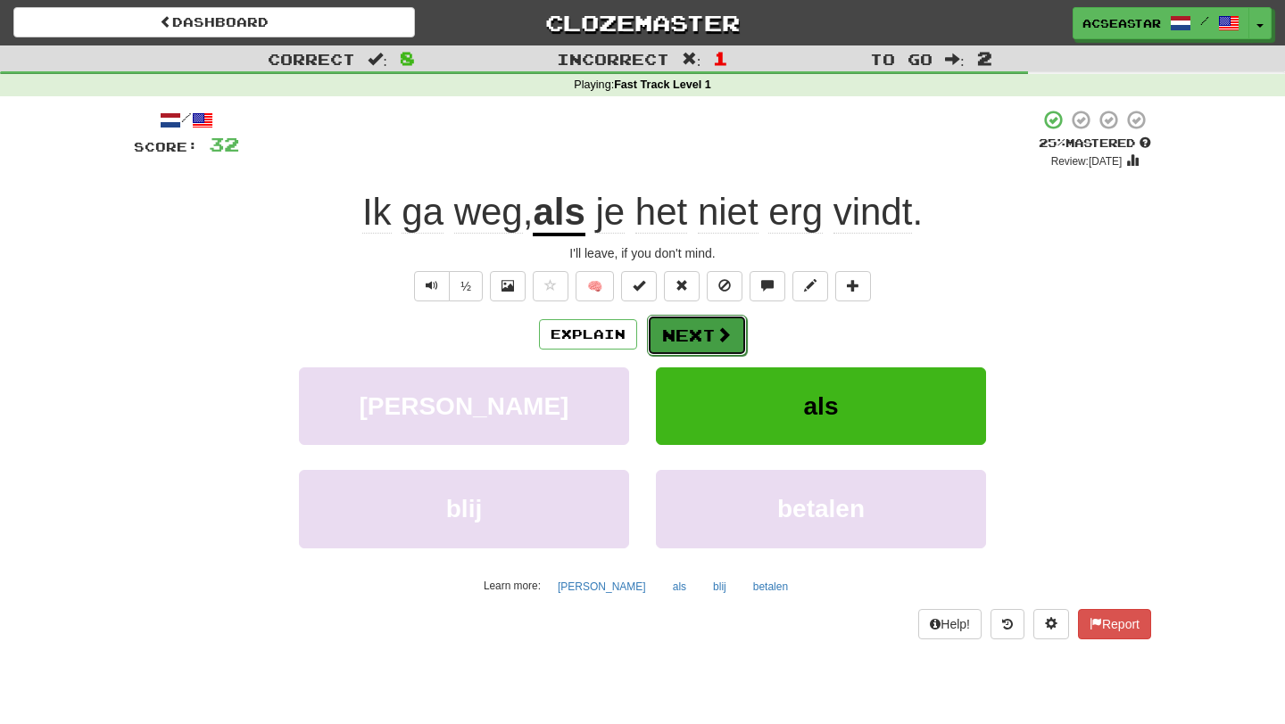
click at [707, 330] on button "Next" at bounding box center [697, 335] width 100 height 41
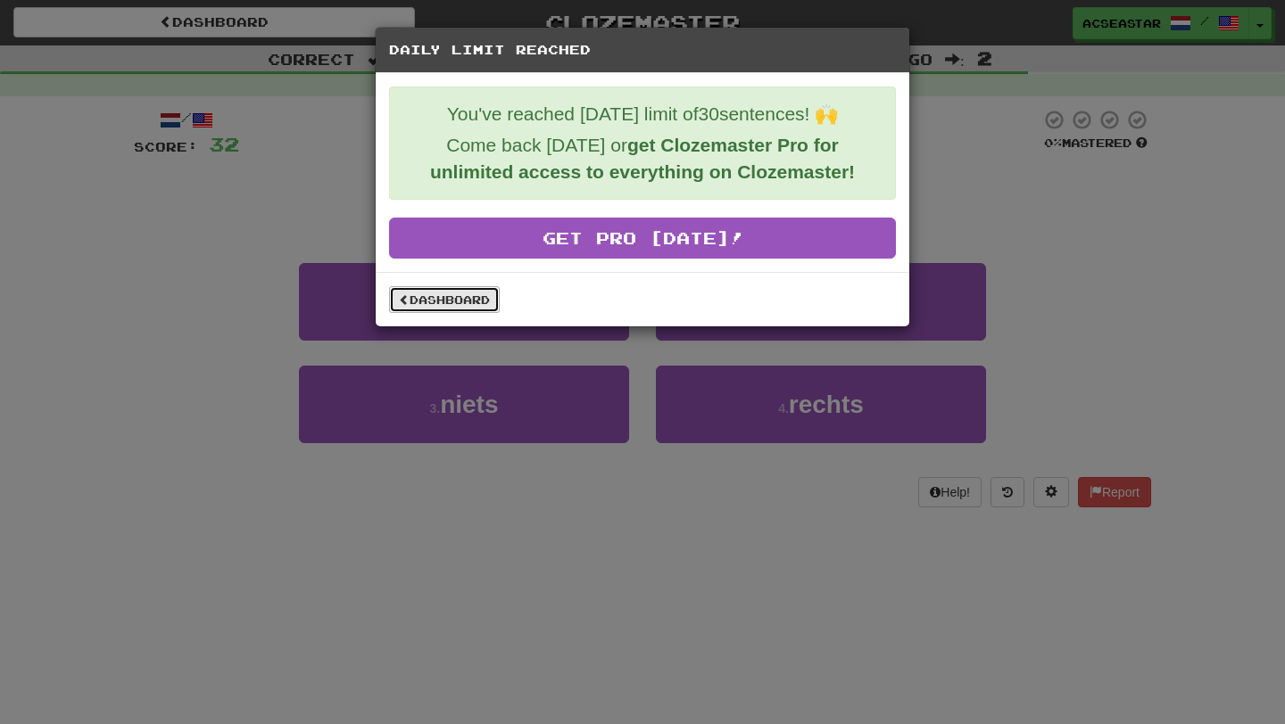
click at [483, 301] on link "Dashboard" at bounding box center [444, 299] width 111 height 27
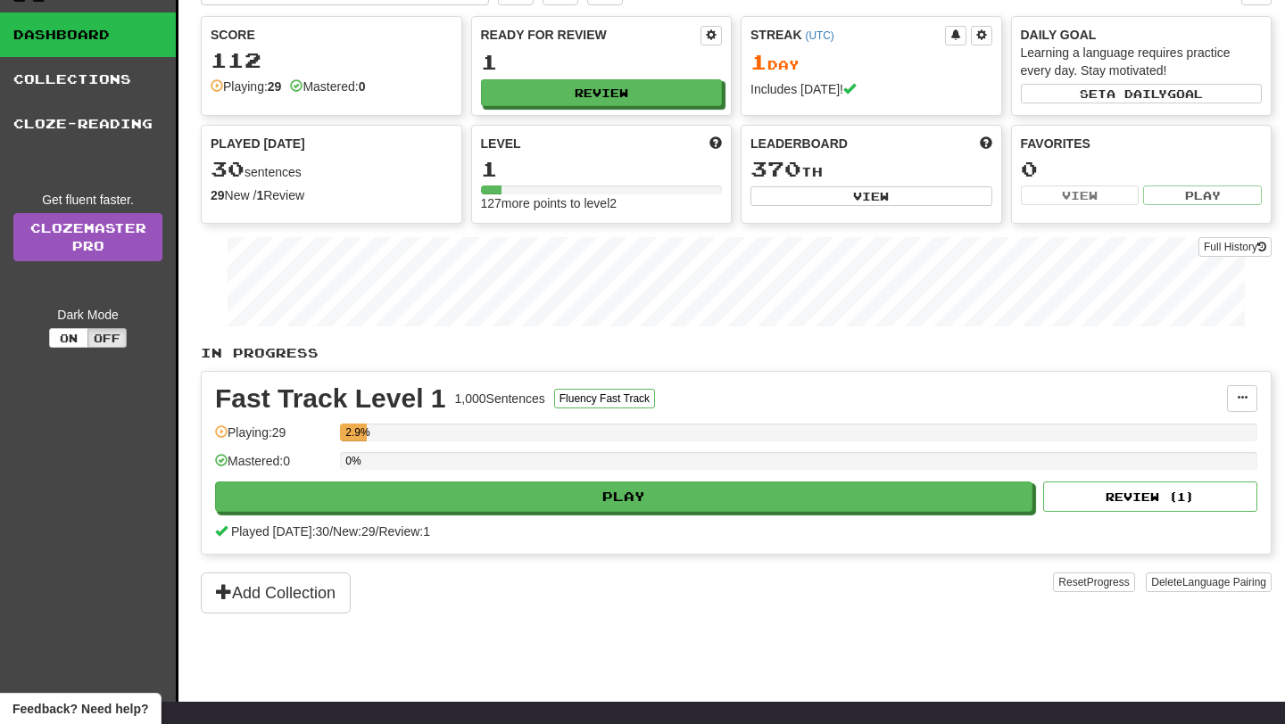
scroll to position [65, 0]
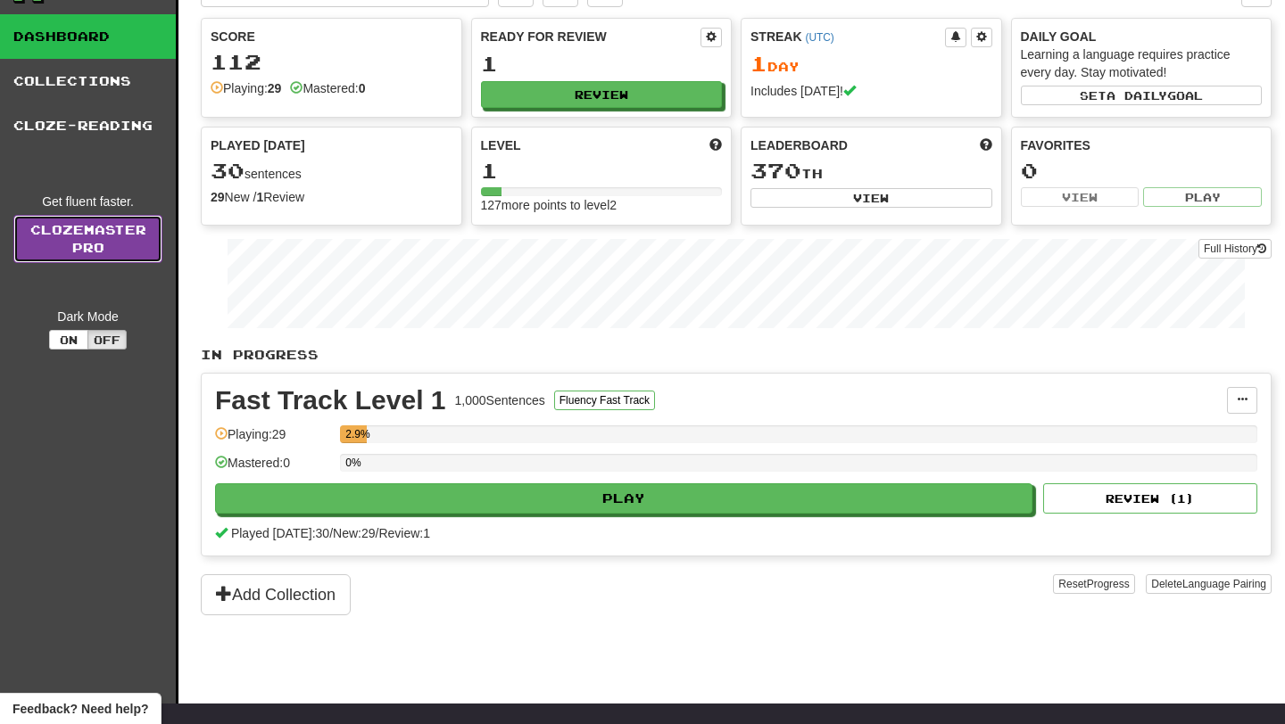
click at [134, 242] on link "Clozemaster Pro" at bounding box center [87, 239] width 149 height 48
